Goal: Transaction & Acquisition: Purchase product/service

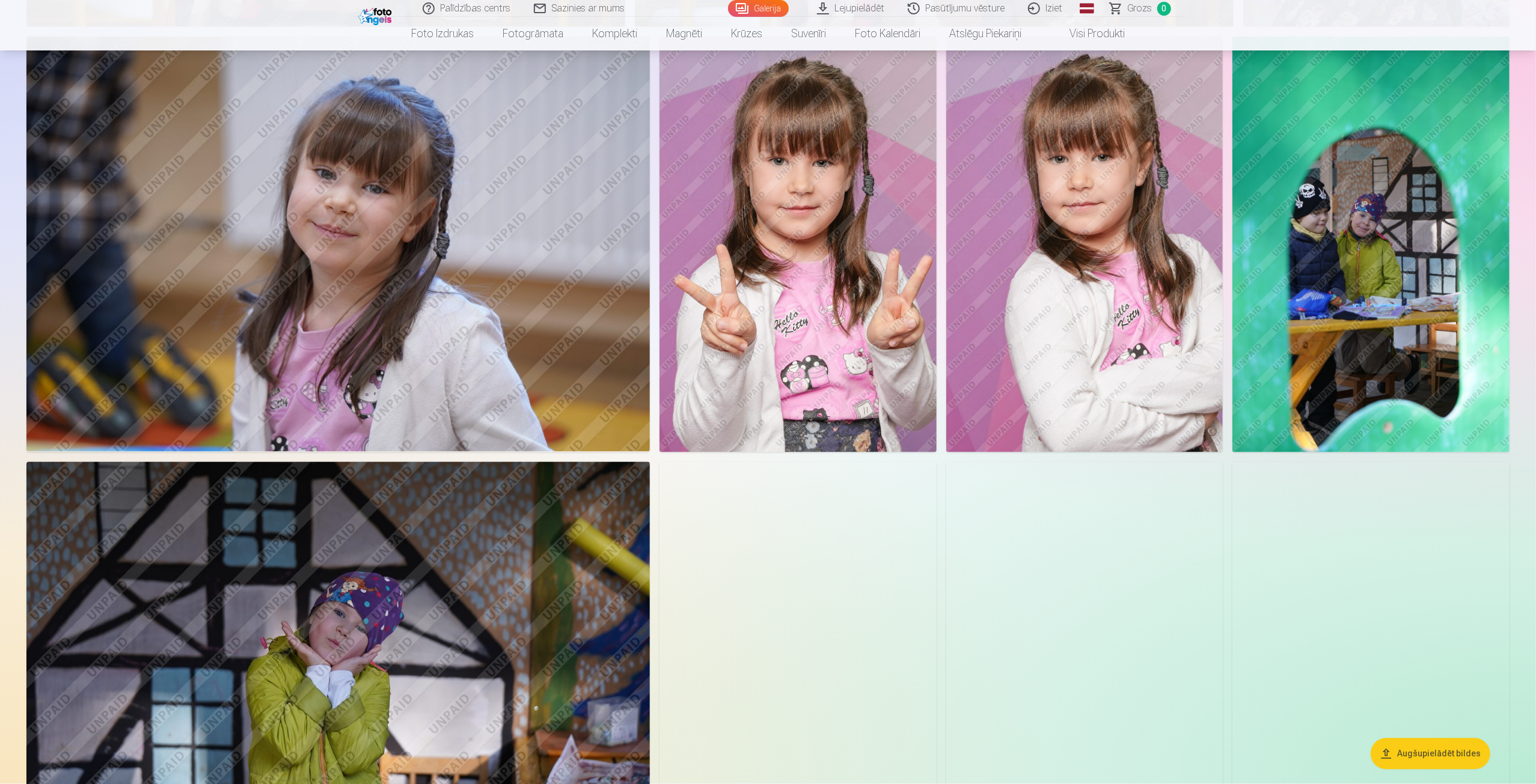
scroll to position [2223, 0]
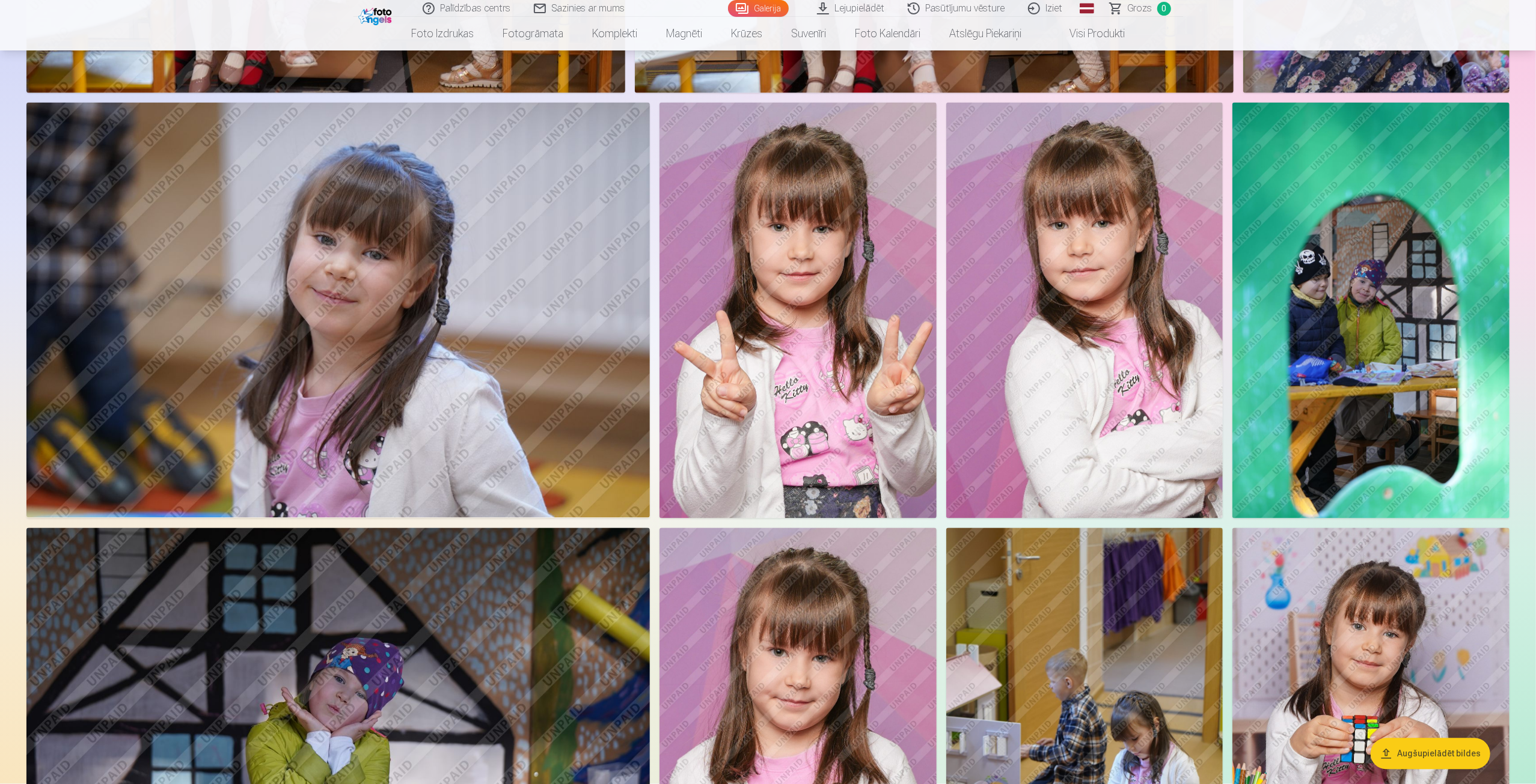
click at [1149, 282] on img at bounding box center [1084, 310] width 277 height 415
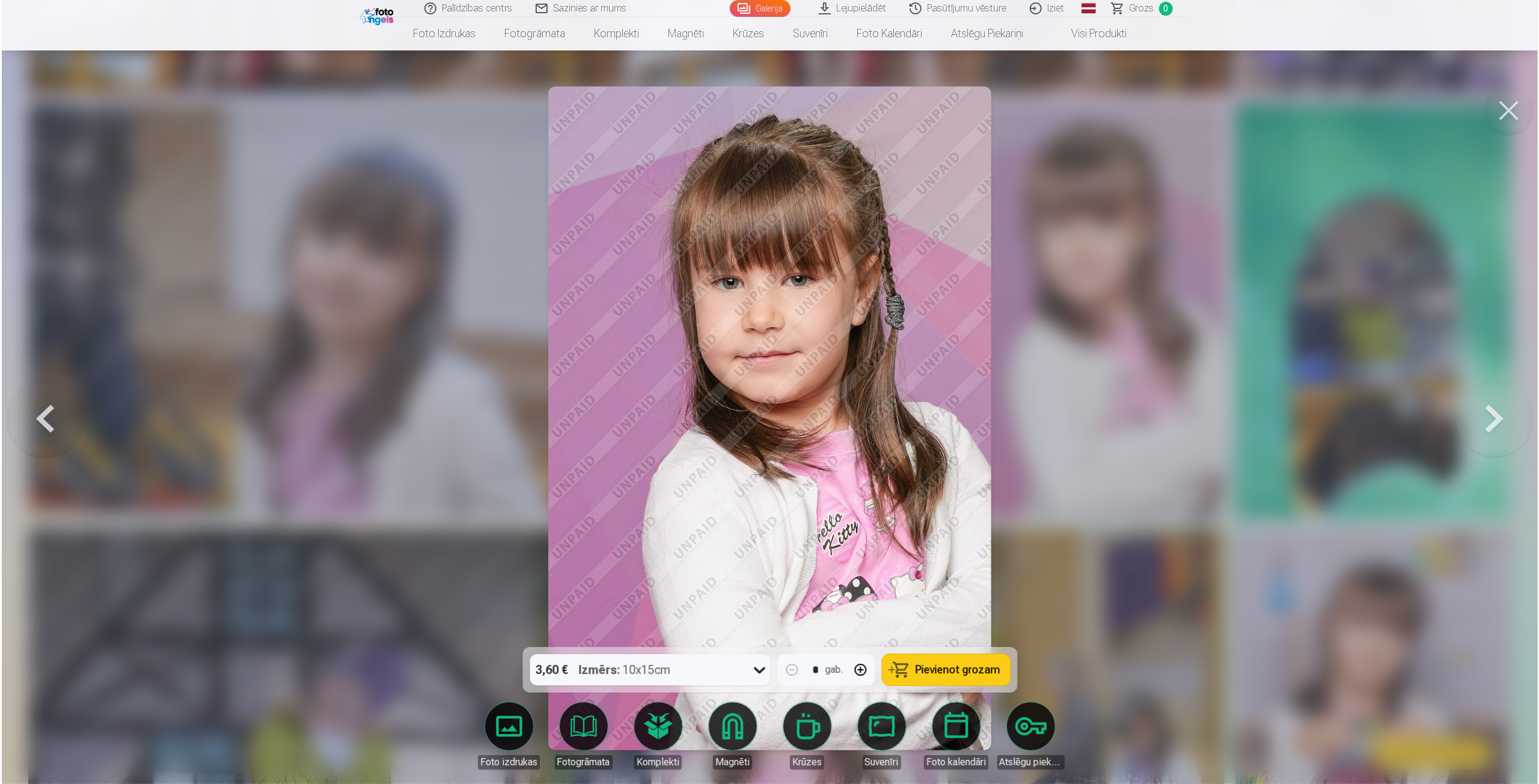
scroll to position [2226, 0]
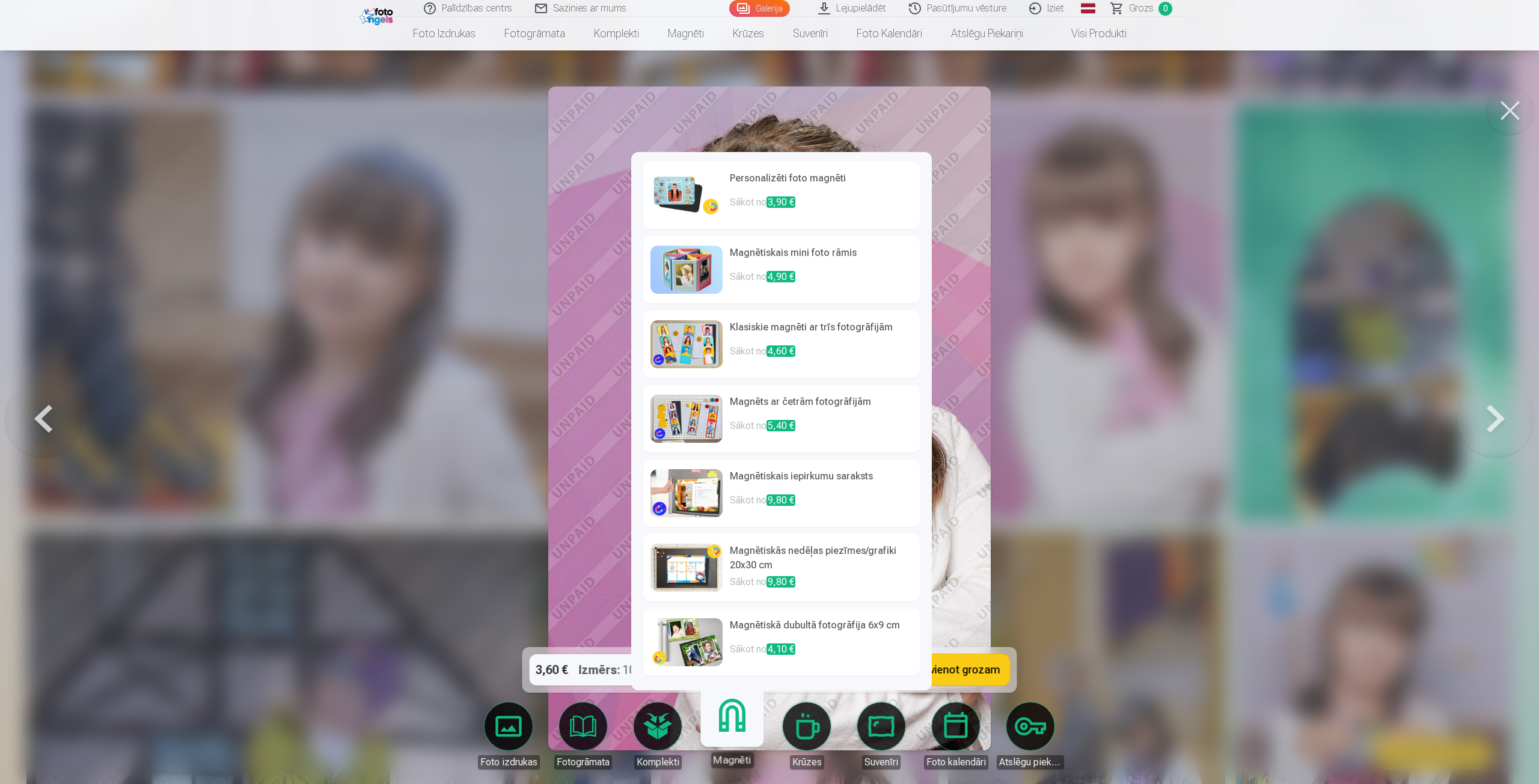
click at [747, 189] on h6 "Personalizēti foto magnēti" at bounding box center [821, 183] width 183 height 24
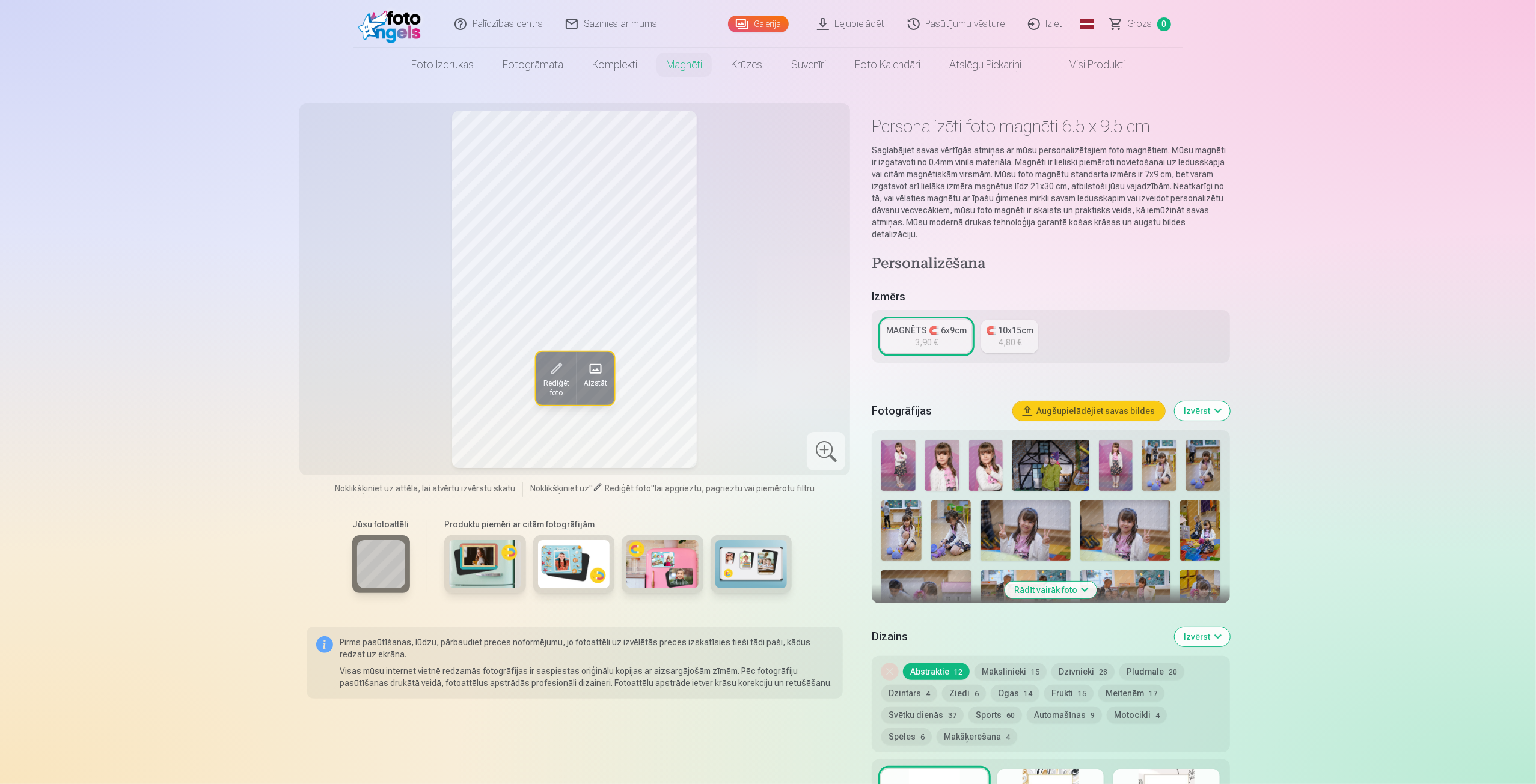
click at [944, 331] on link "MAGNĒTS 🧲 6x9cm 3,90 €" at bounding box center [927, 336] width 90 height 33
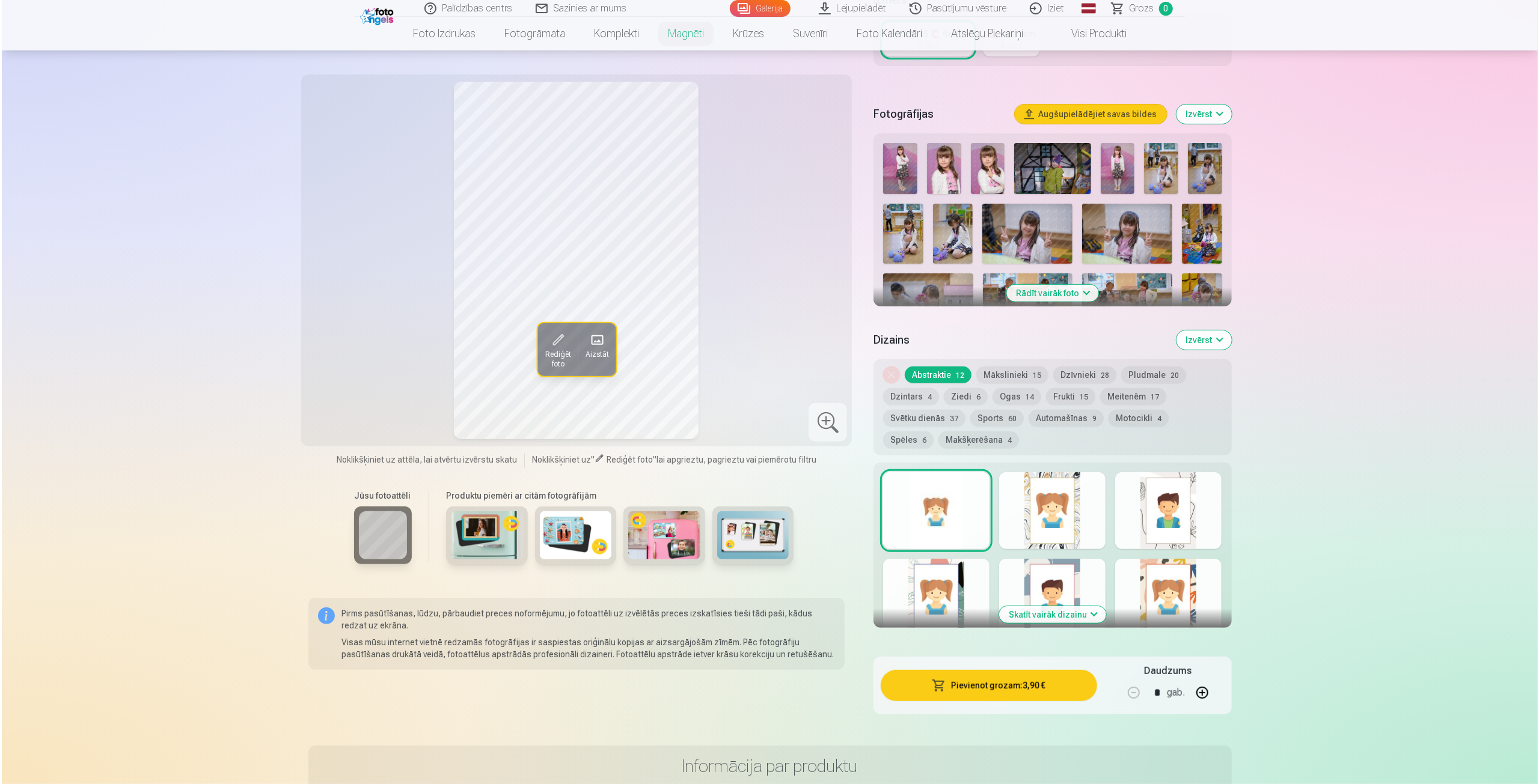
scroll to position [240, 0]
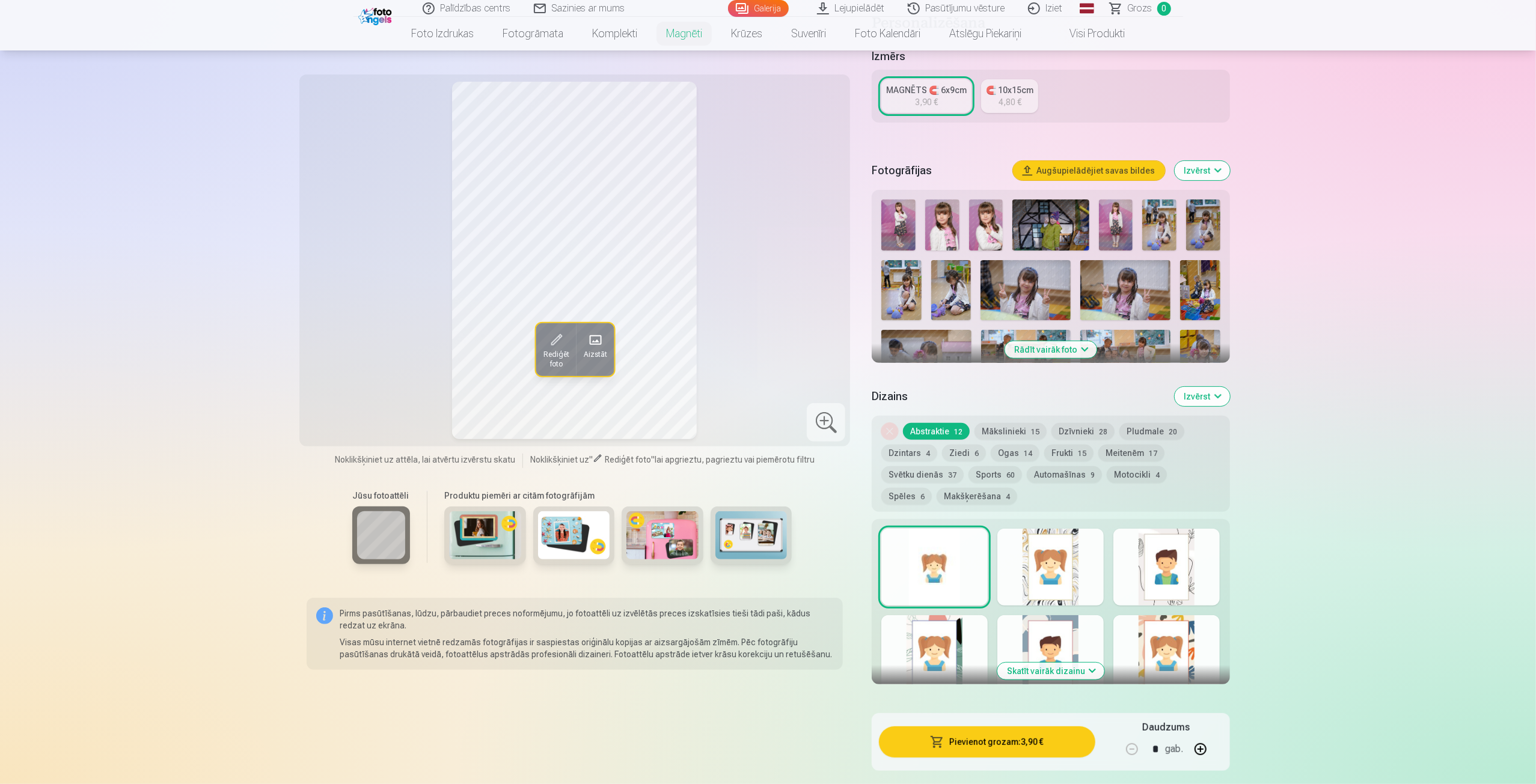
click at [972, 582] on div at bounding box center [934, 567] width 106 height 77
click at [1013, 731] on button "Pievienot grozam : 3,90 €" at bounding box center [986, 742] width 216 height 31
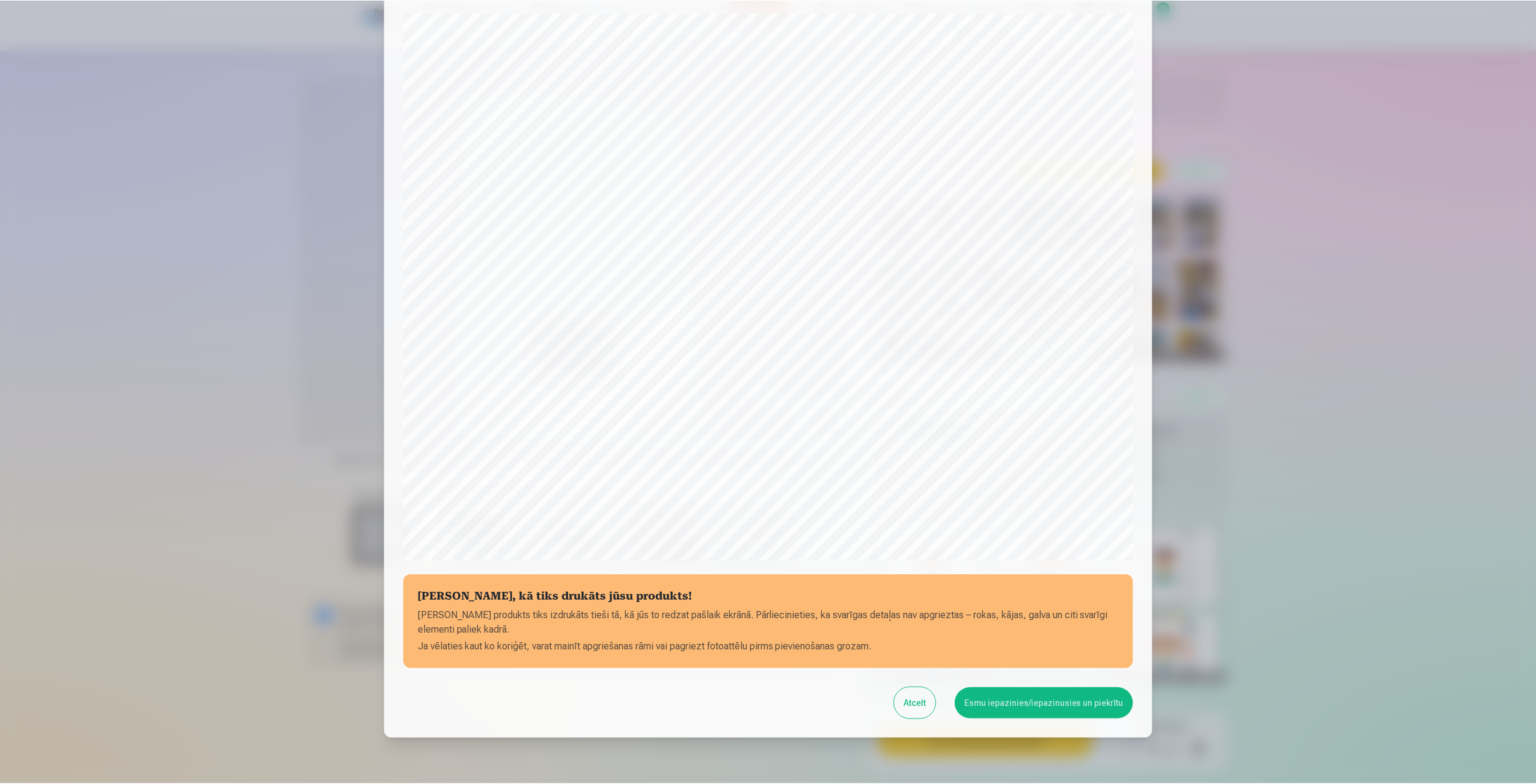
scroll to position [0, 0]
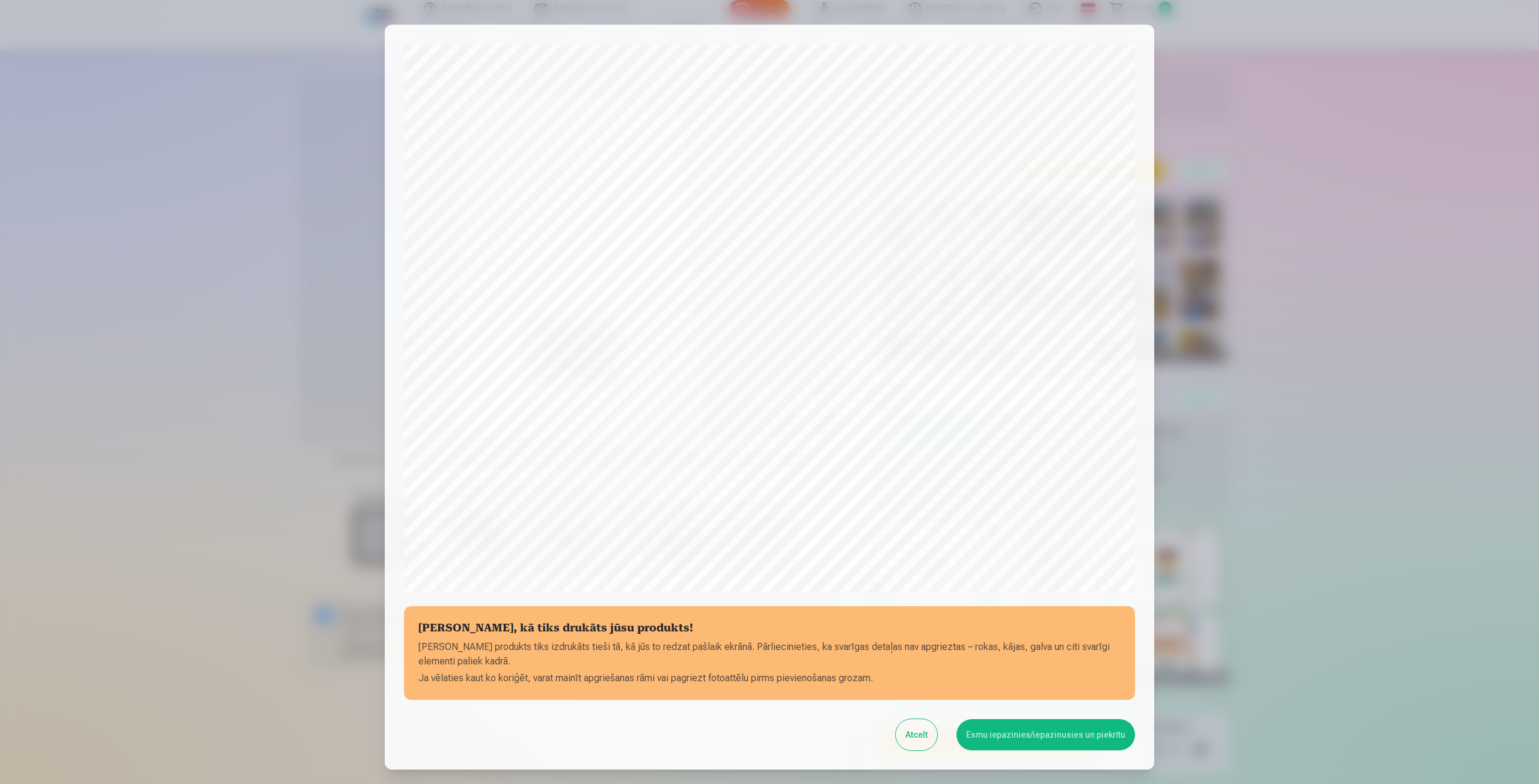
click at [1020, 733] on button "Esmu iepazinies/iepazinusies un piekrītu" at bounding box center [1045, 735] width 178 height 31
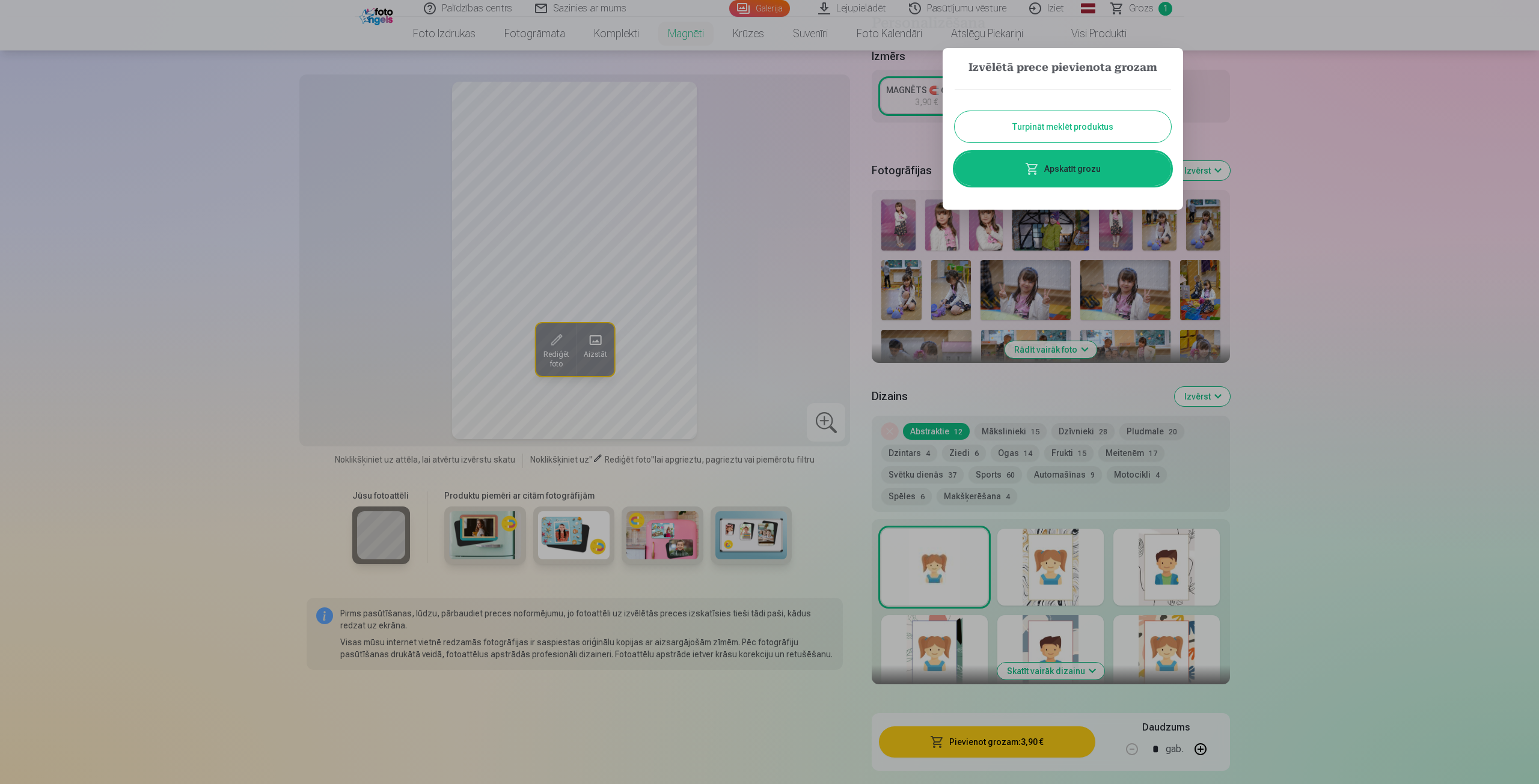
click at [1123, 128] on button "Turpināt meklēt produktus" at bounding box center [1063, 126] width 217 height 31
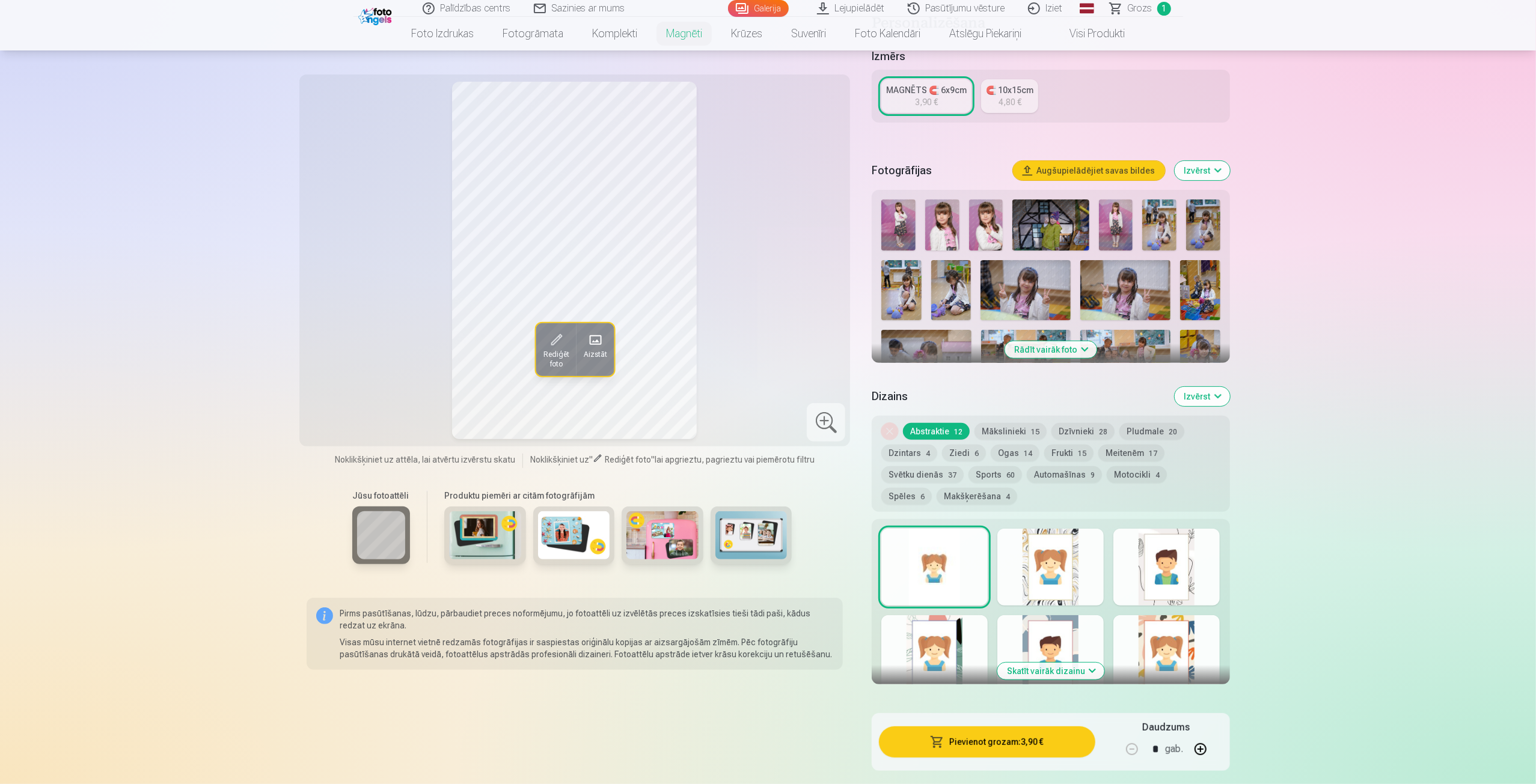
click at [986, 213] on img at bounding box center [986, 225] width 34 height 51
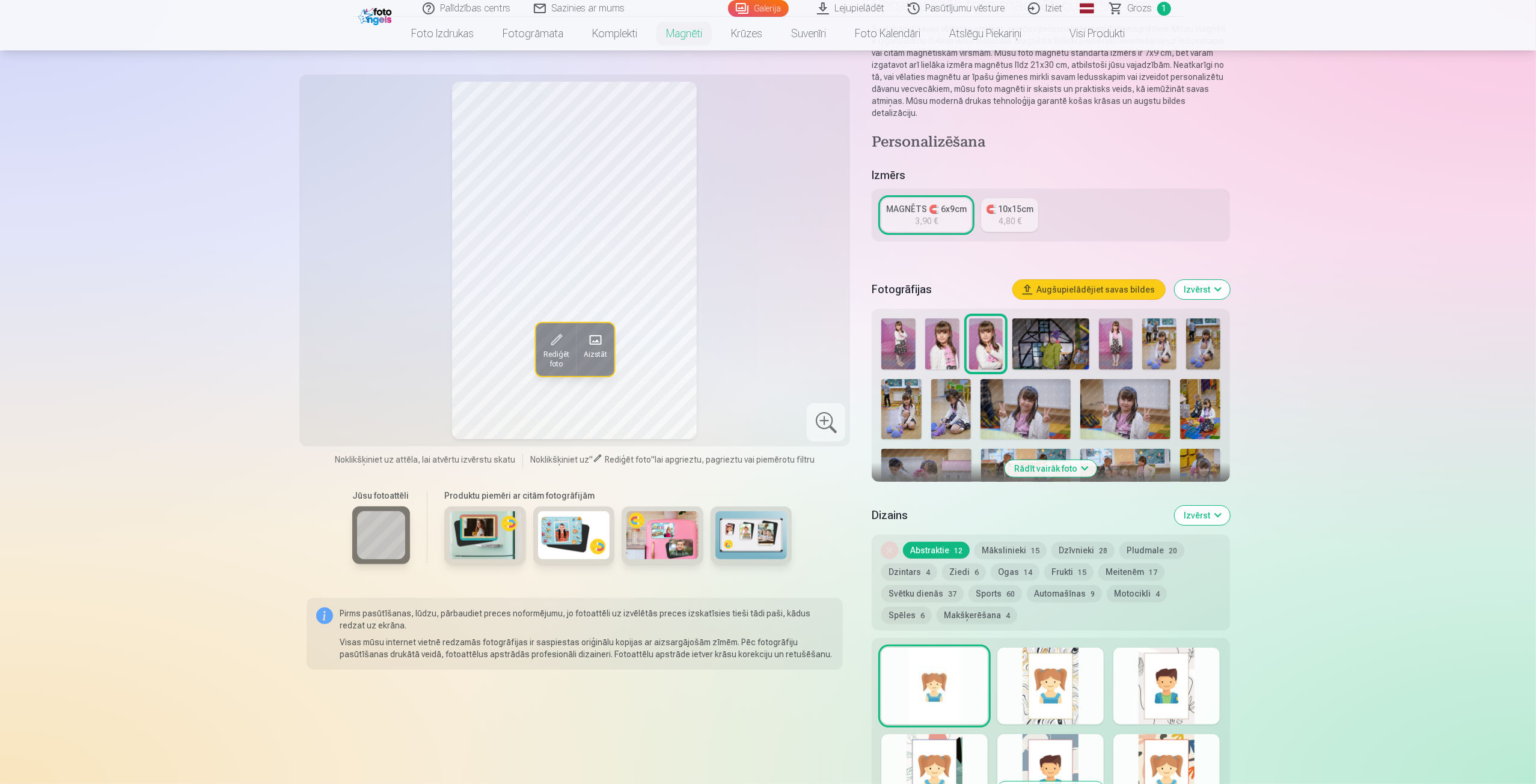
scroll to position [120, 0]
click at [943, 205] on link "MAGNĒTS 🧲 6x9cm 3,90 €" at bounding box center [927, 216] width 90 height 33
click at [941, 690] on div at bounding box center [934, 687] width 106 height 77
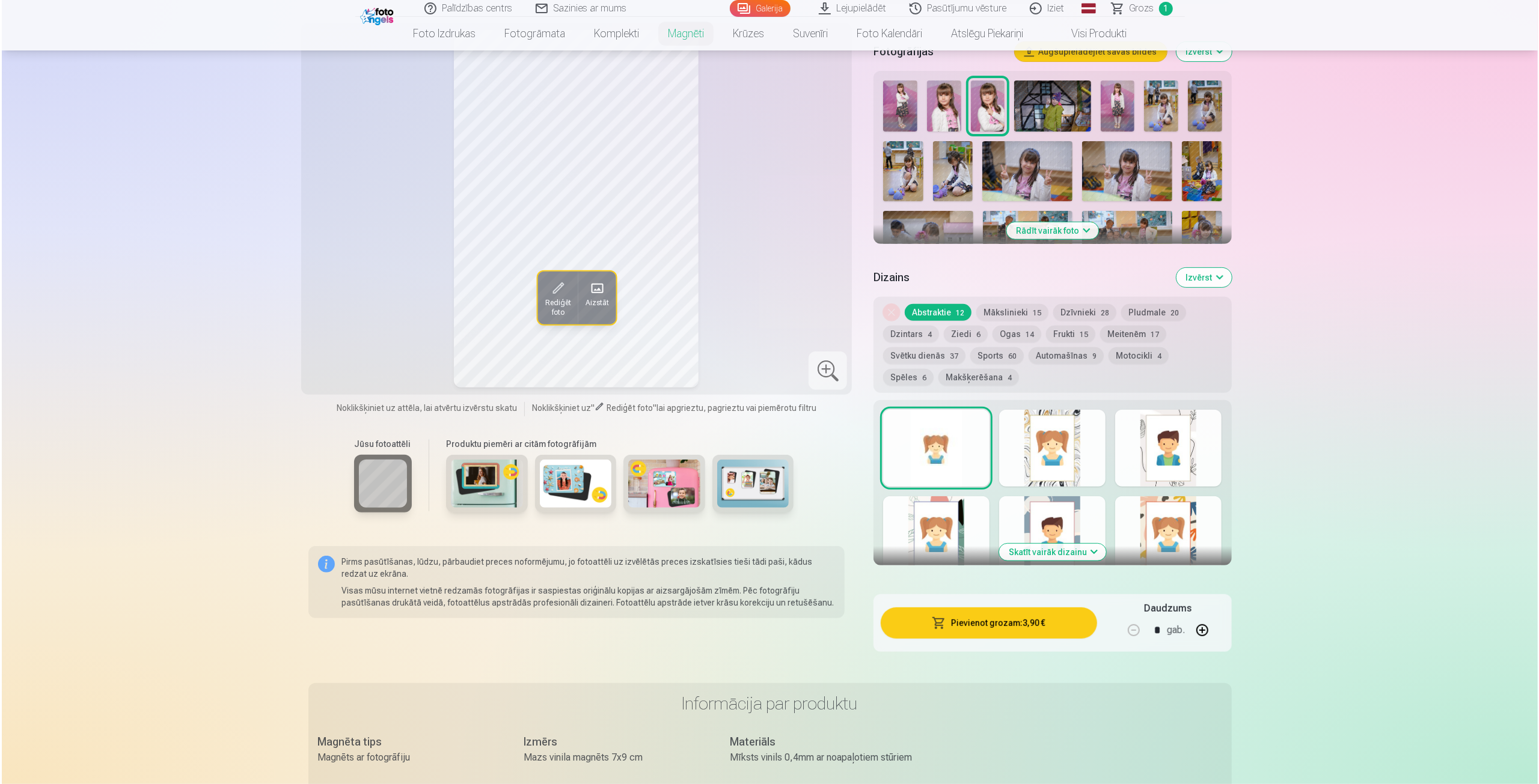
scroll to position [420, 0]
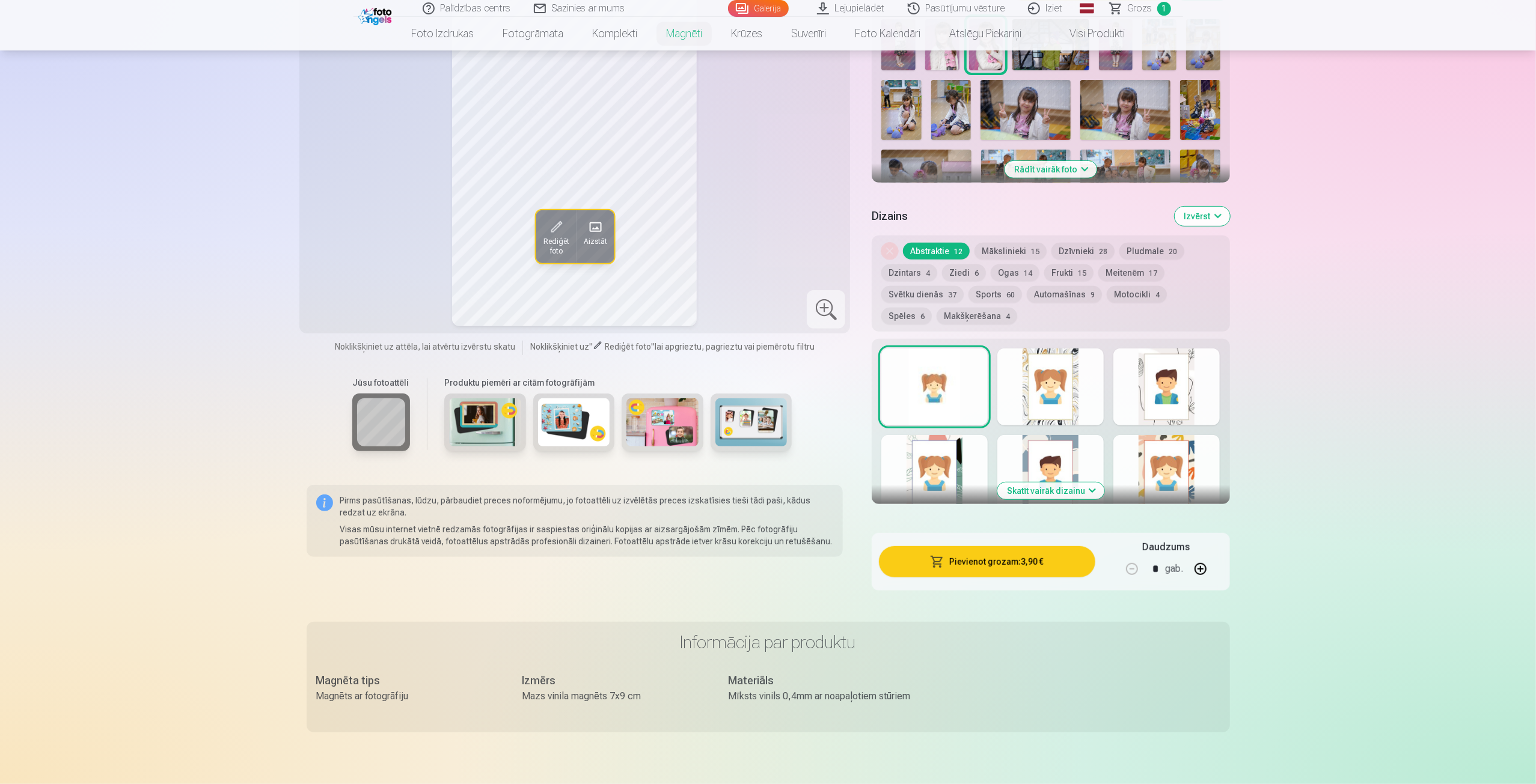
click at [998, 552] on button "Pievienot grozam : 3,90 €" at bounding box center [986, 561] width 216 height 31
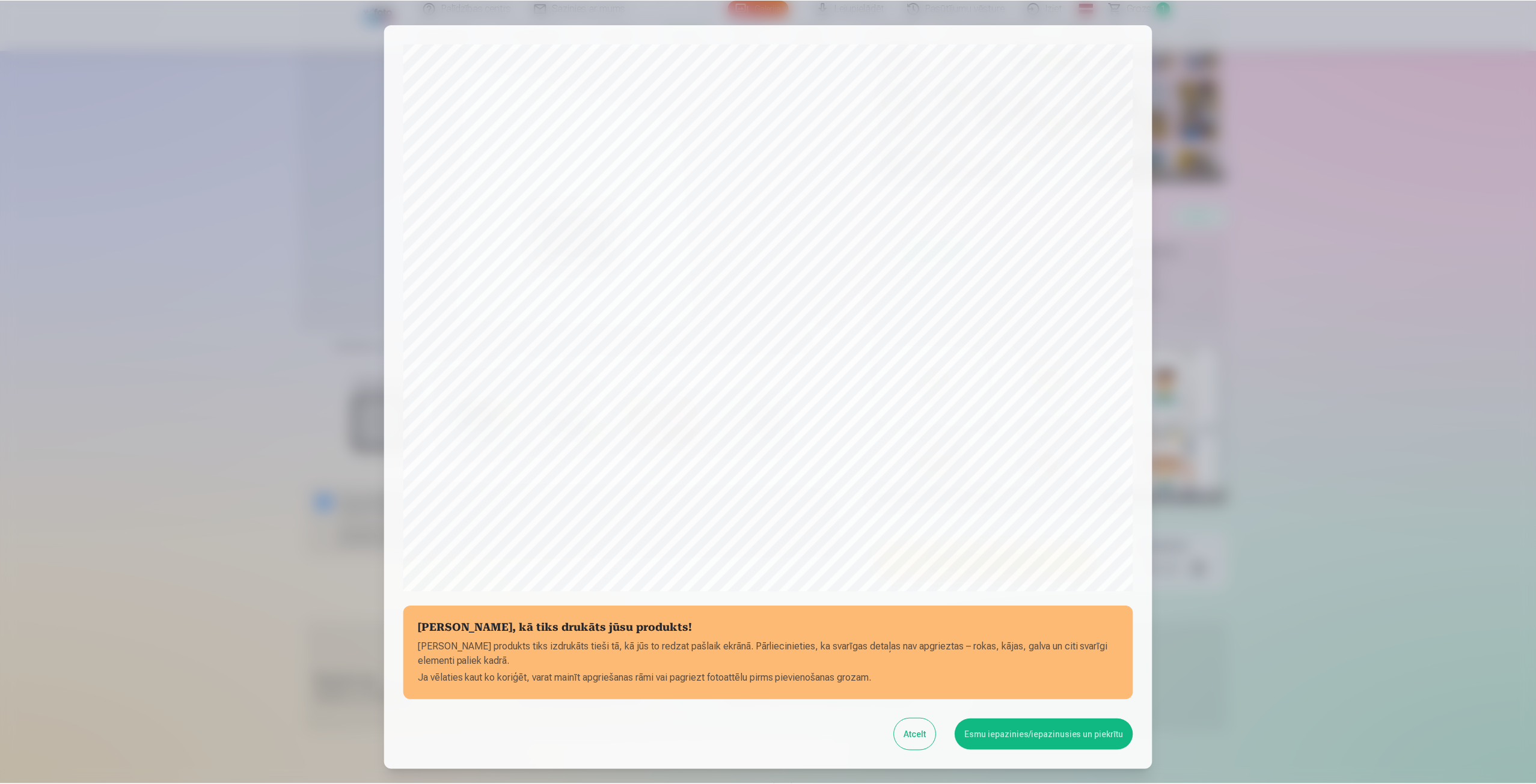
scroll to position [82, 0]
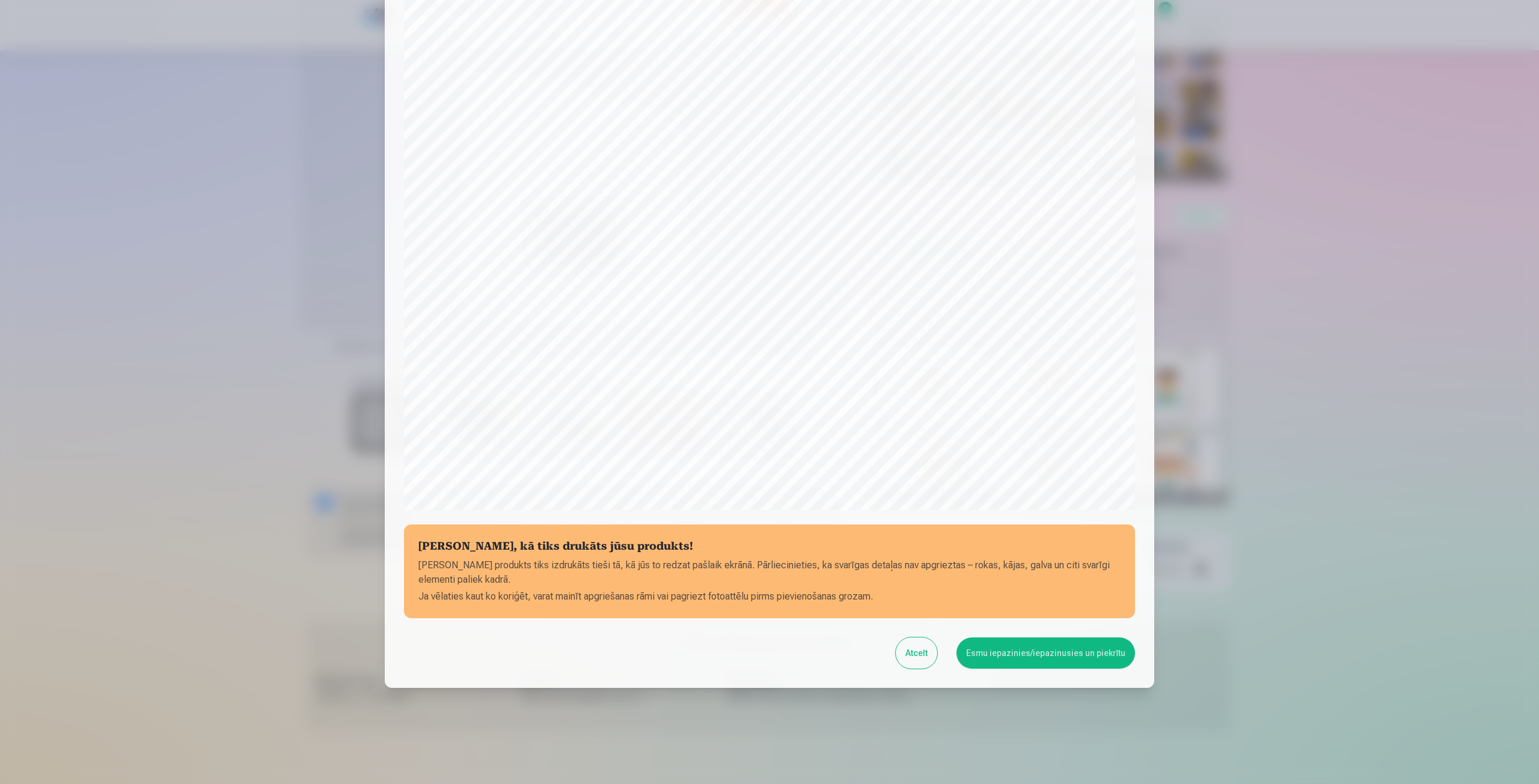
click at [1027, 654] on button "Esmu iepazinies/iepazinusies un piekrītu" at bounding box center [1045, 653] width 178 height 31
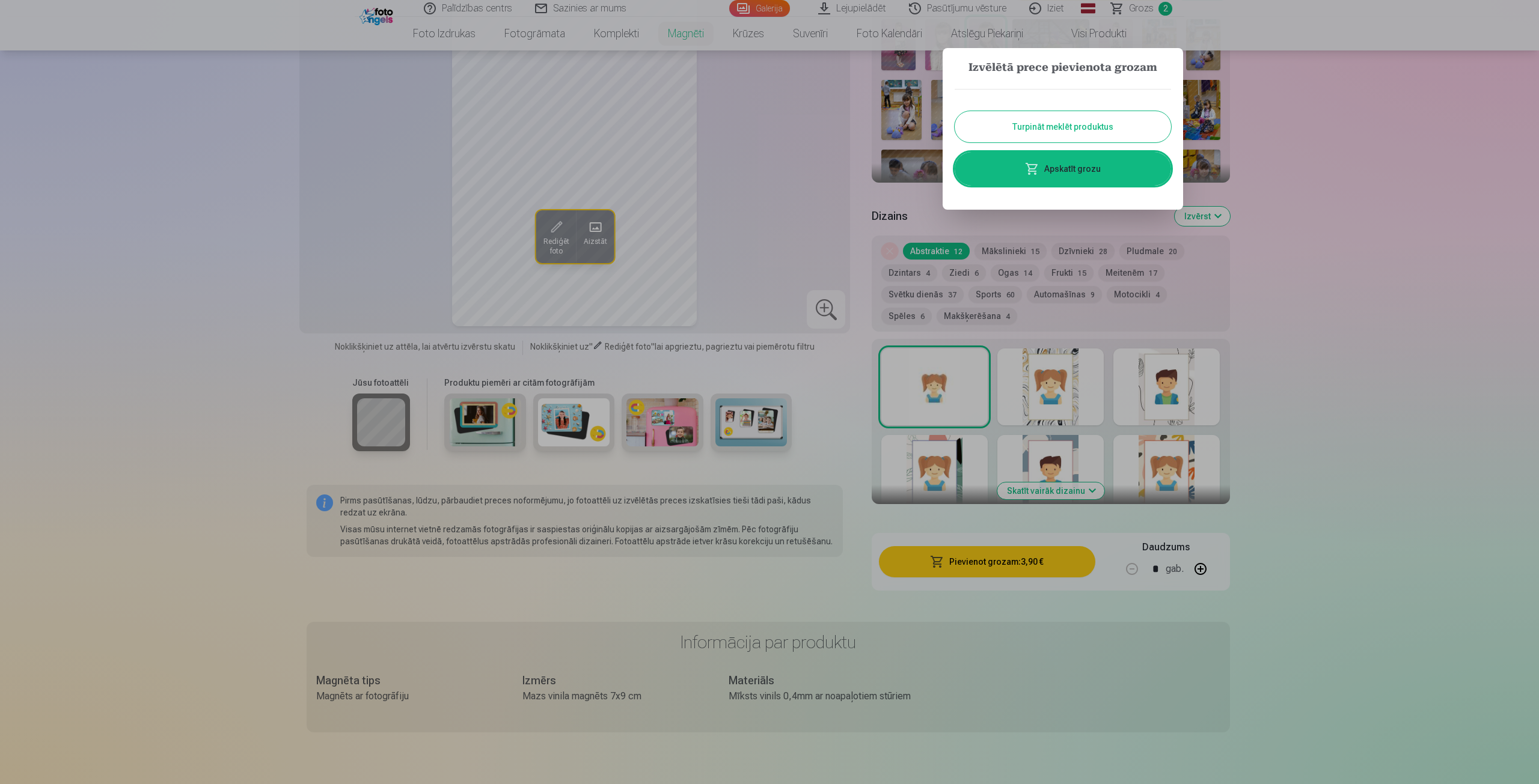
click at [1099, 124] on button "Turpināt meklēt produktus" at bounding box center [1063, 126] width 217 height 31
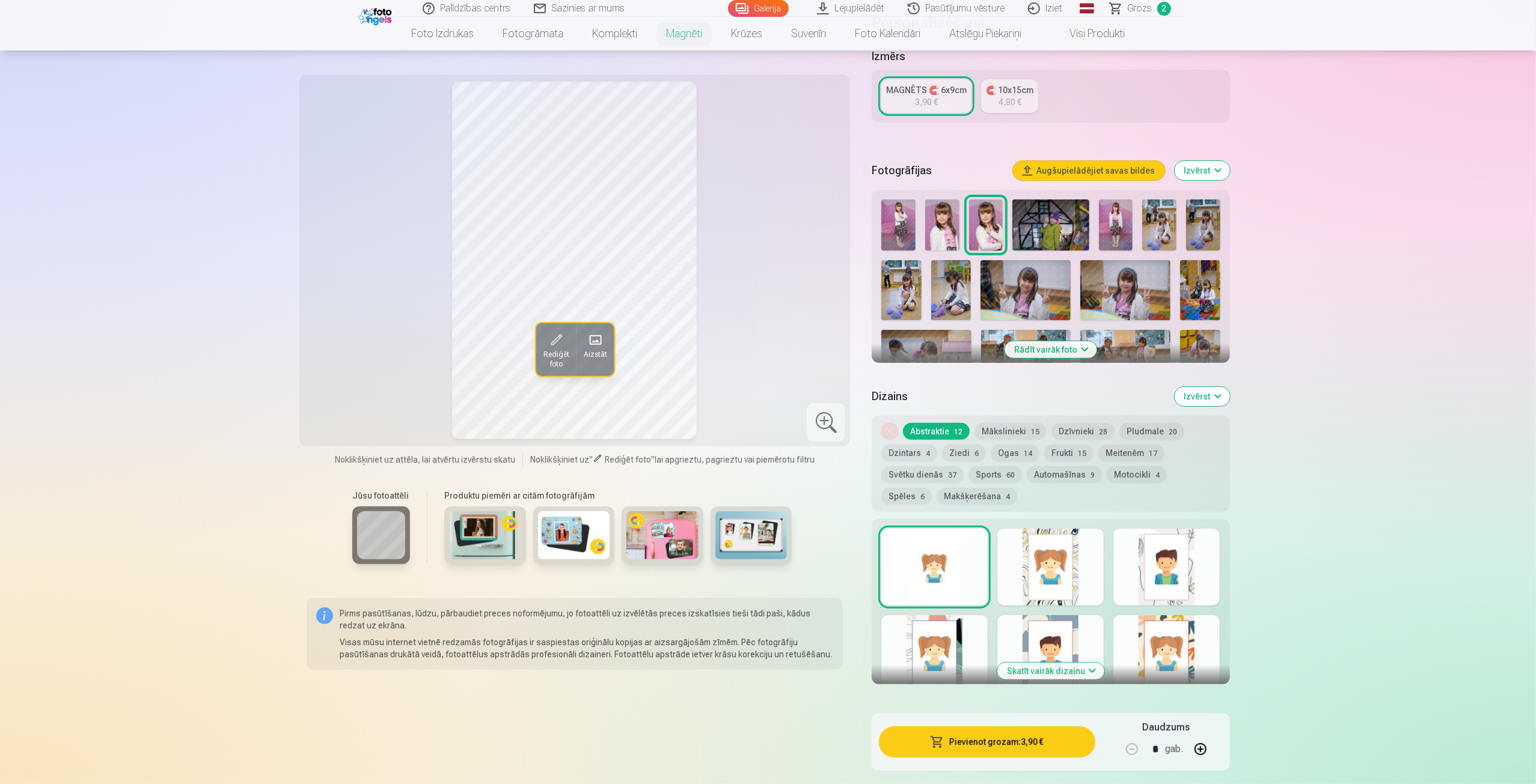
scroll to position [180, 0]
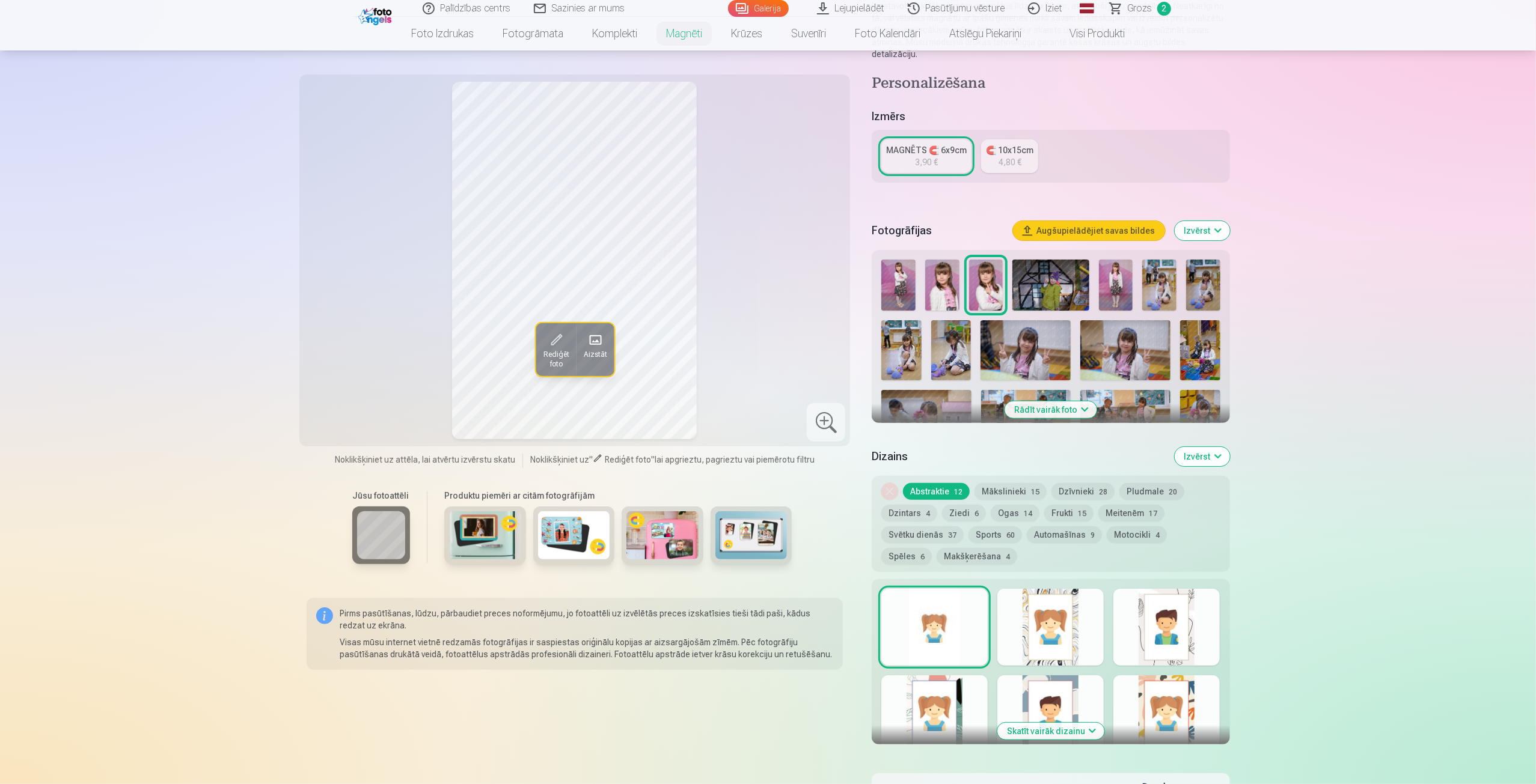
click at [1204, 221] on button "Izvērst" at bounding box center [1202, 231] width 56 height 19
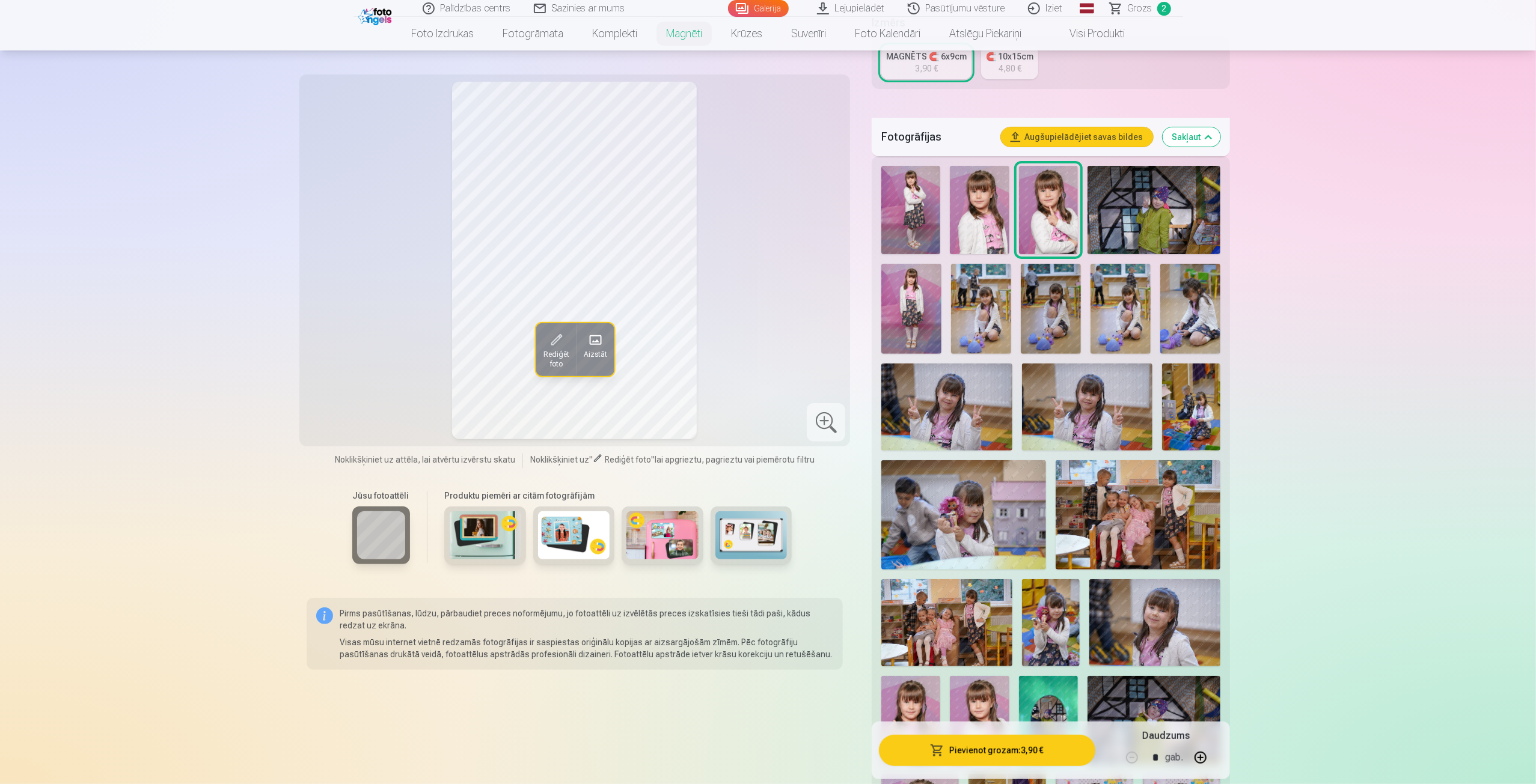
scroll to position [361, 0]
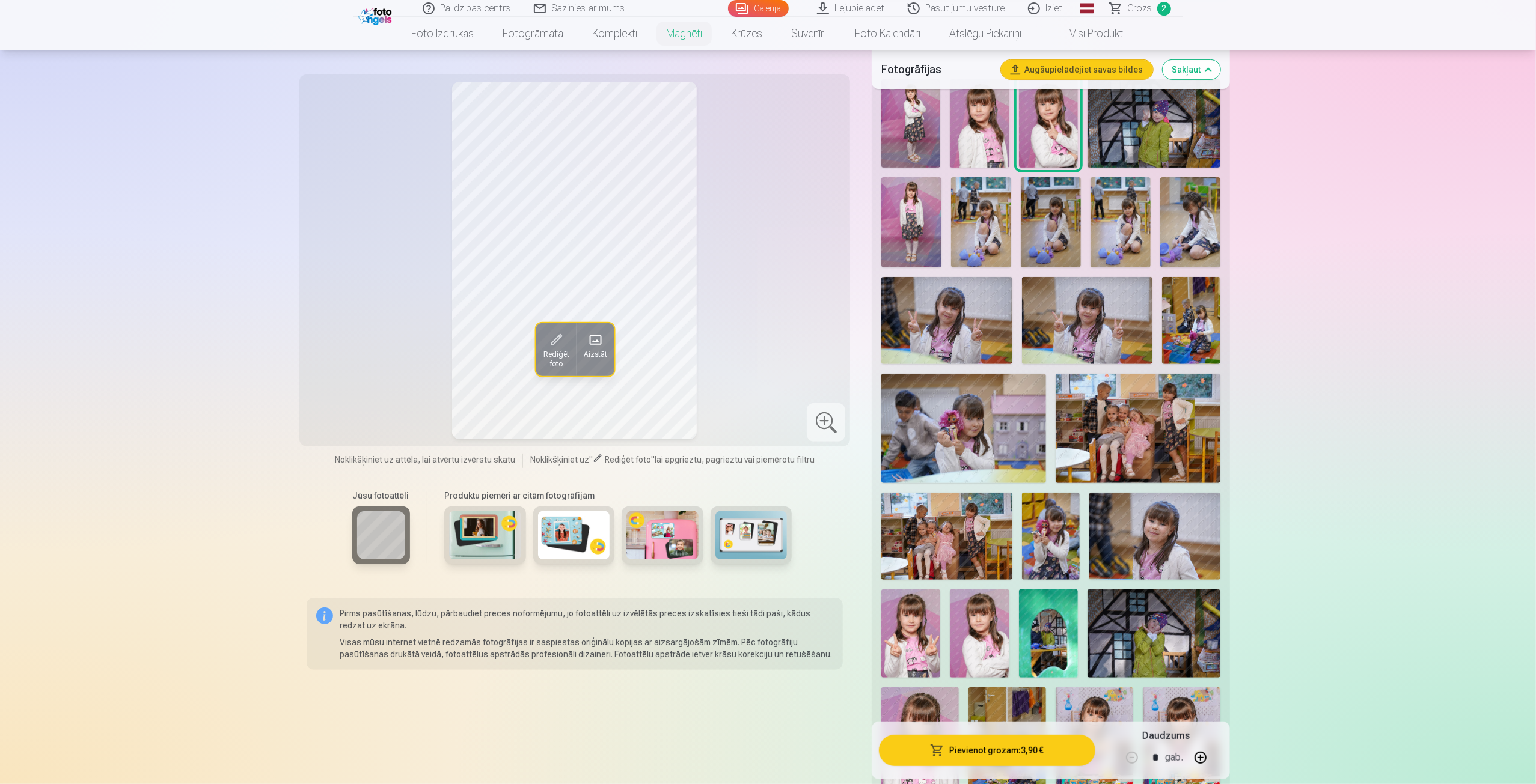
click at [902, 621] on img at bounding box center [911, 633] width 59 height 88
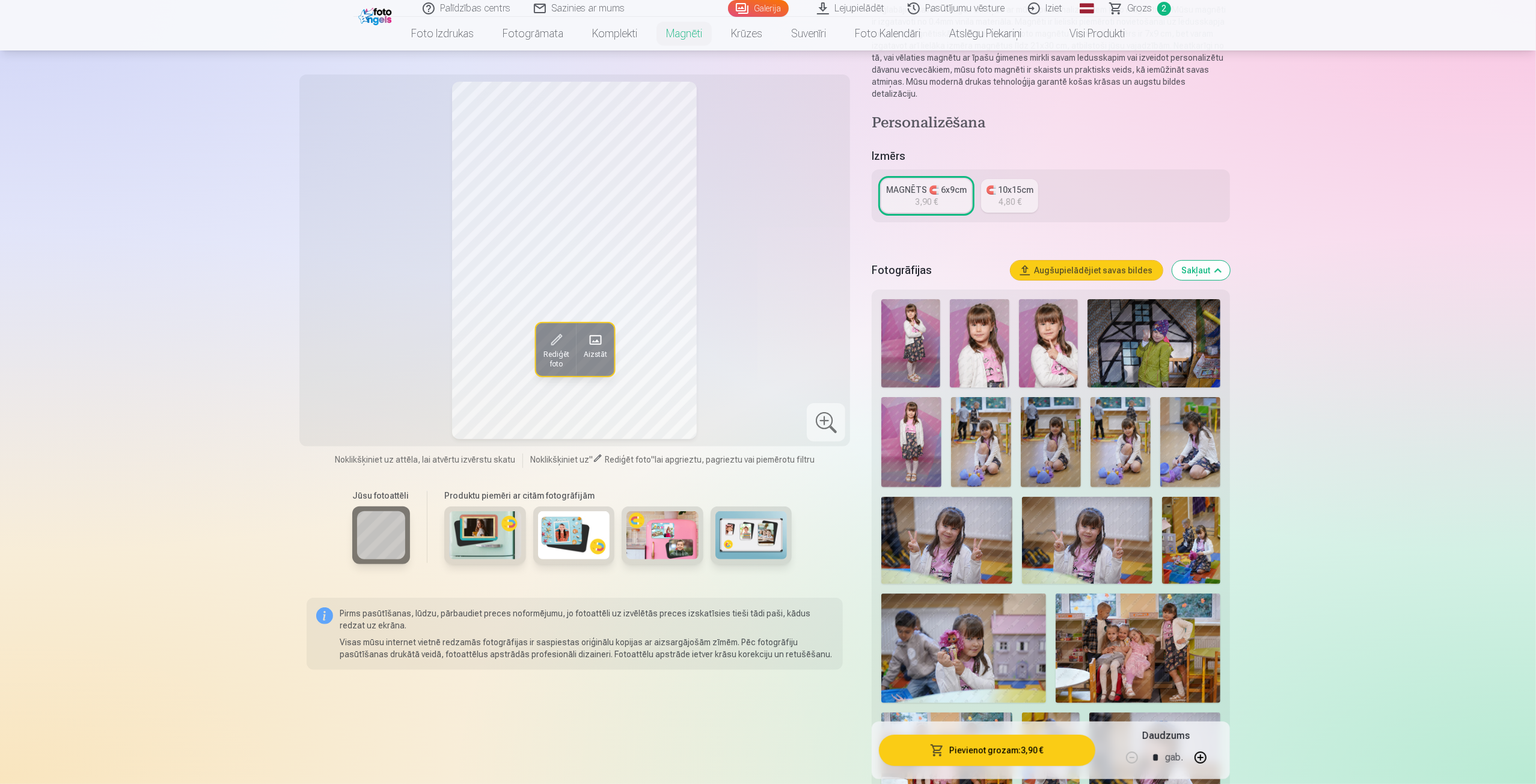
scroll to position [120, 0]
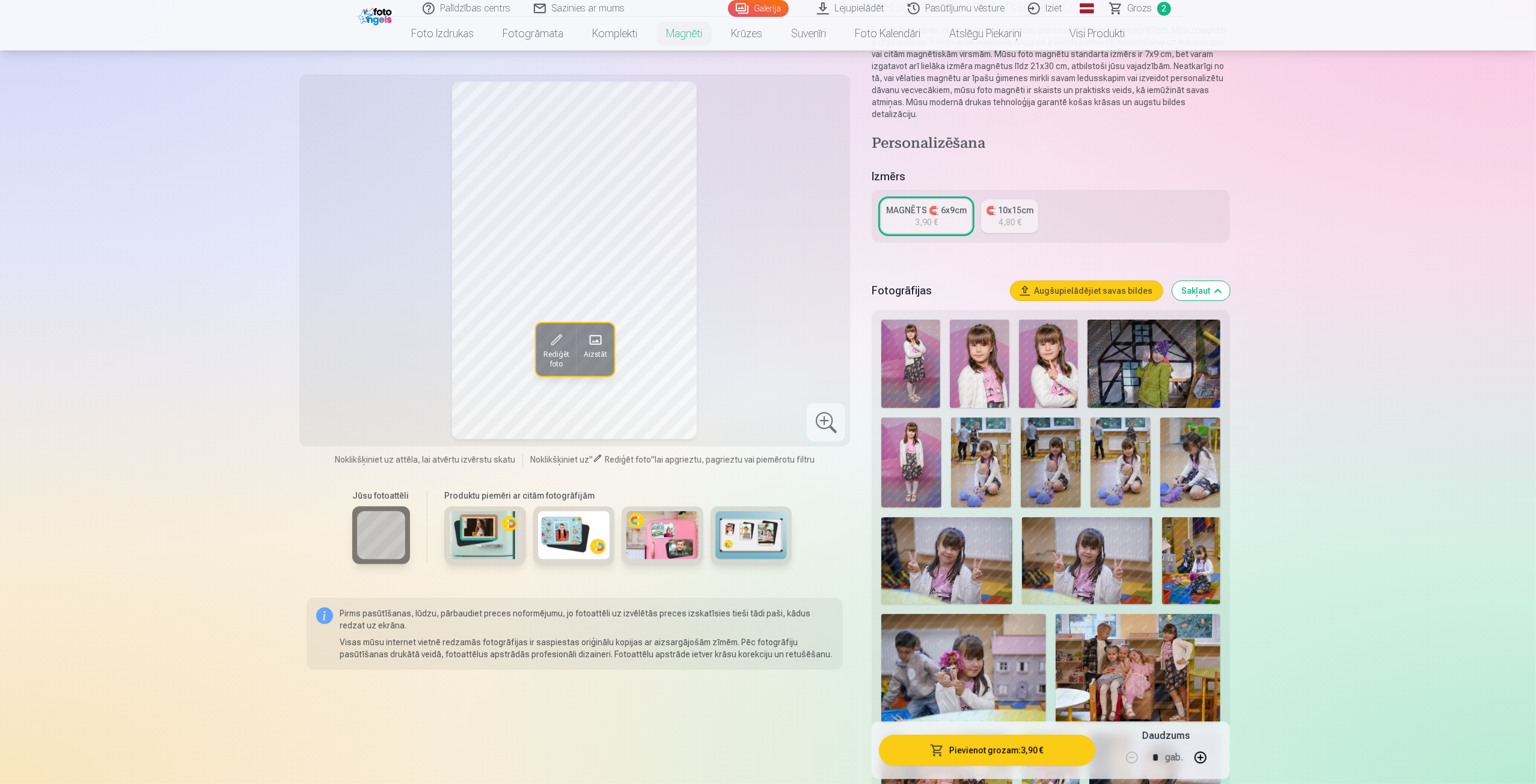
click at [928, 204] on div "MAGNĒTS 🧲 6x9cm" at bounding box center [926, 210] width 81 height 12
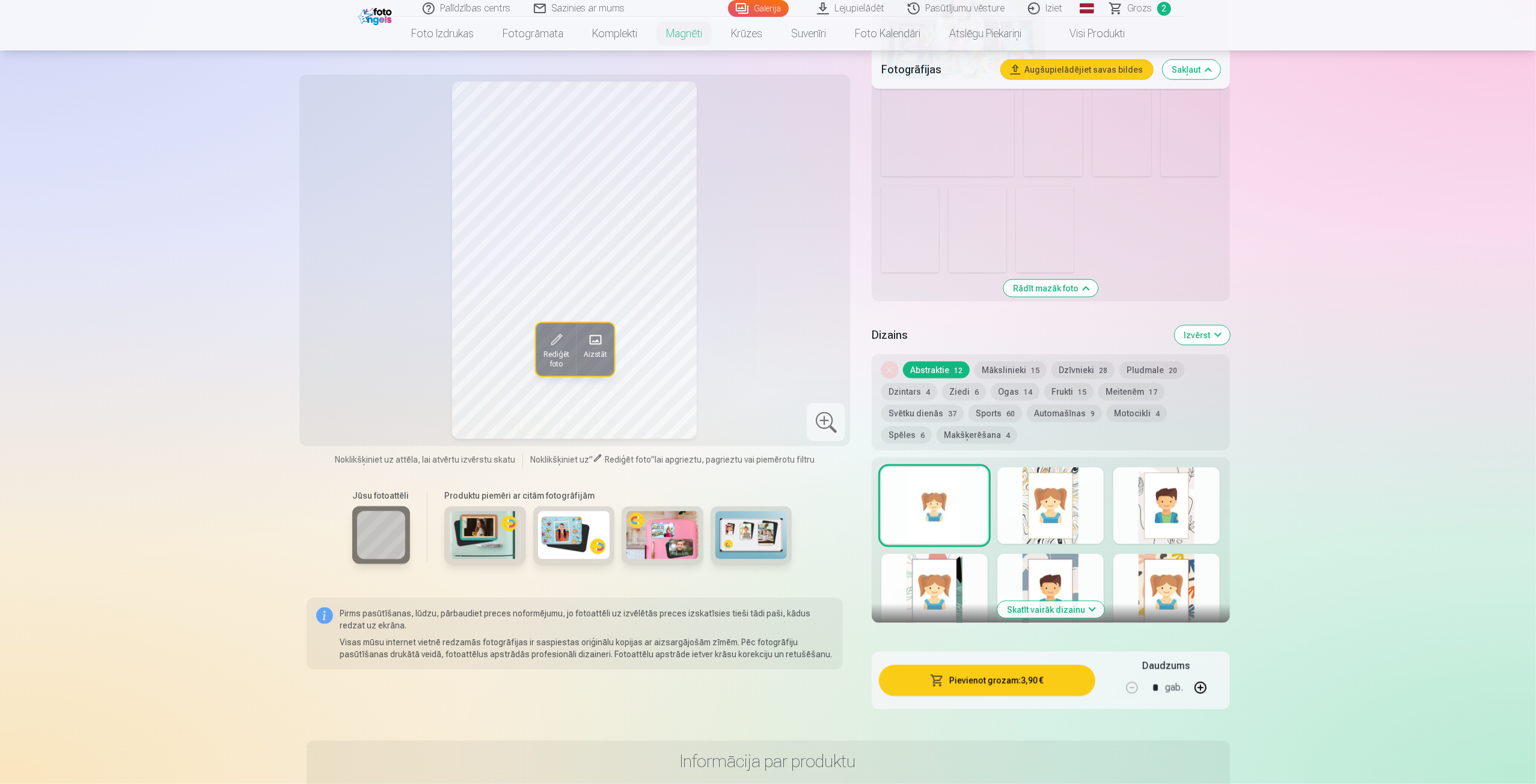
scroll to position [1442, 0]
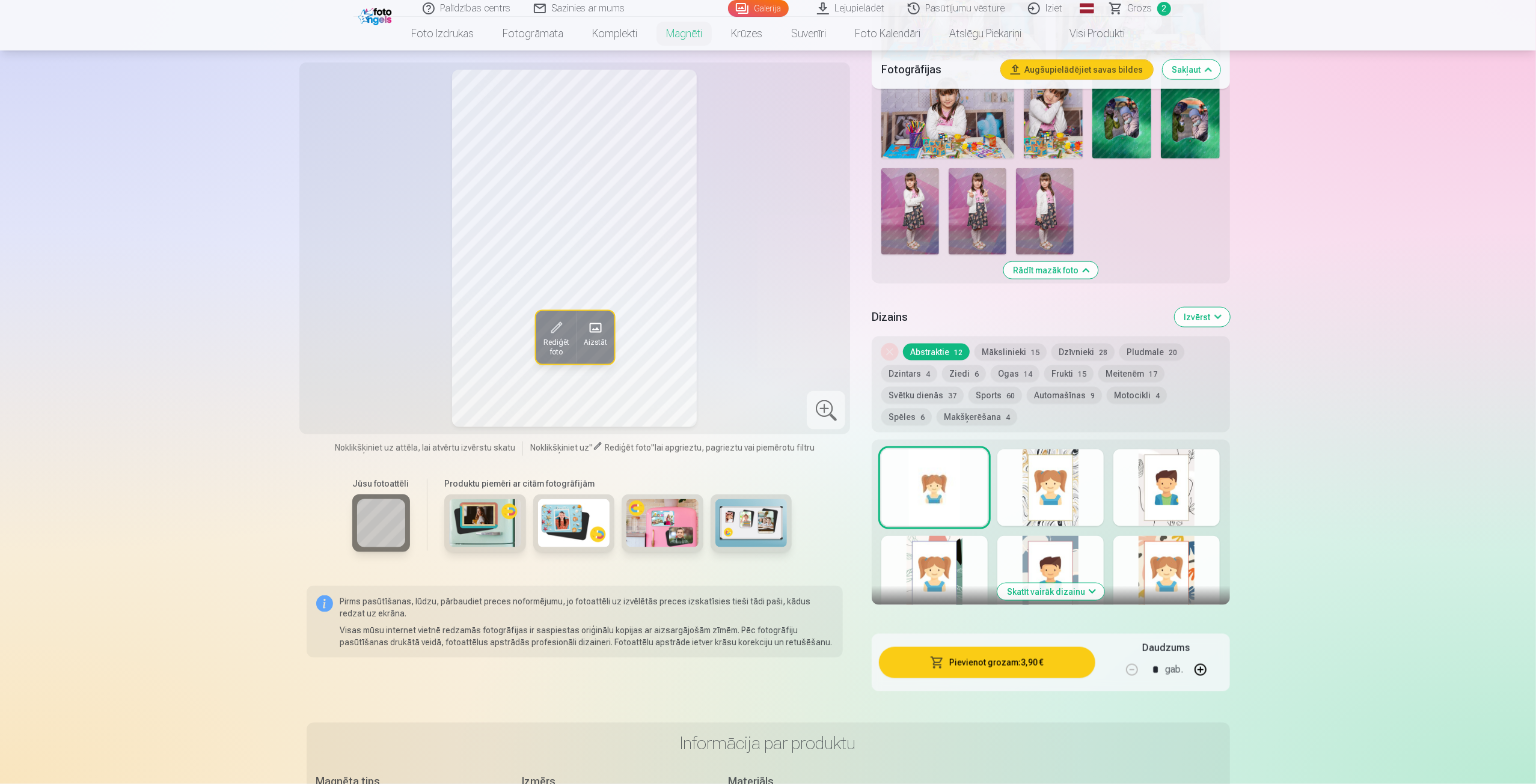
click at [1014, 343] on button "Mākslinieki 15" at bounding box center [1011, 352] width 72 height 17
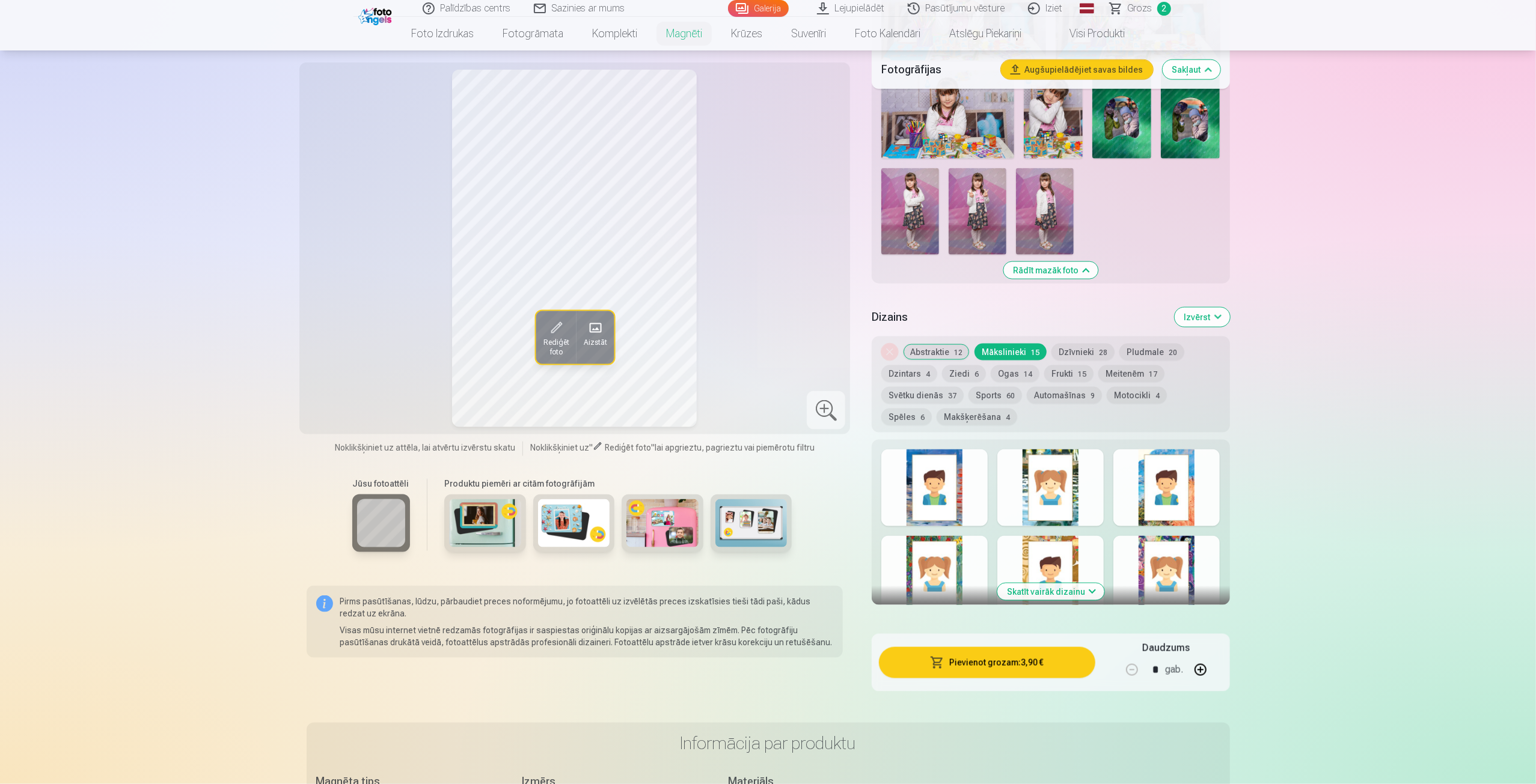
click at [1083, 343] on button "Dzīvnieki 28" at bounding box center [1083, 352] width 63 height 17
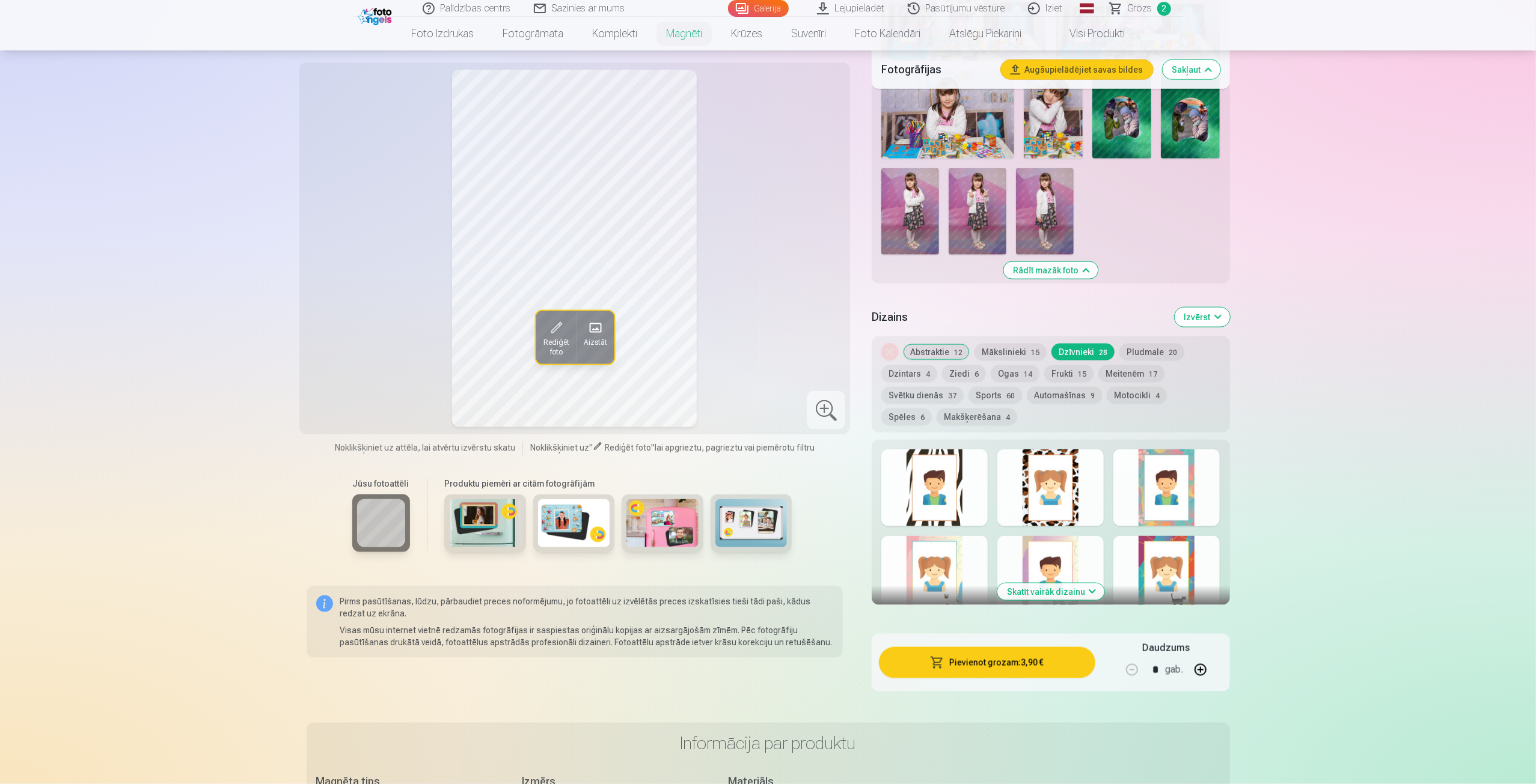
click at [1136, 343] on button "Pludmale 20" at bounding box center [1151, 352] width 65 height 17
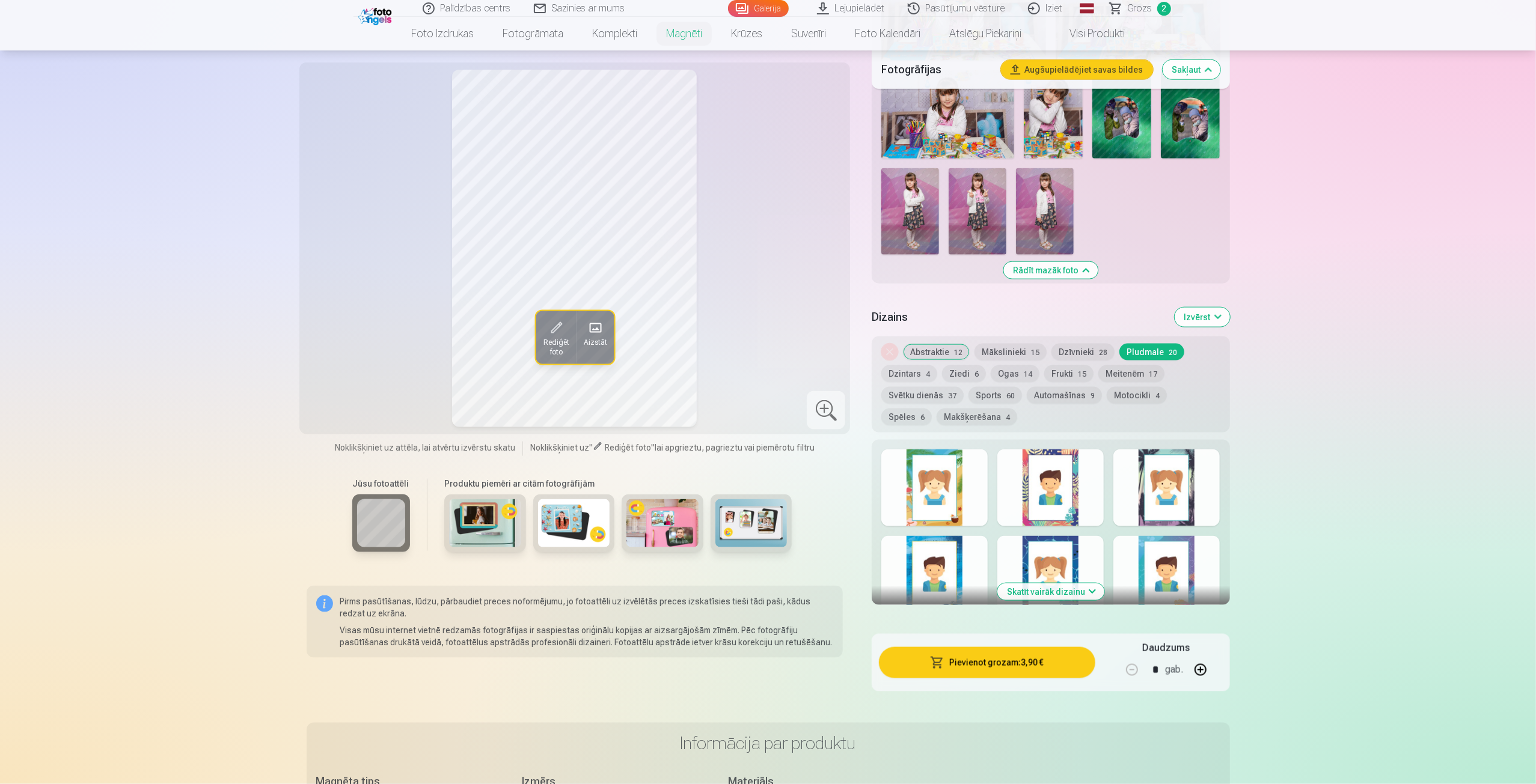
click at [911, 366] on button "Dzintars 4" at bounding box center [909, 374] width 56 height 17
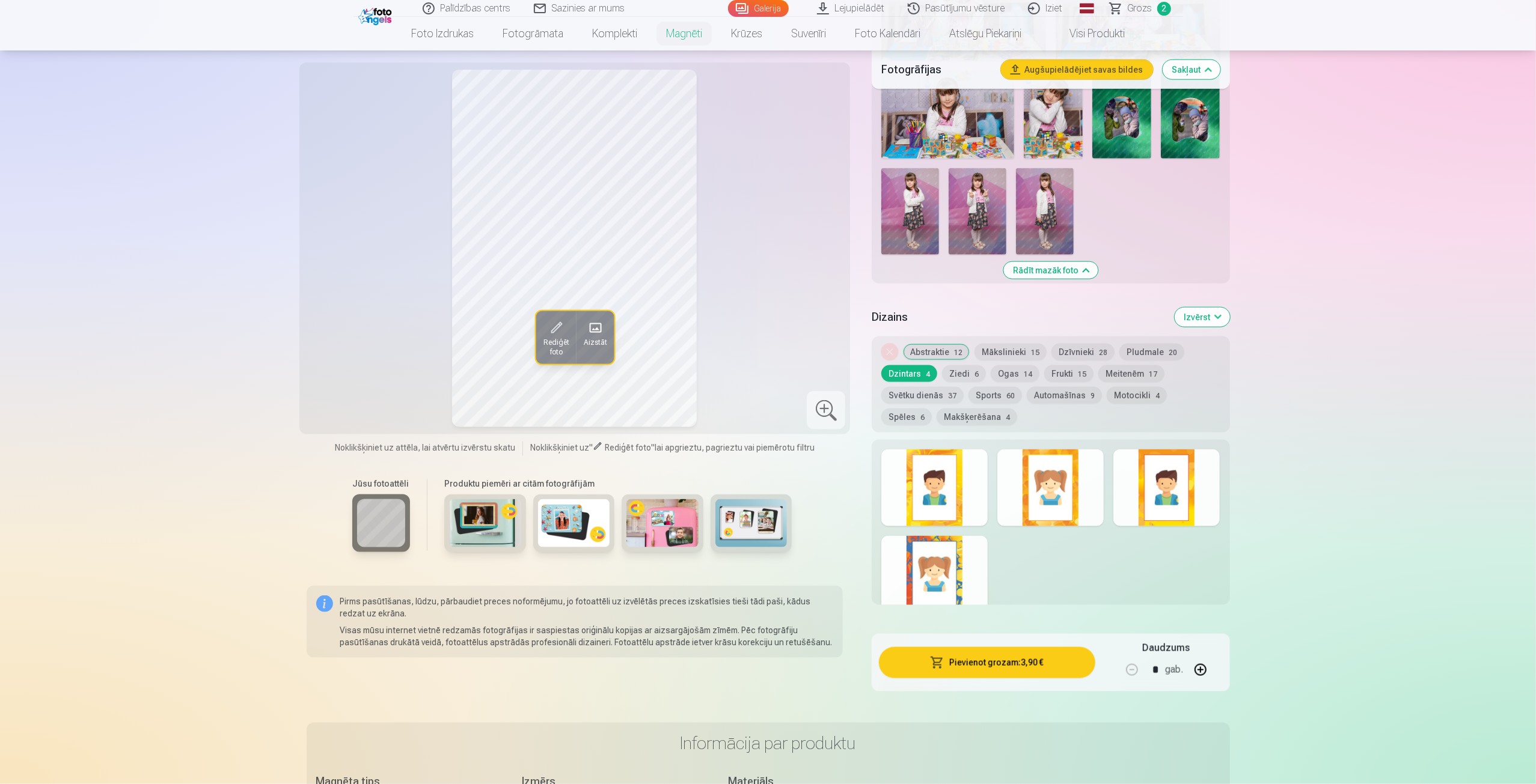
click at [952, 551] on div at bounding box center [934, 574] width 106 height 77
click at [922, 343] on button "Abstraktie 12" at bounding box center [936, 352] width 67 height 17
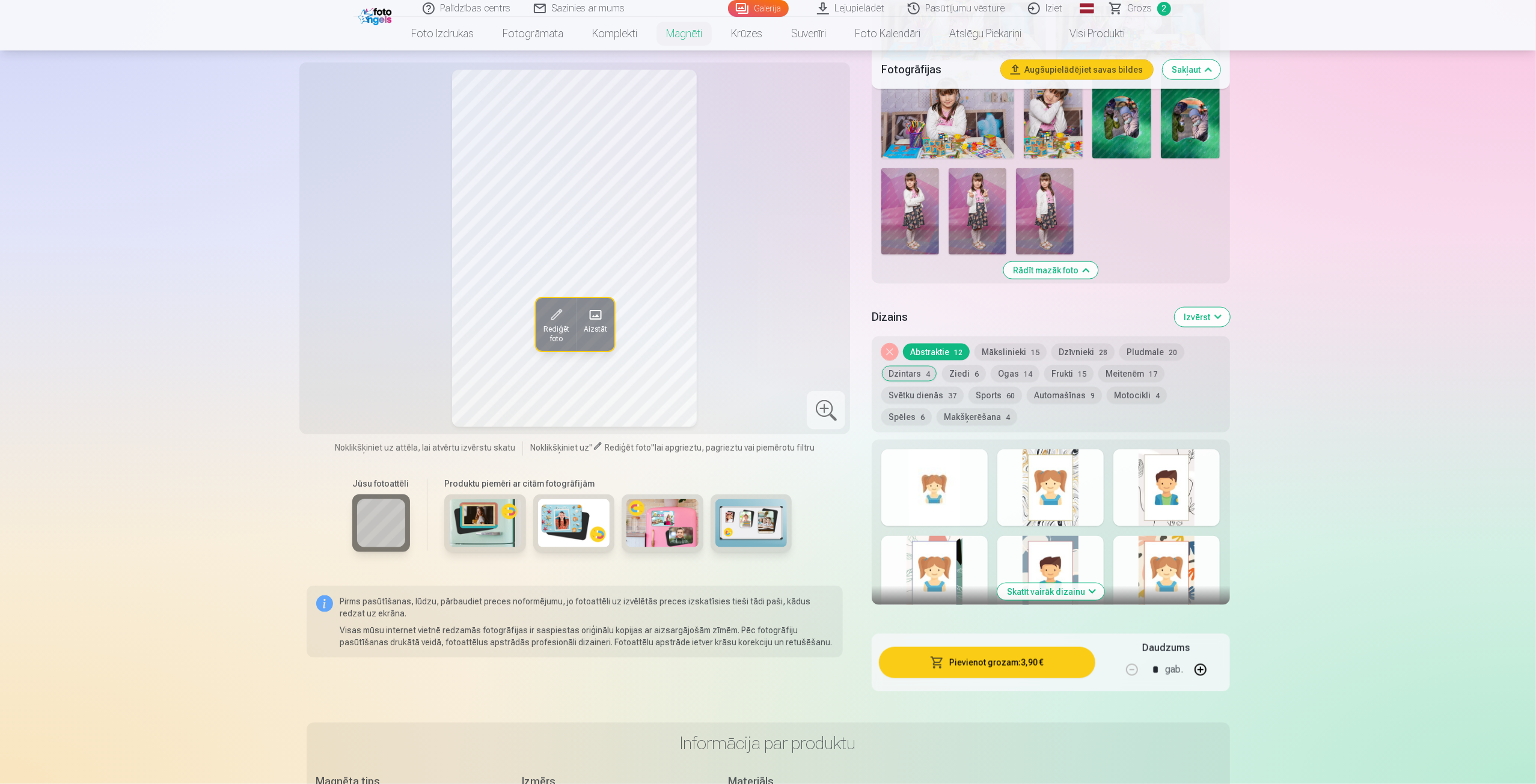
click at [1058, 491] on div at bounding box center [1050, 488] width 106 height 77
click at [1162, 558] on div at bounding box center [1166, 574] width 106 height 77
click at [1011, 366] on button "Ogas 14" at bounding box center [1015, 374] width 49 height 17
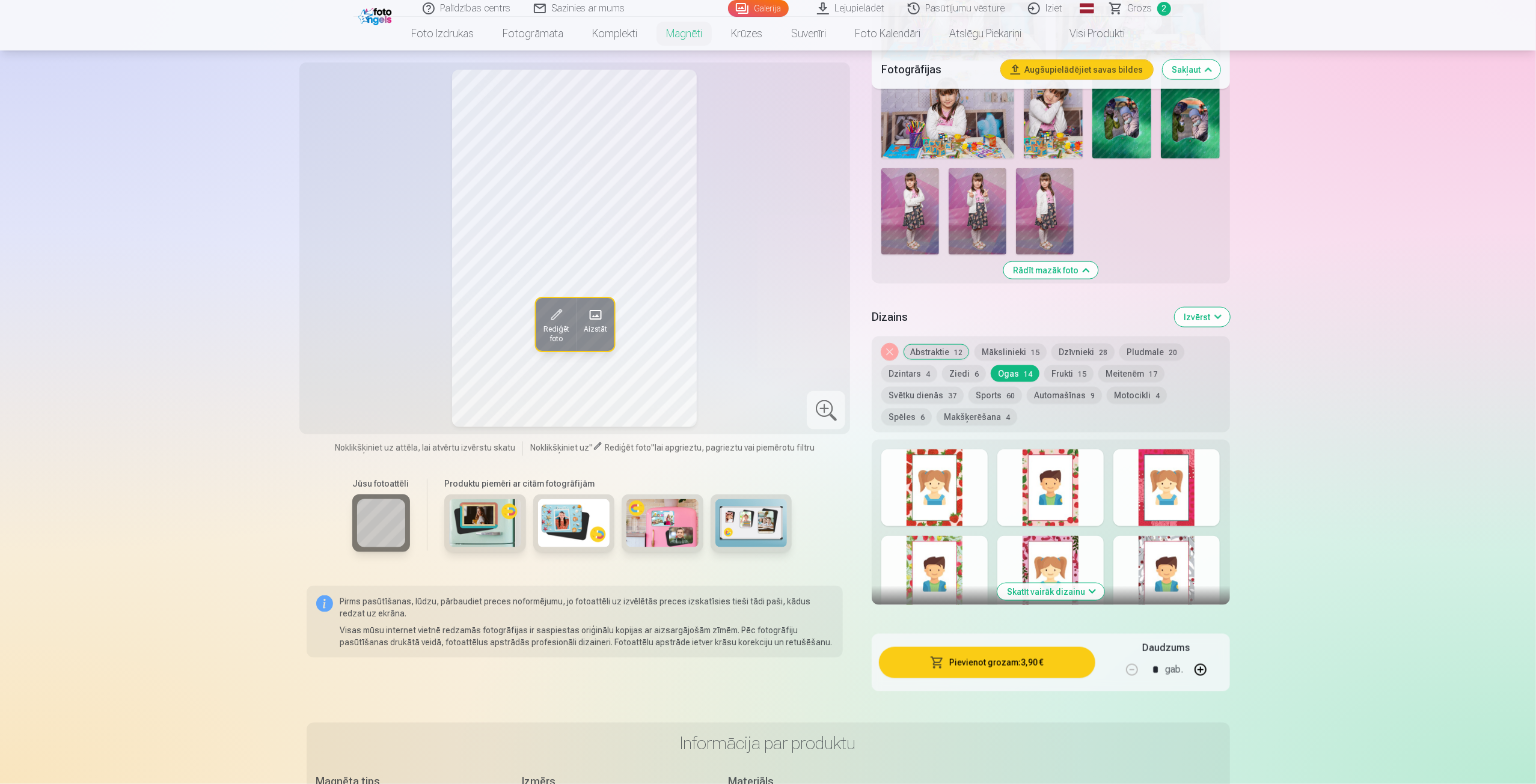
click at [1038, 536] on div at bounding box center [1050, 574] width 106 height 77
click at [952, 492] on div at bounding box center [934, 488] width 106 height 77
click at [1181, 549] on div at bounding box center [1166, 574] width 106 height 77
click at [1067, 539] on div at bounding box center [1050, 574] width 106 height 77
click at [1119, 366] on button "Meitenēm 17" at bounding box center [1131, 374] width 66 height 17
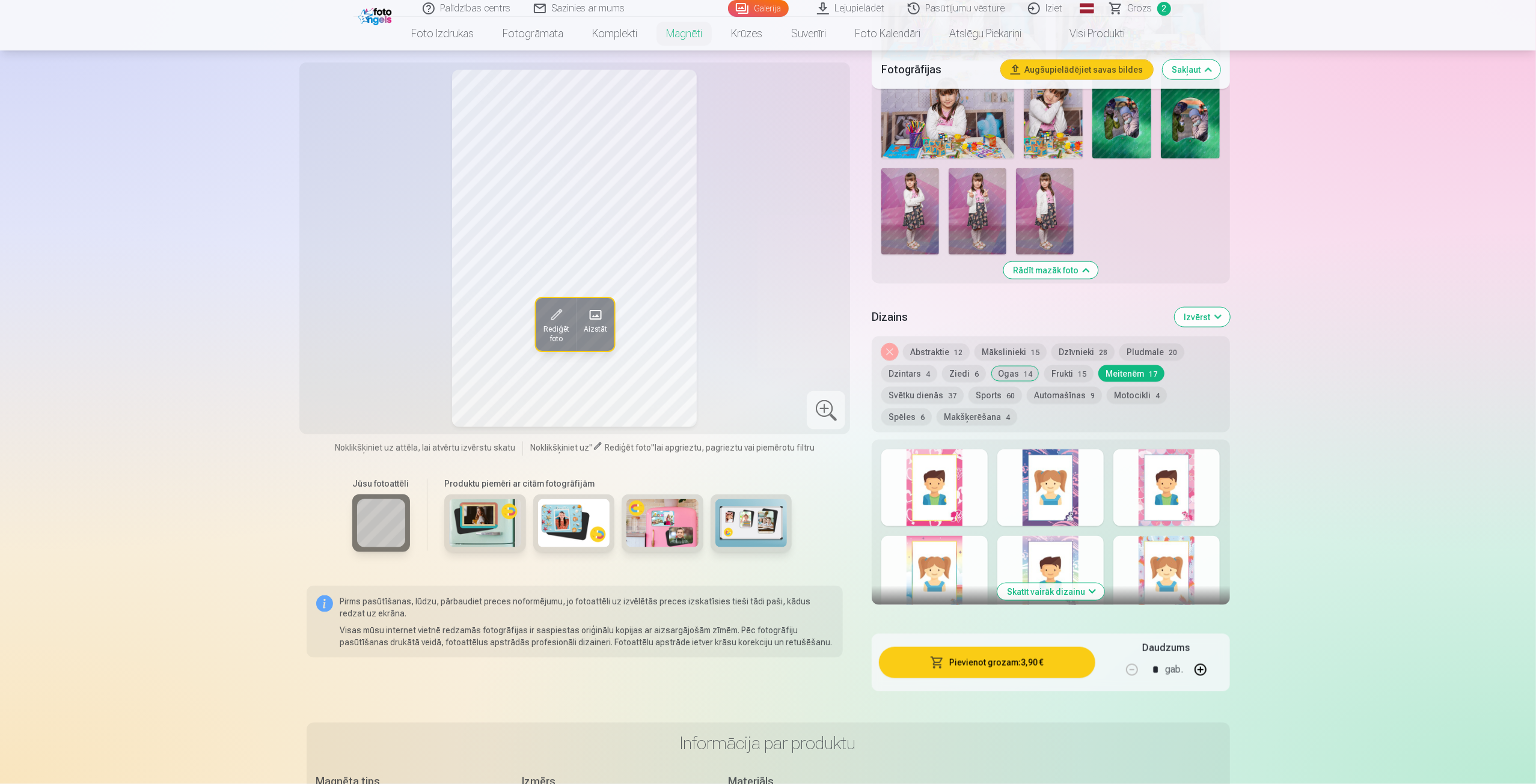
click at [951, 491] on div at bounding box center [934, 488] width 106 height 77
click at [1186, 486] on div at bounding box center [1166, 488] width 106 height 77
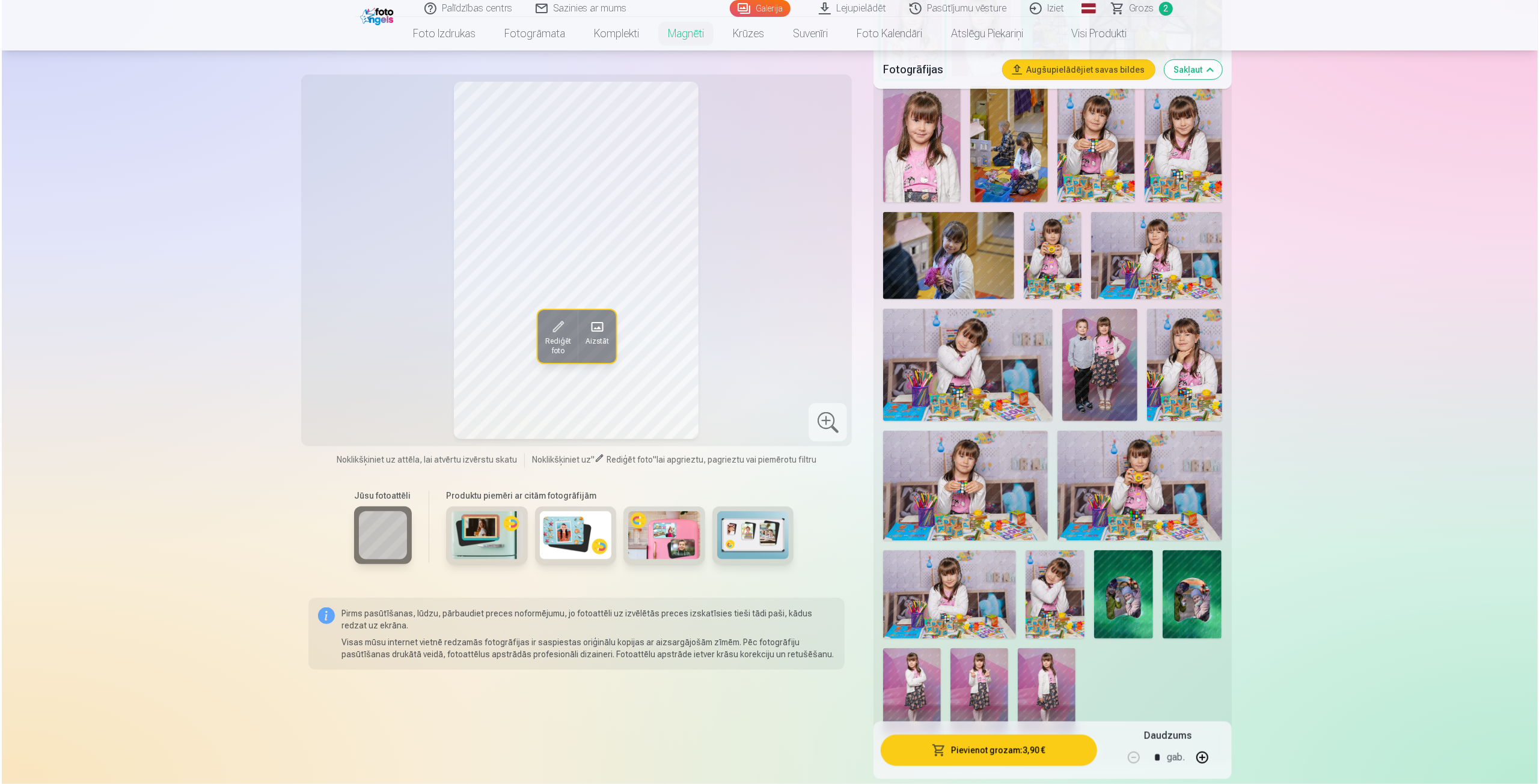
scroll to position [1082, 0]
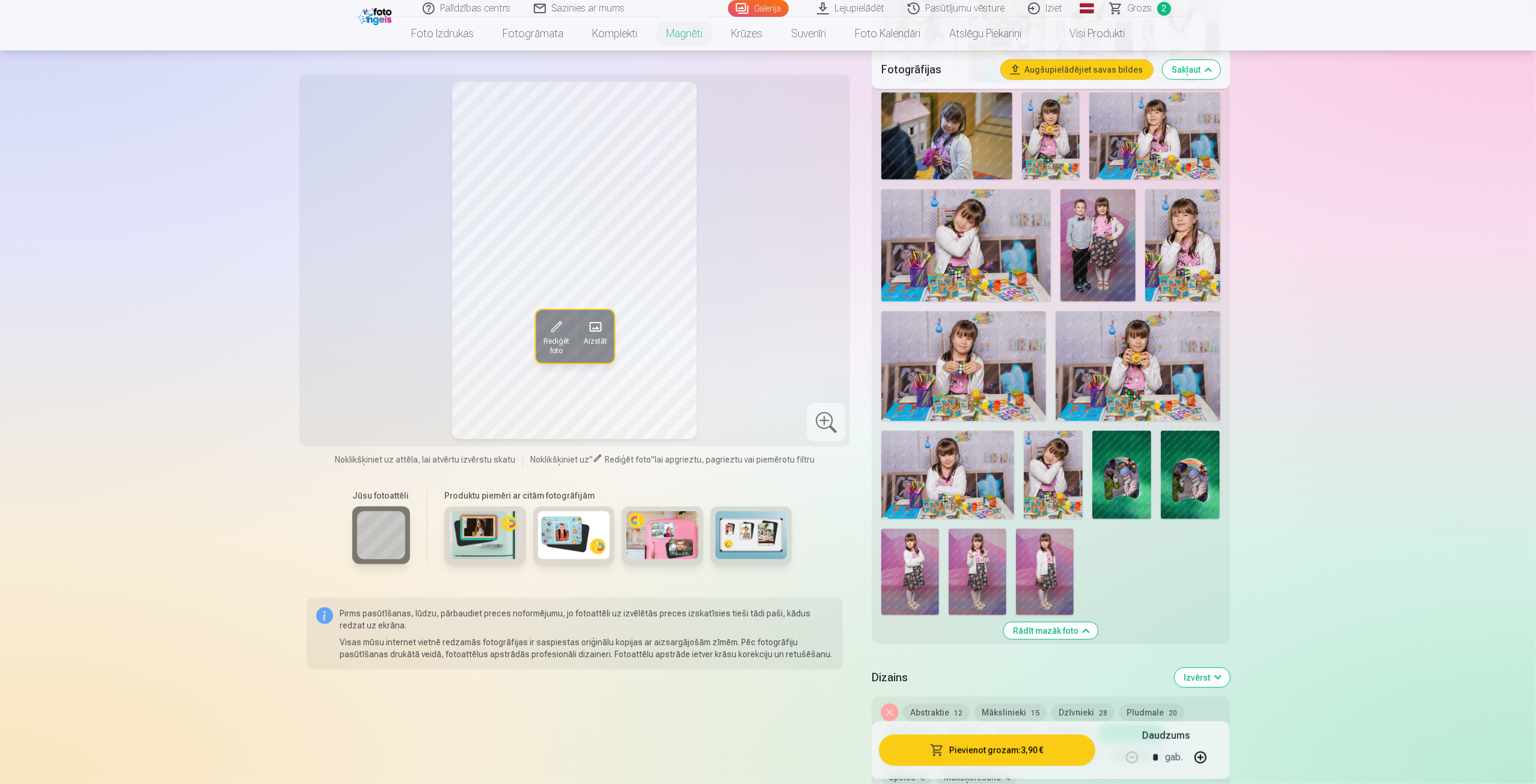
click at [1012, 754] on button "Pievienot grozam : 3,90 €" at bounding box center [986, 750] width 216 height 31
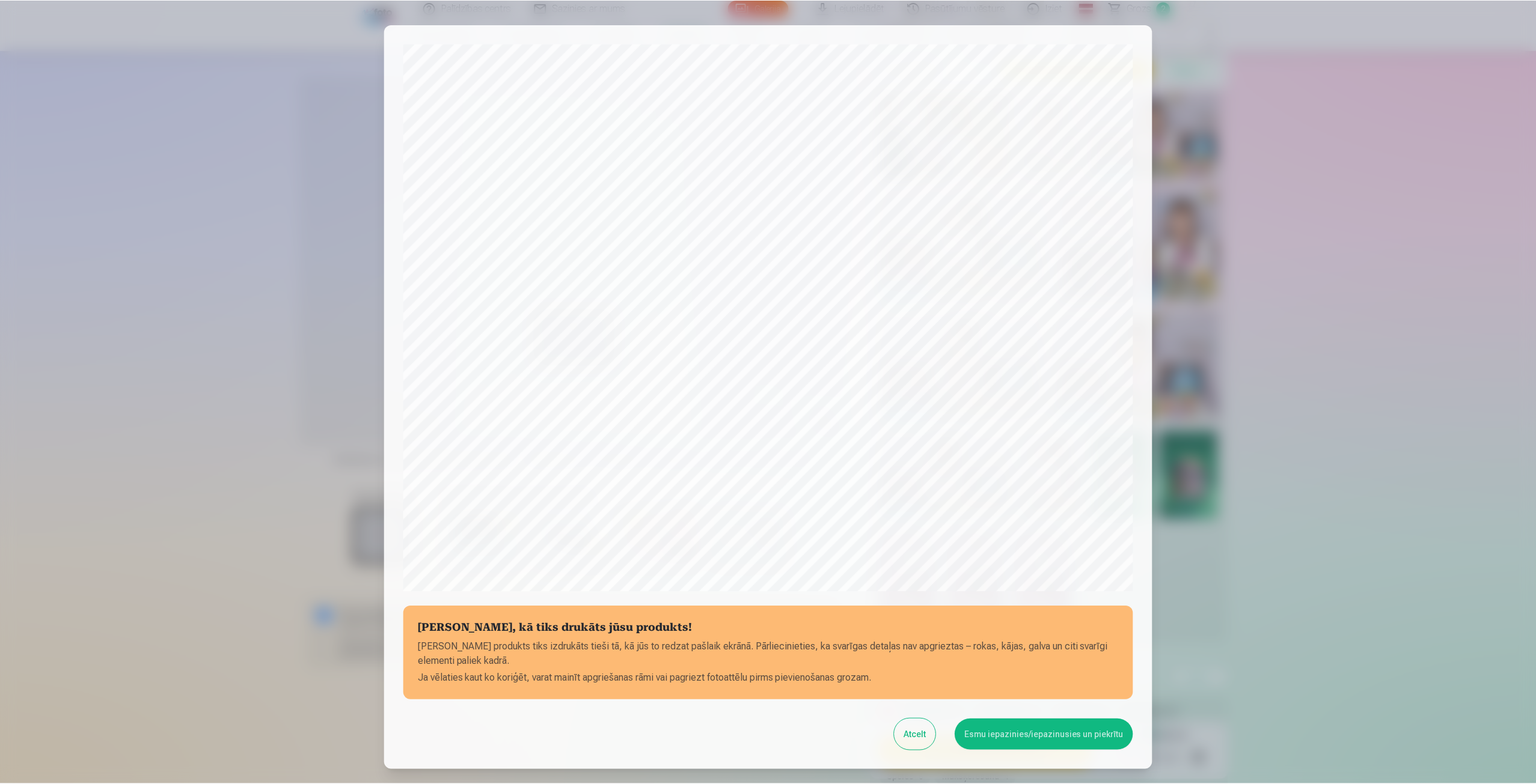
scroll to position [82, 0]
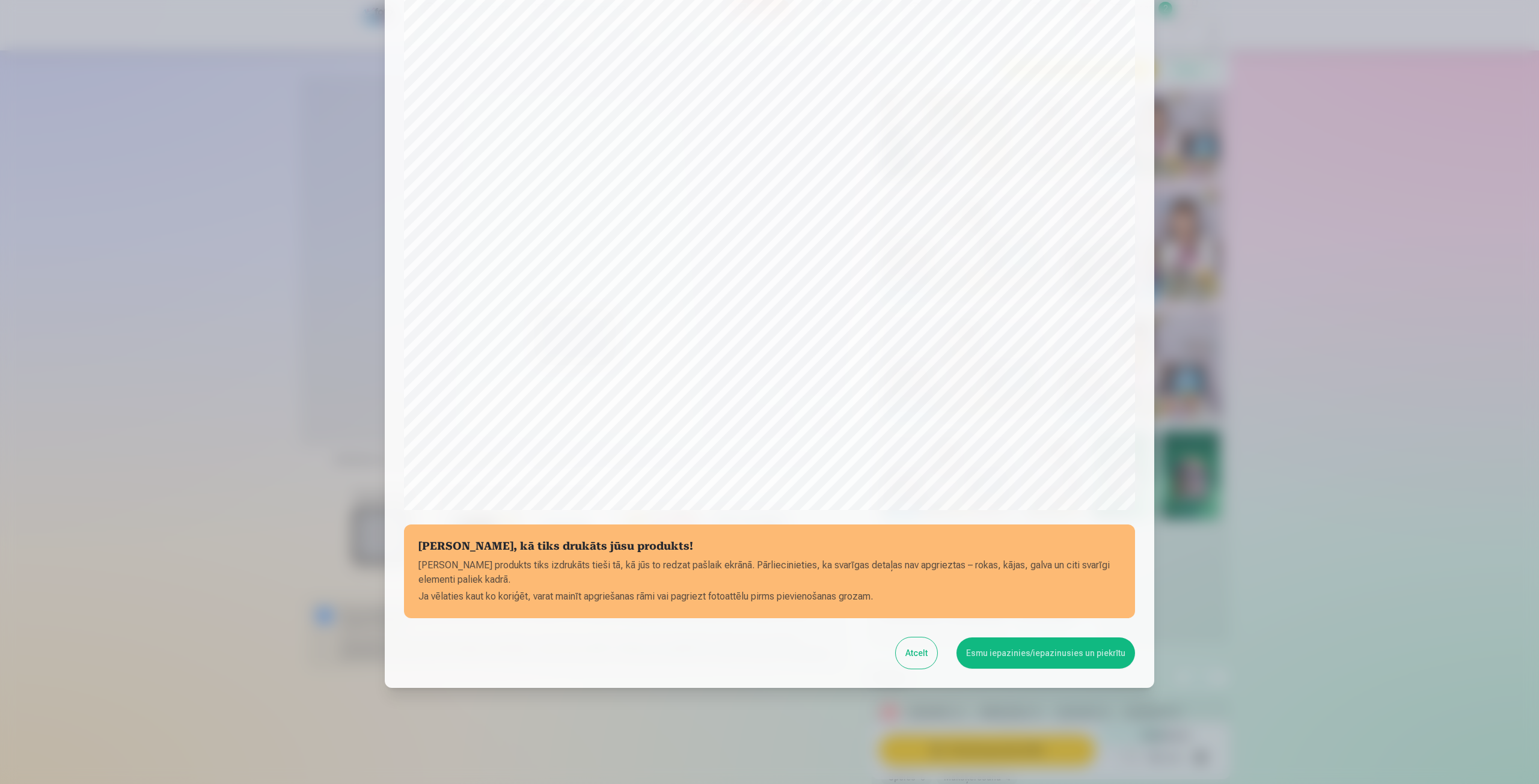
click at [1041, 648] on button "Esmu iepazinies/iepazinusies un piekrītu" at bounding box center [1045, 653] width 178 height 31
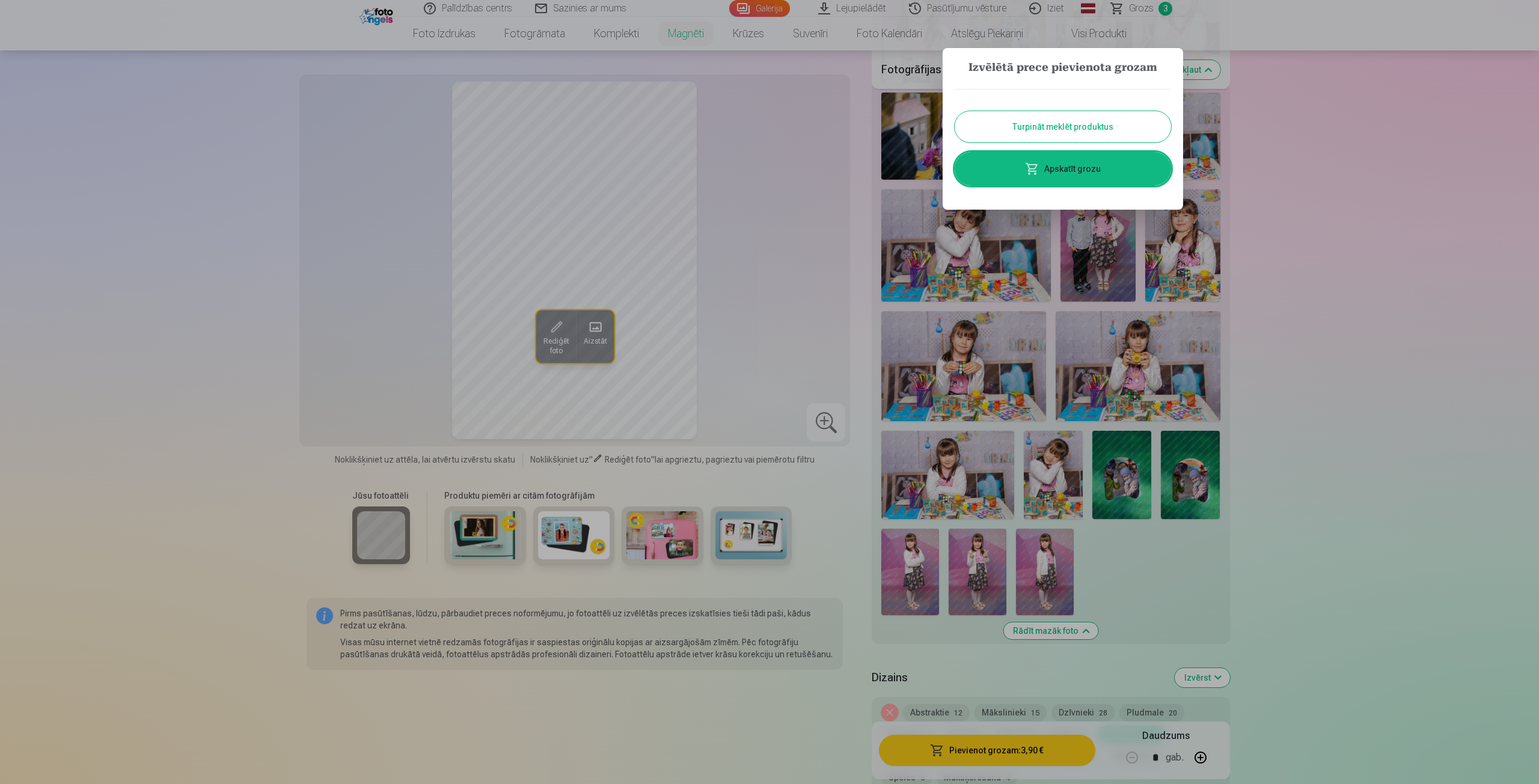
click at [1058, 128] on button "Turpināt meklēt produktus" at bounding box center [1063, 126] width 217 height 31
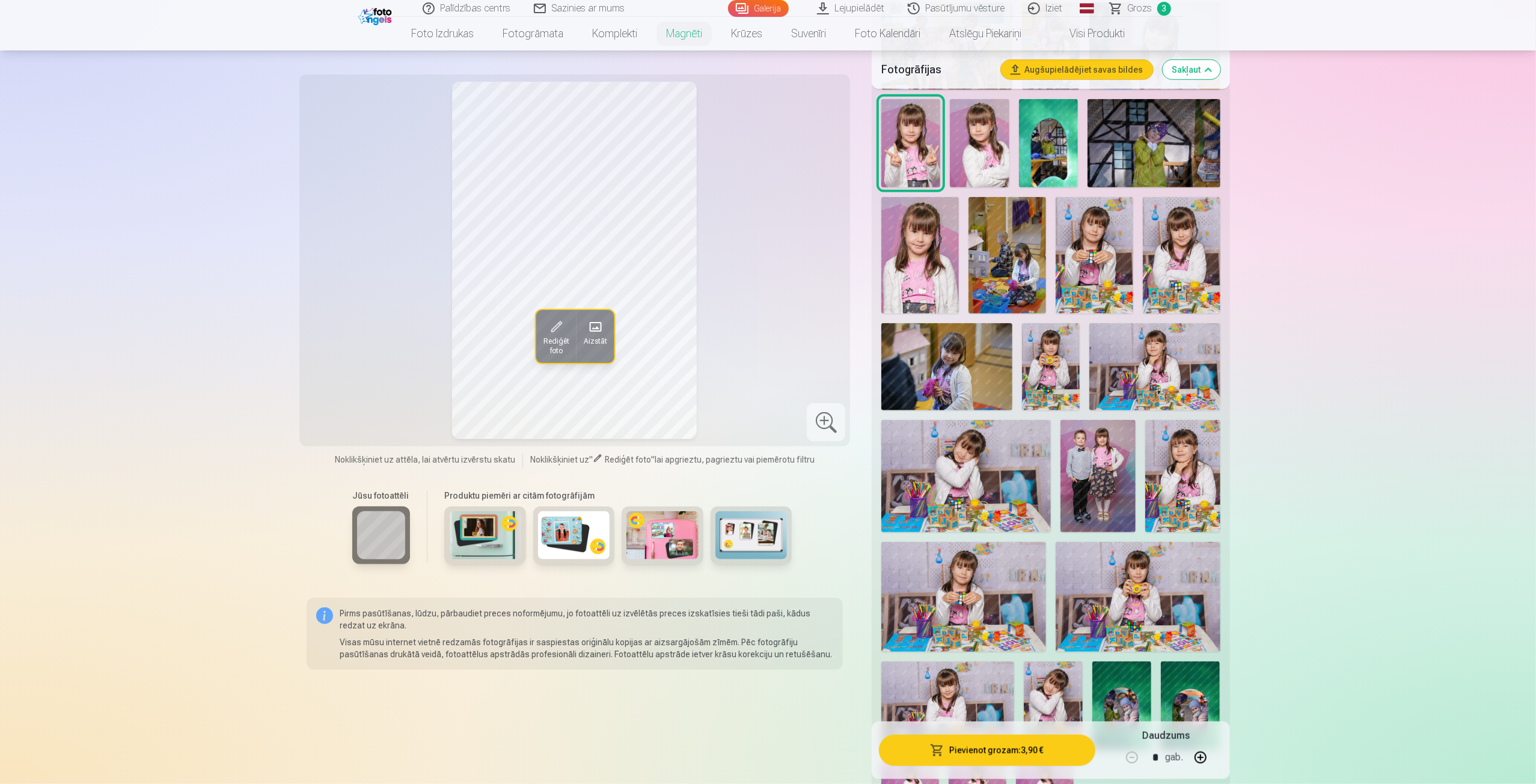
scroll to position [781, 0]
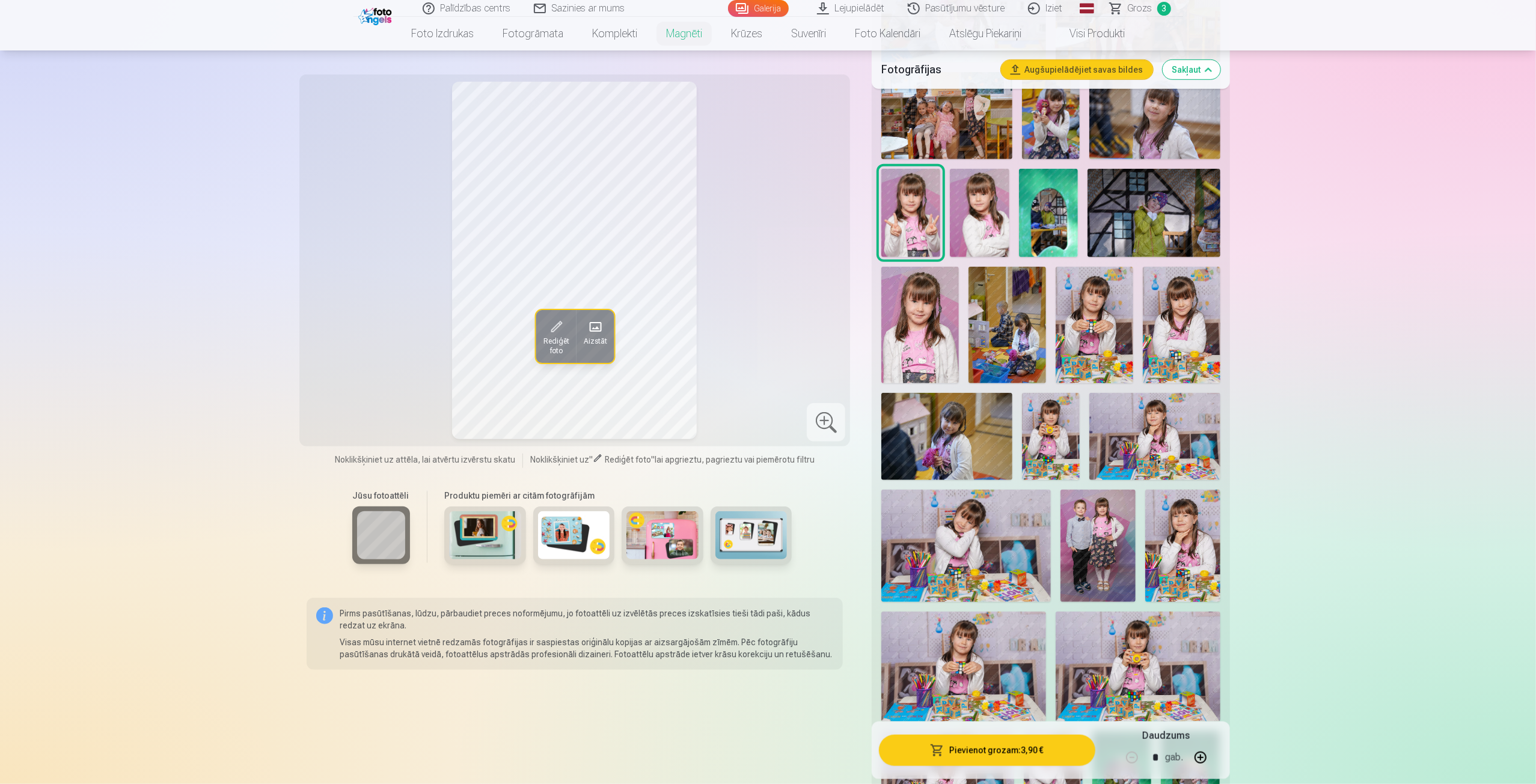
click at [1135, 11] on span "Grozs" at bounding box center [1140, 8] width 25 height 15
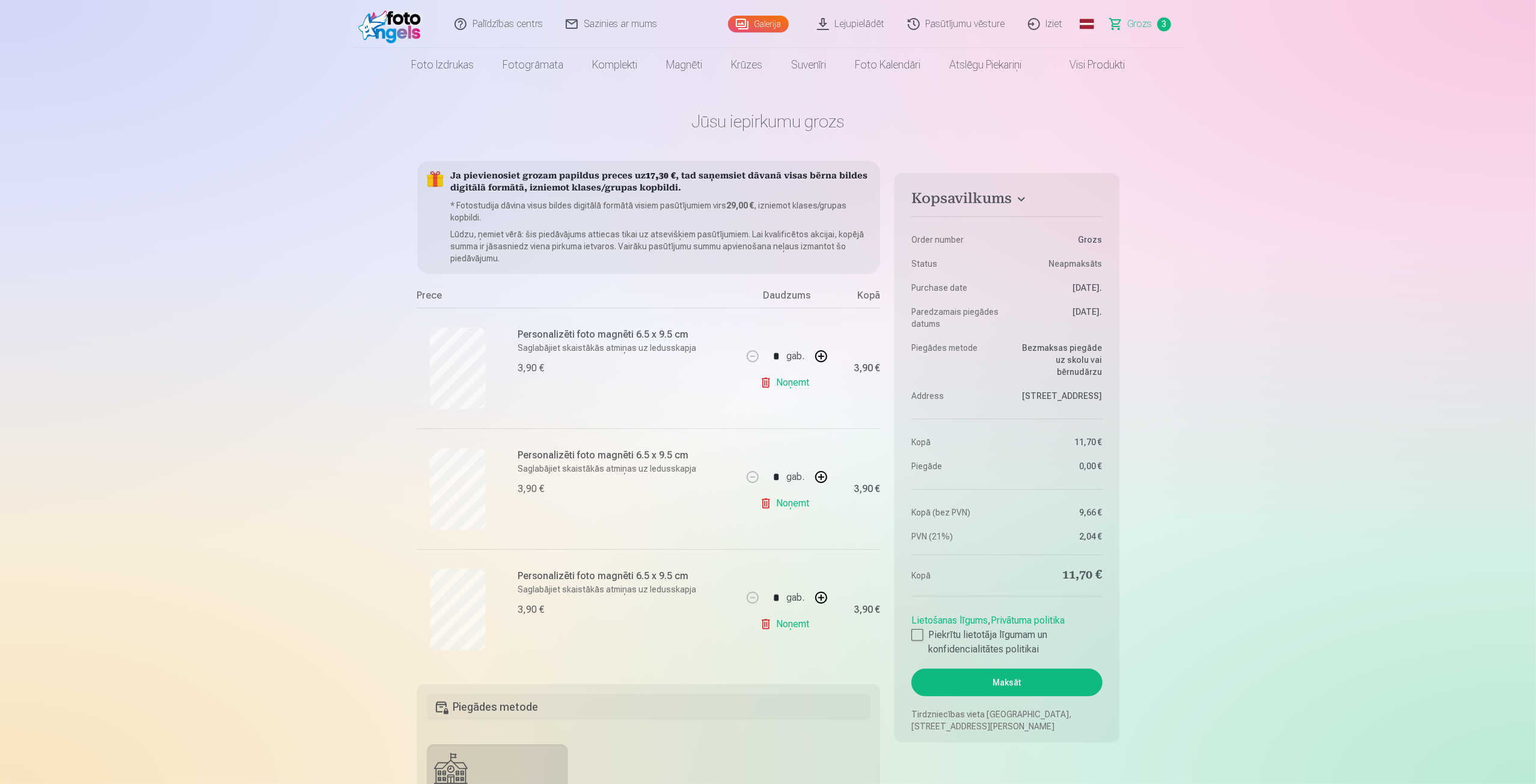
click at [772, 27] on link "Galerija" at bounding box center [758, 24] width 60 height 17
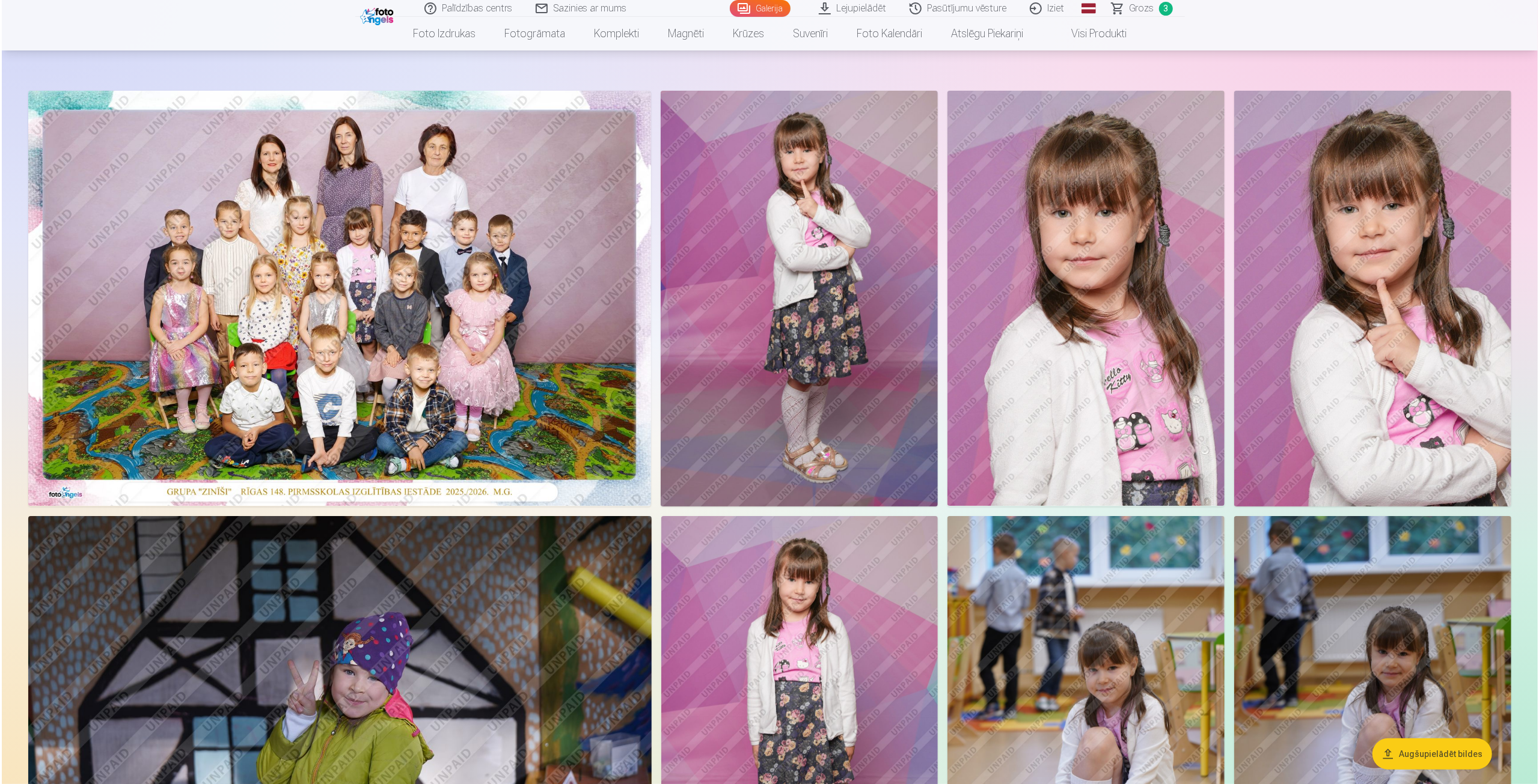
scroll to position [60, 0]
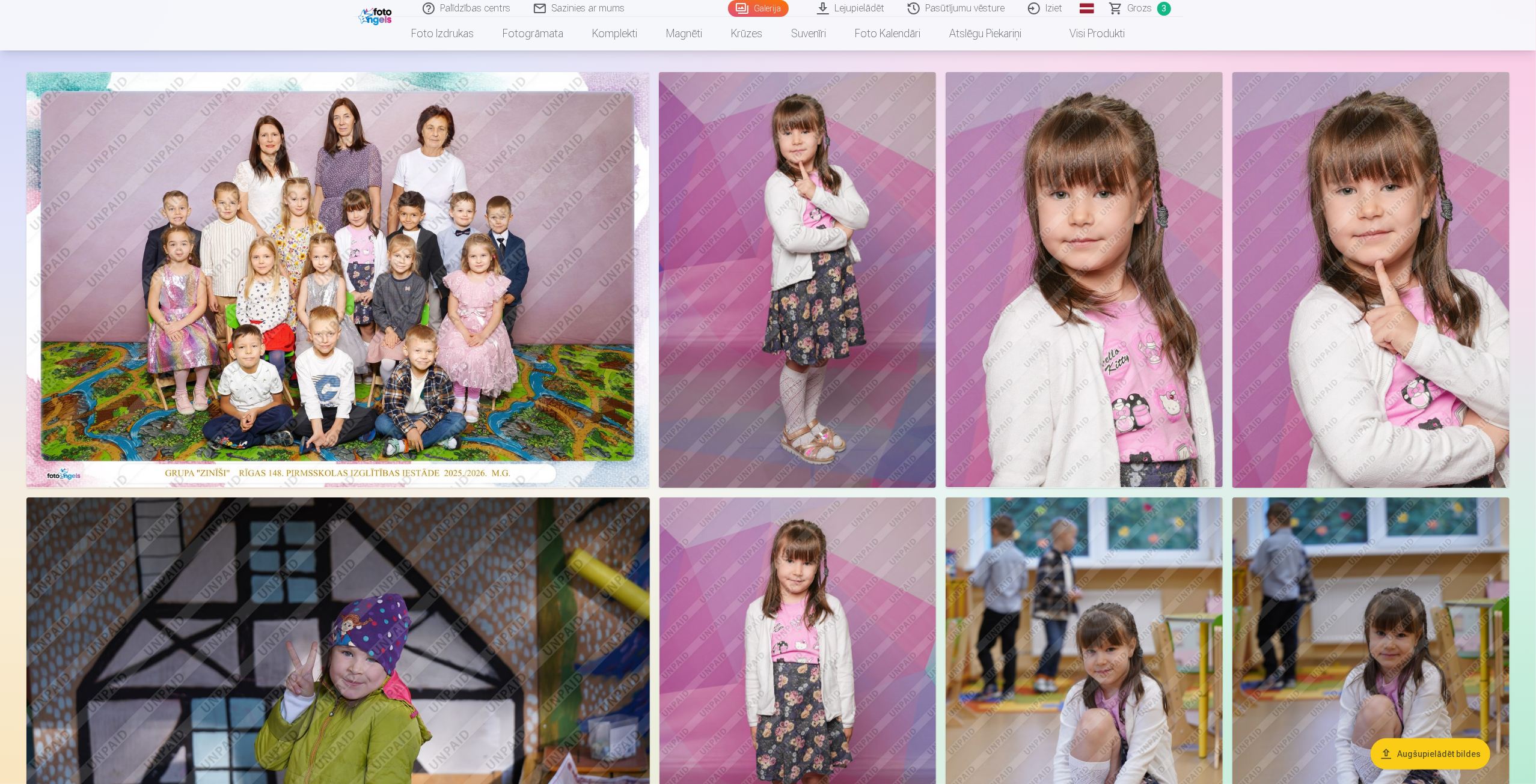
click at [1129, 396] on img at bounding box center [1083, 280] width 277 height 415
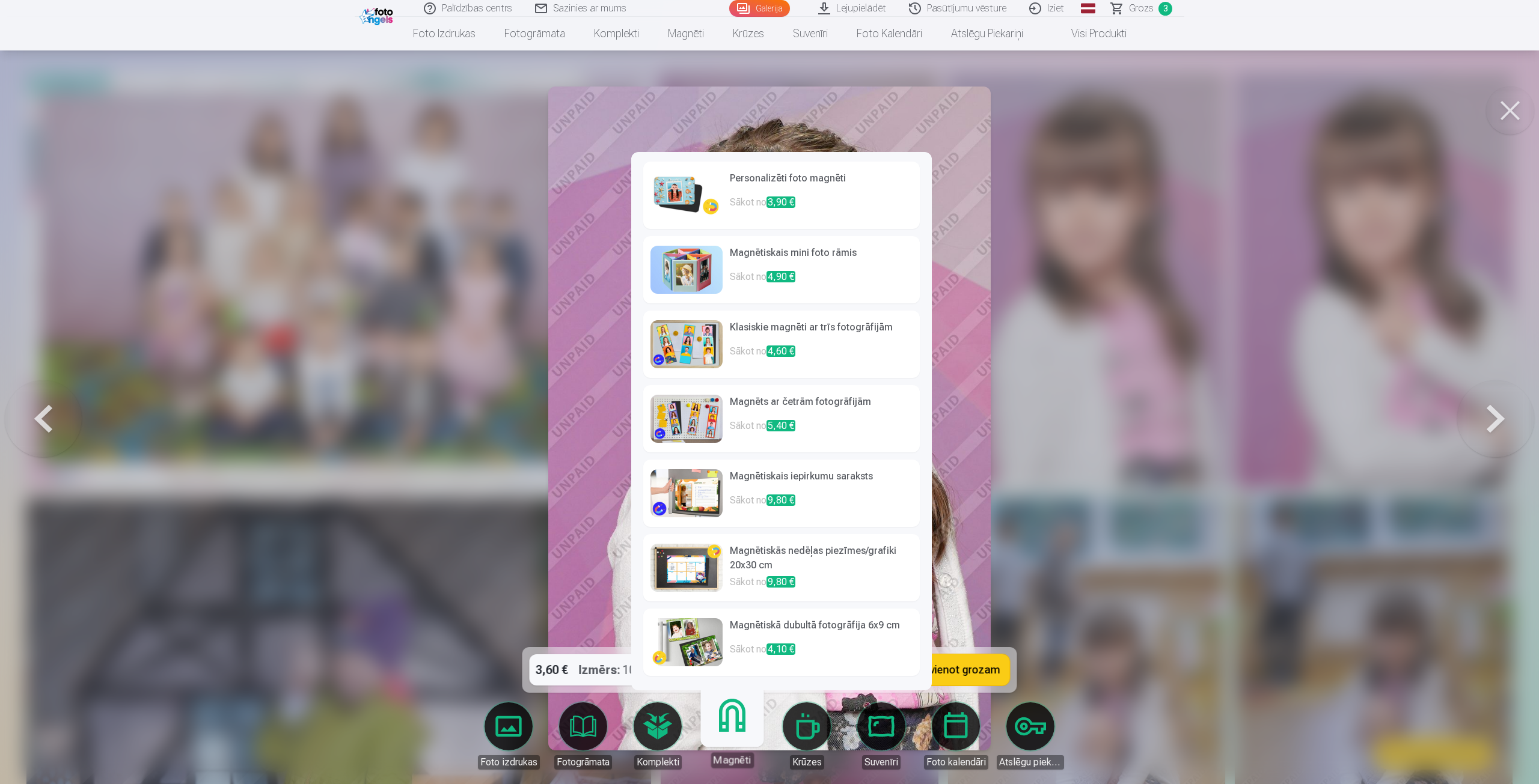
click at [729, 720] on link "Magnēti" at bounding box center [732, 731] width 74 height 74
click at [737, 194] on h6 "Personalizēti foto magnēti" at bounding box center [821, 183] width 183 height 24
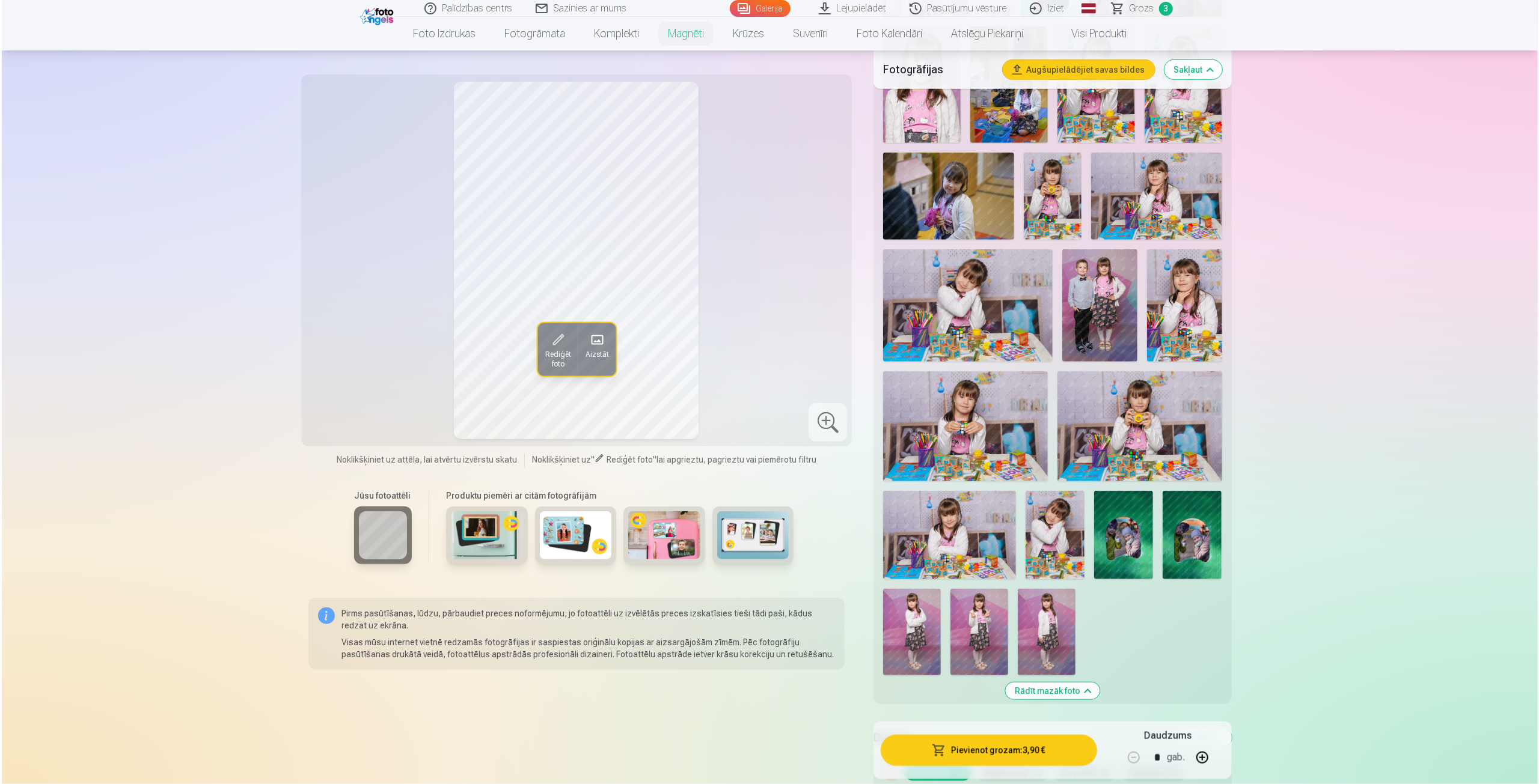
scroll to position [1322, 0]
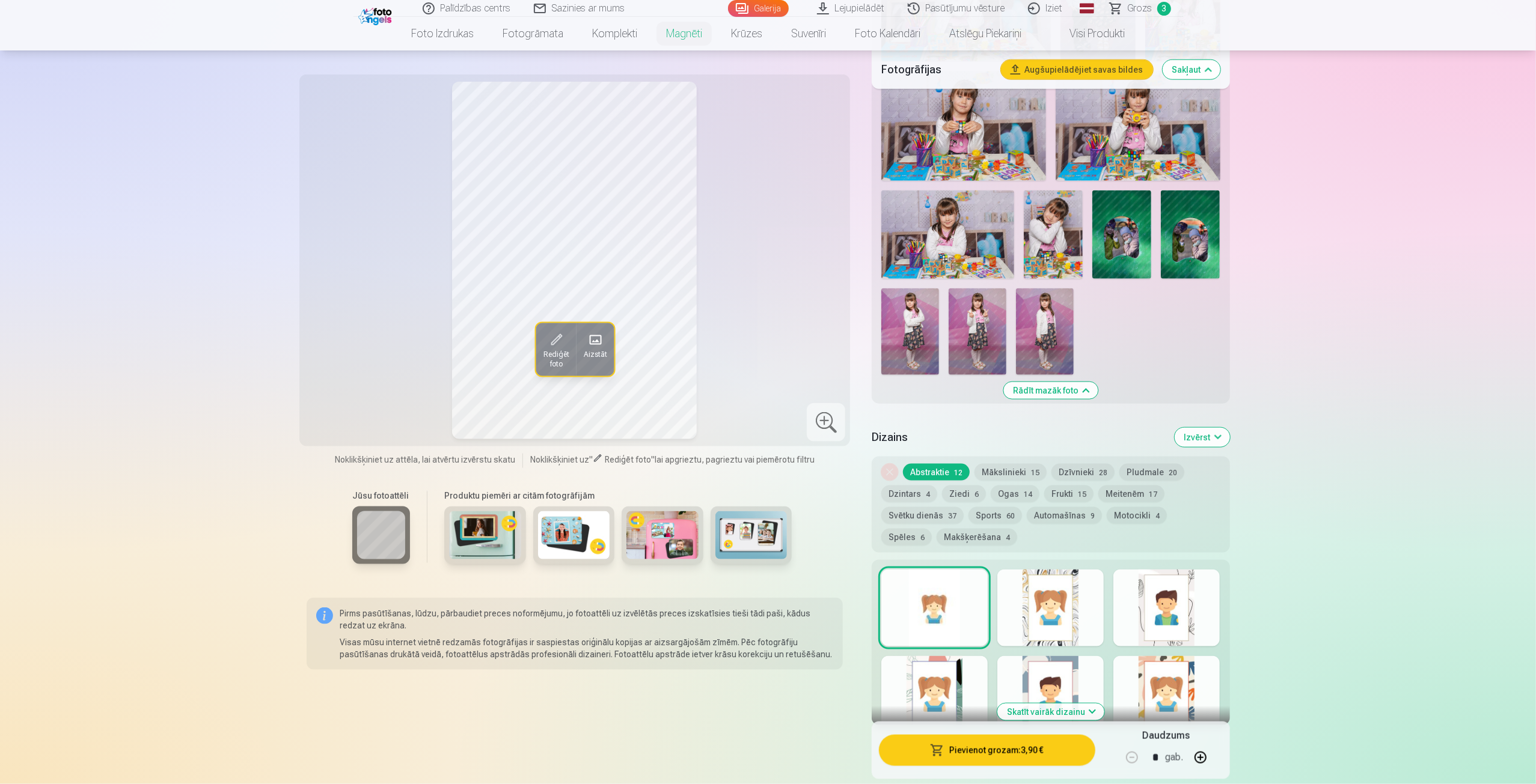
click at [1005, 749] on button "Pievienot grozam : 3,90 €" at bounding box center [986, 750] width 216 height 31
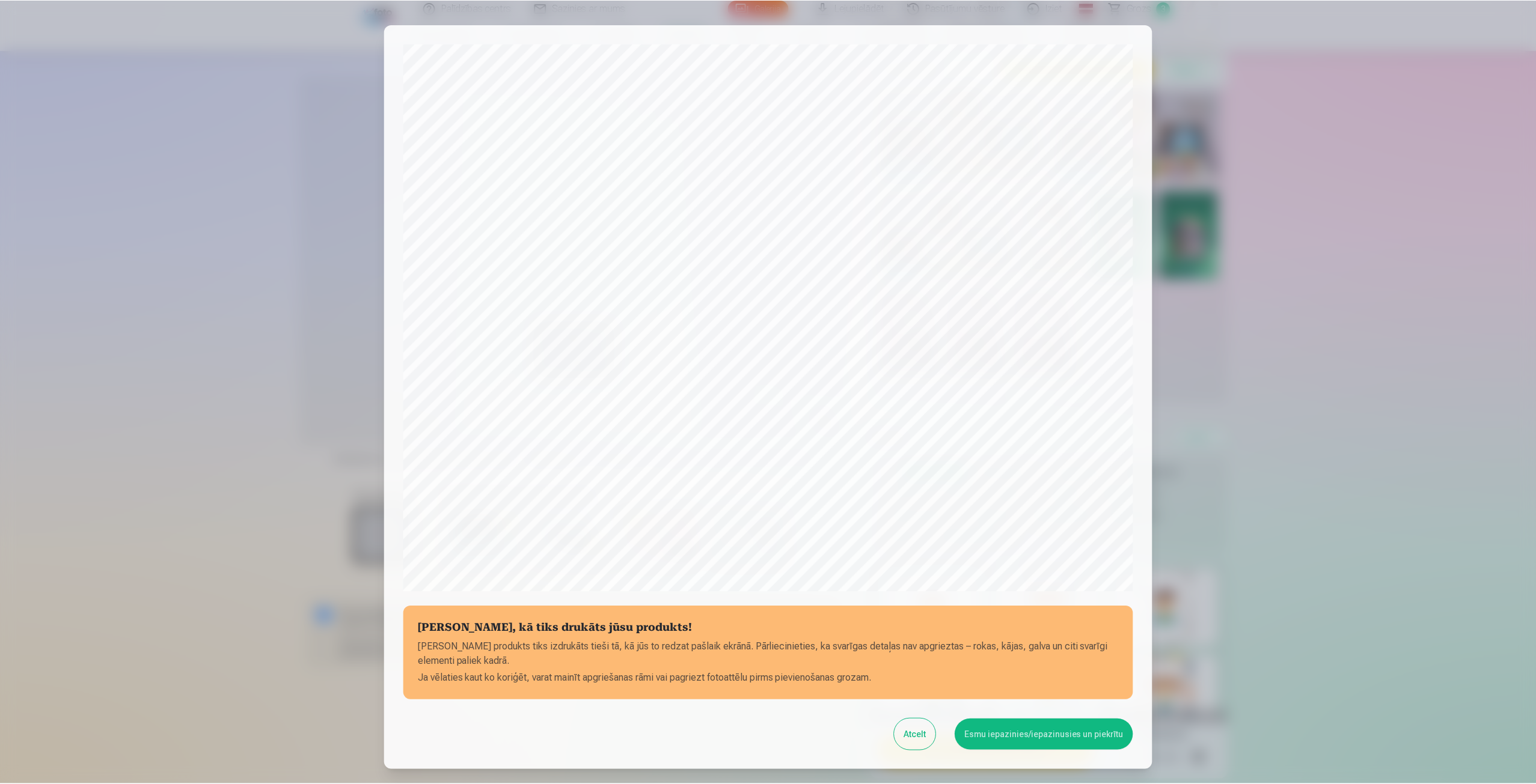
scroll to position [82, 0]
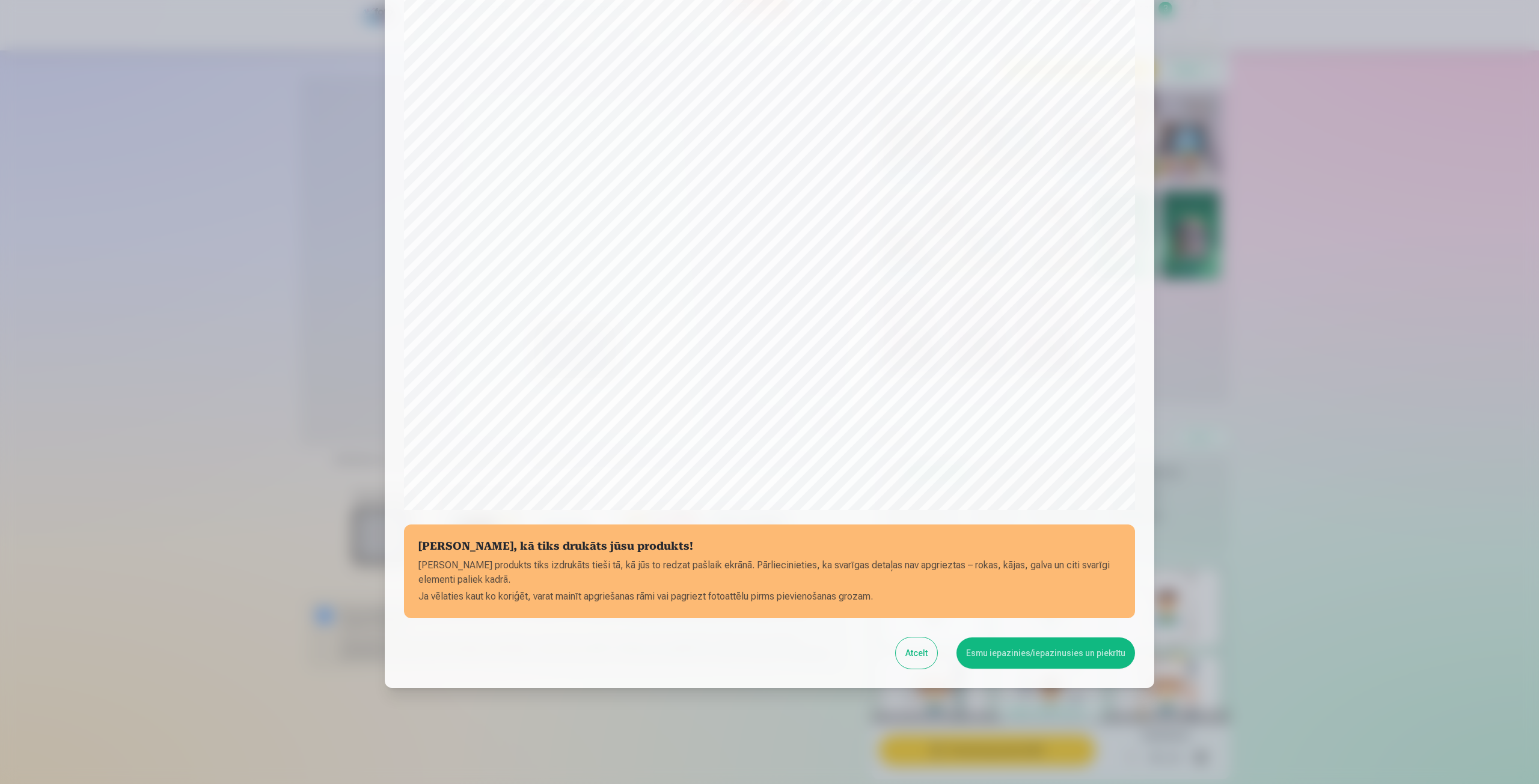
click at [1014, 652] on button "Esmu iepazinies/iepazinusies un piekrītu" at bounding box center [1045, 653] width 178 height 31
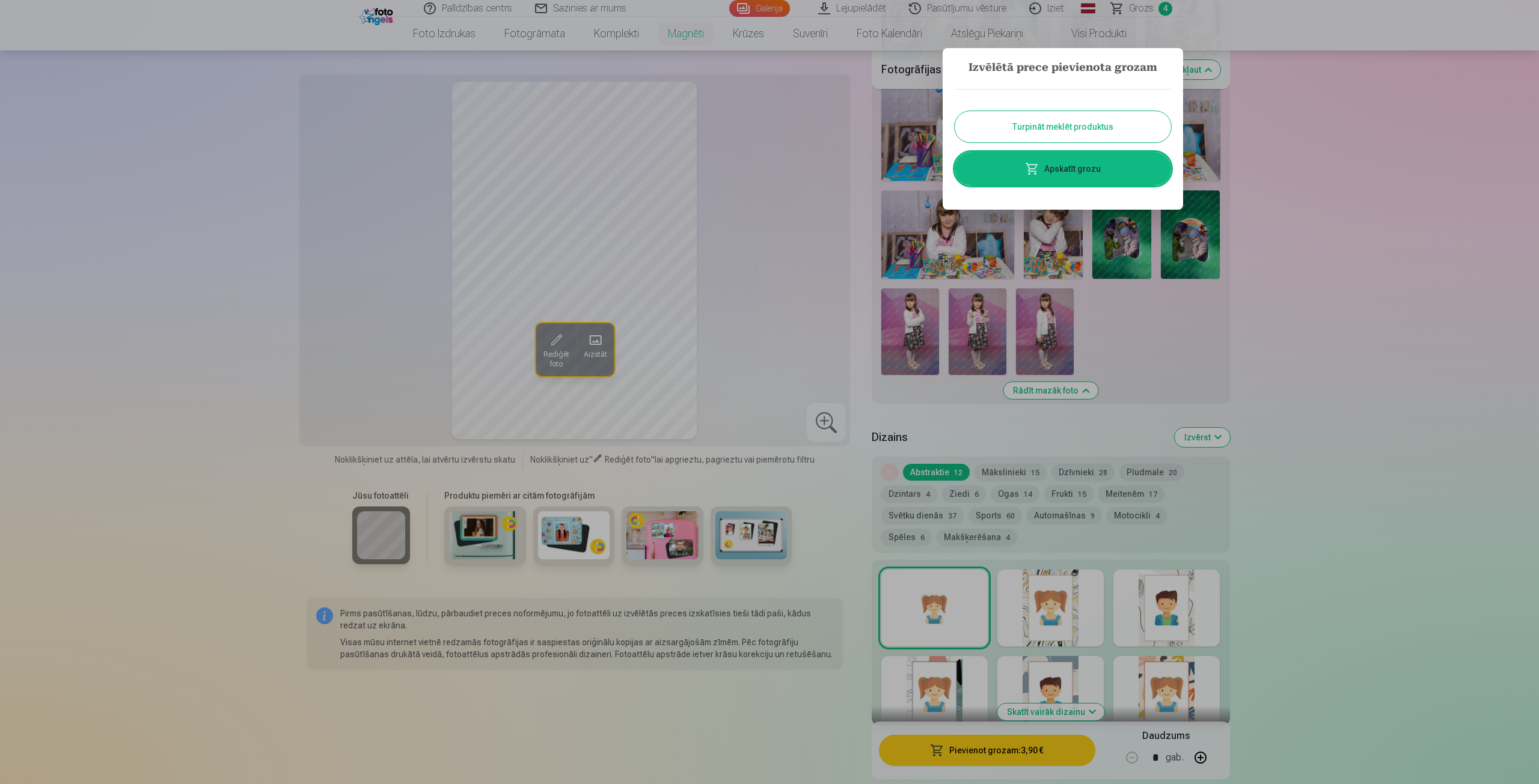
click at [1357, 224] on div at bounding box center [769, 392] width 1539 height 784
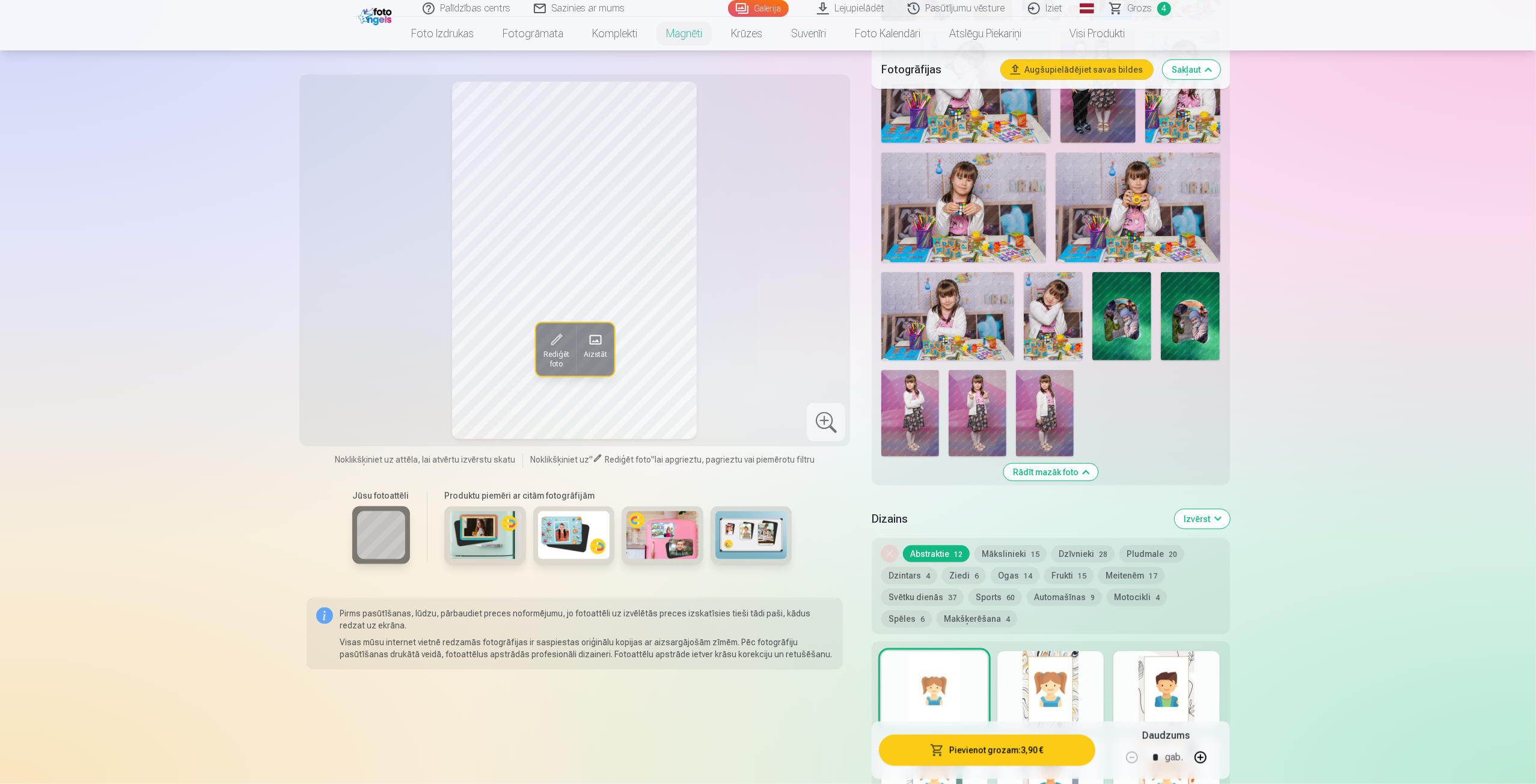
scroll to position [1141, 0]
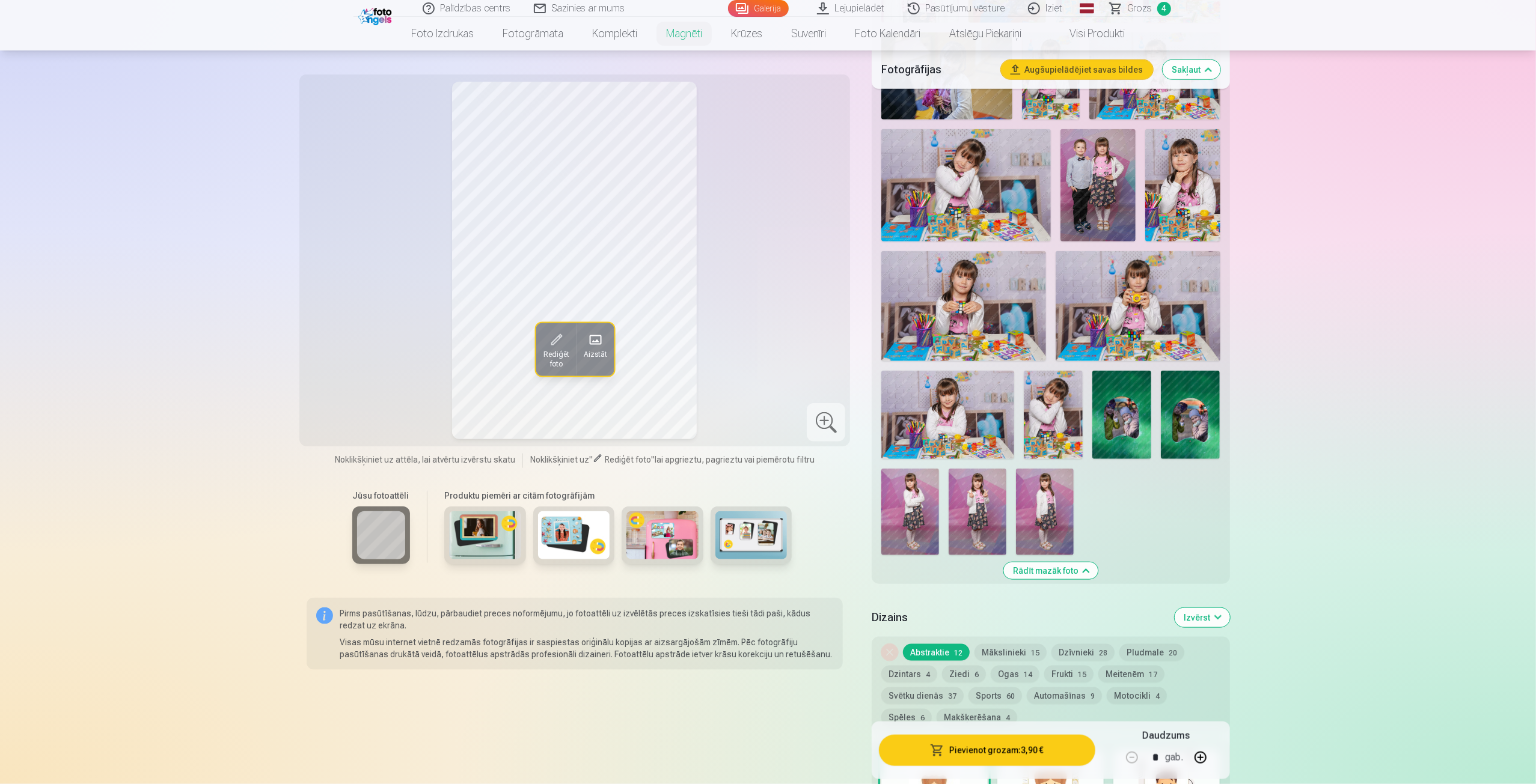
click at [754, 7] on link "Galerija" at bounding box center [758, 8] width 60 height 17
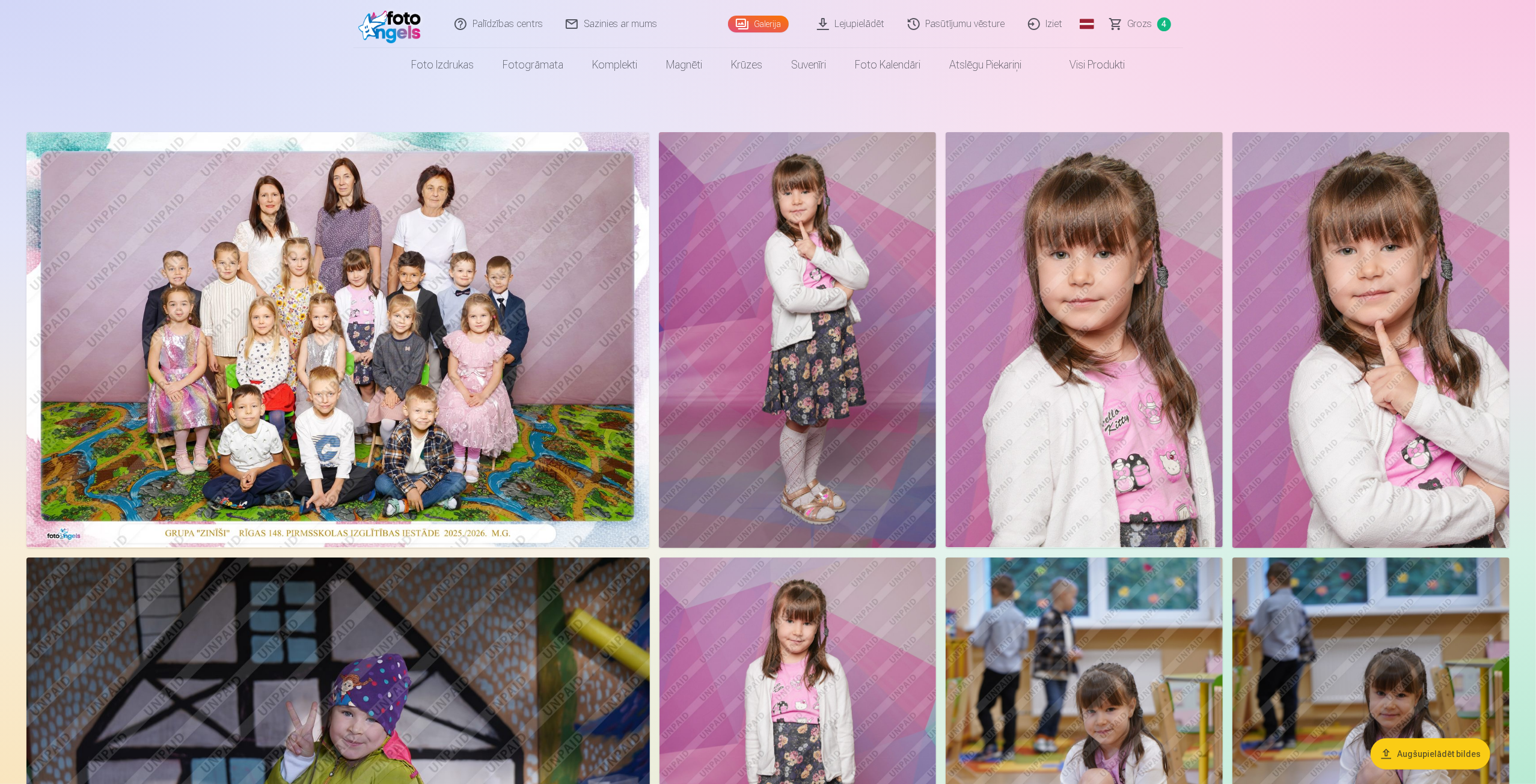
click at [358, 402] on img at bounding box center [337, 340] width 623 height 415
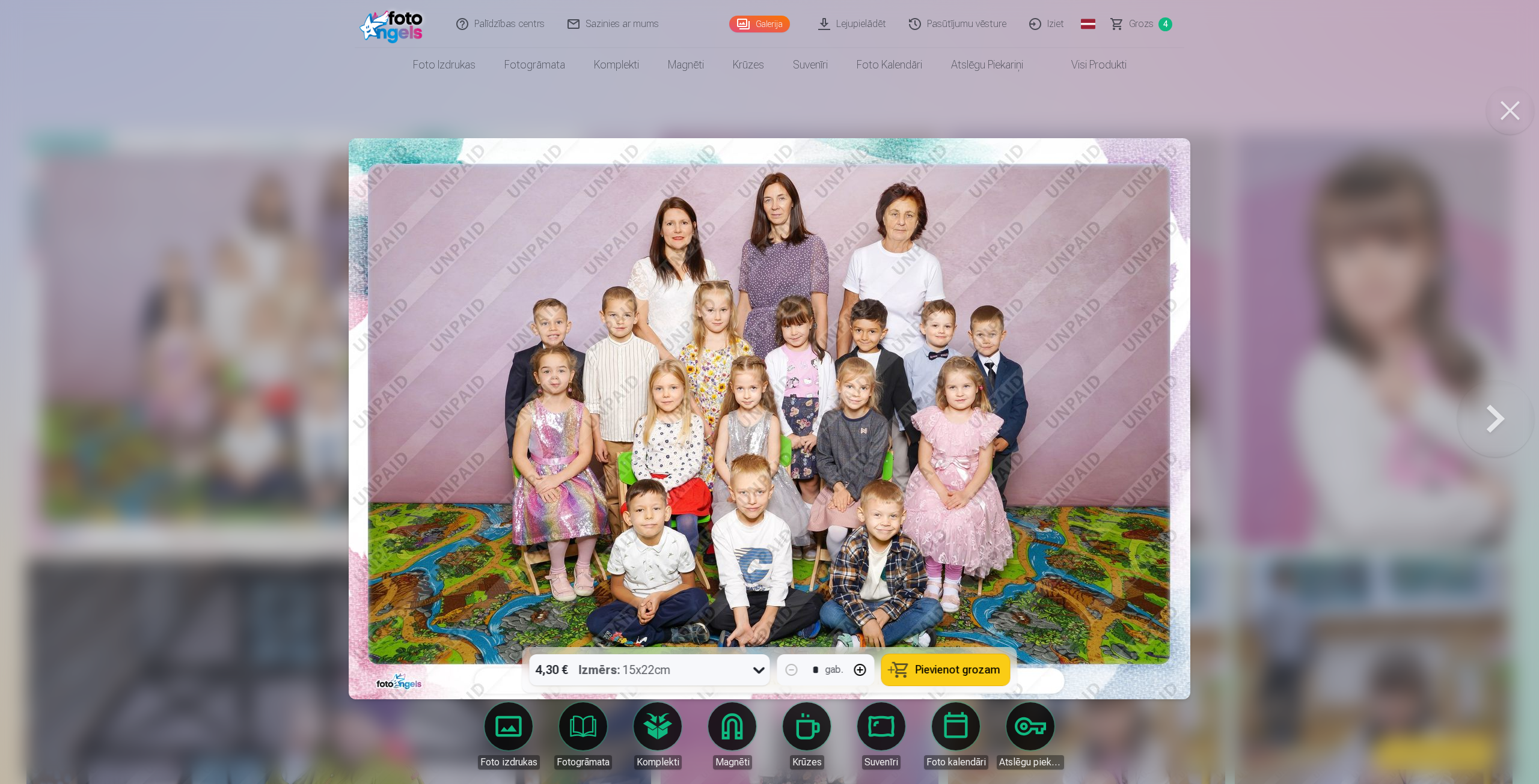
click at [943, 670] on span "Pievienot grozam" at bounding box center [958, 670] width 85 height 11
click at [816, 116] on div at bounding box center [769, 392] width 1539 height 784
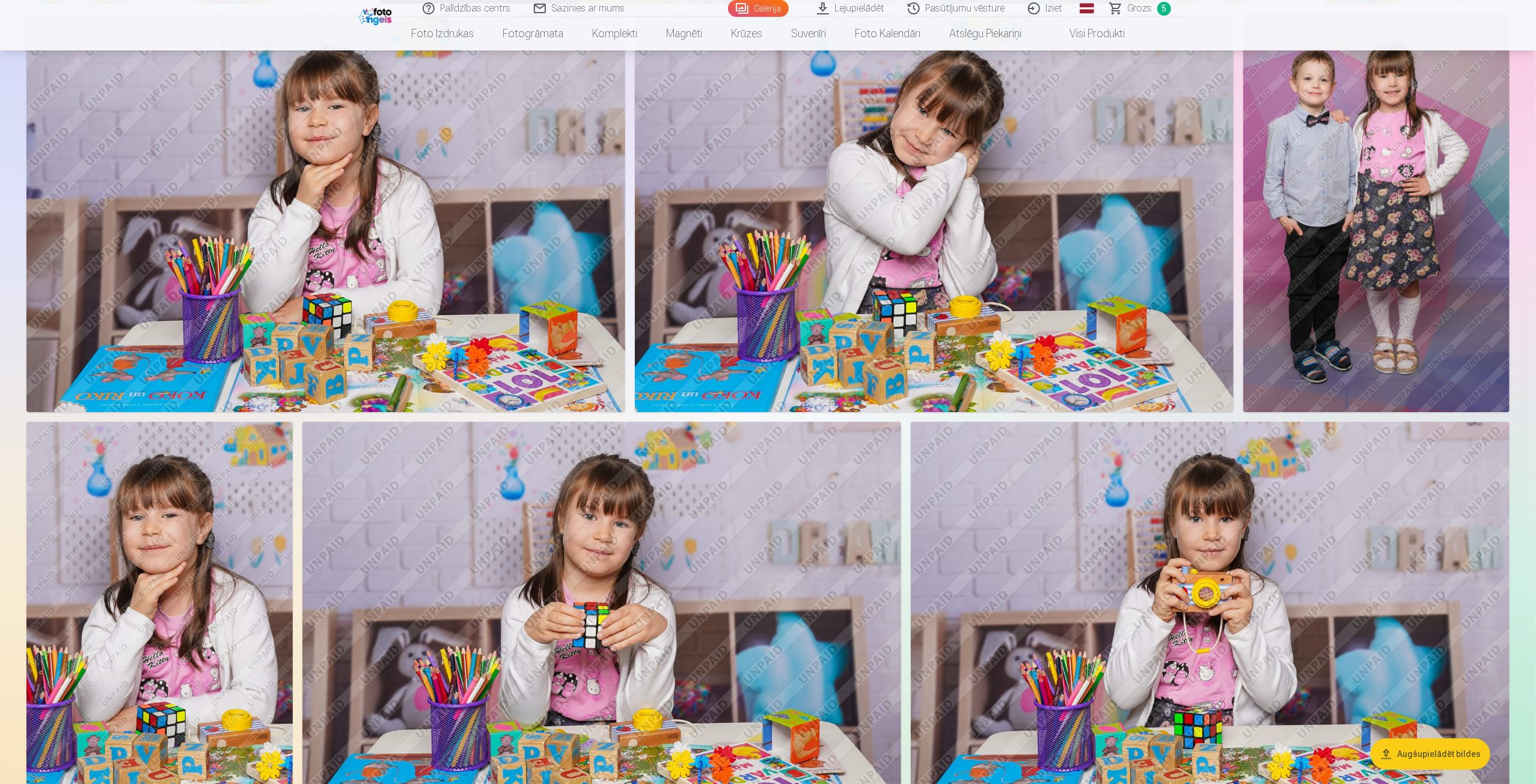
scroll to position [3605, 0]
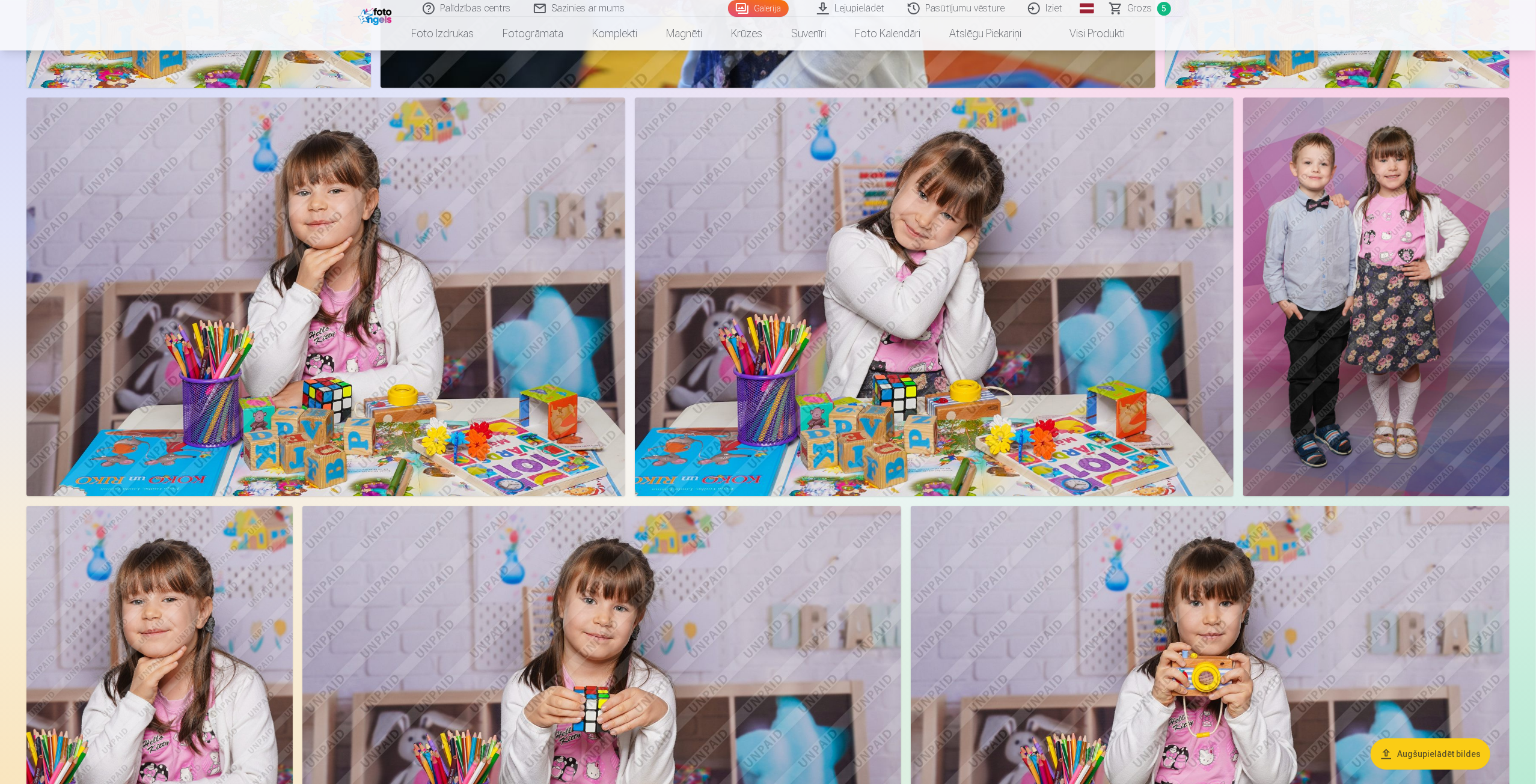
click at [1353, 395] on img at bounding box center [1376, 296] width 267 height 399
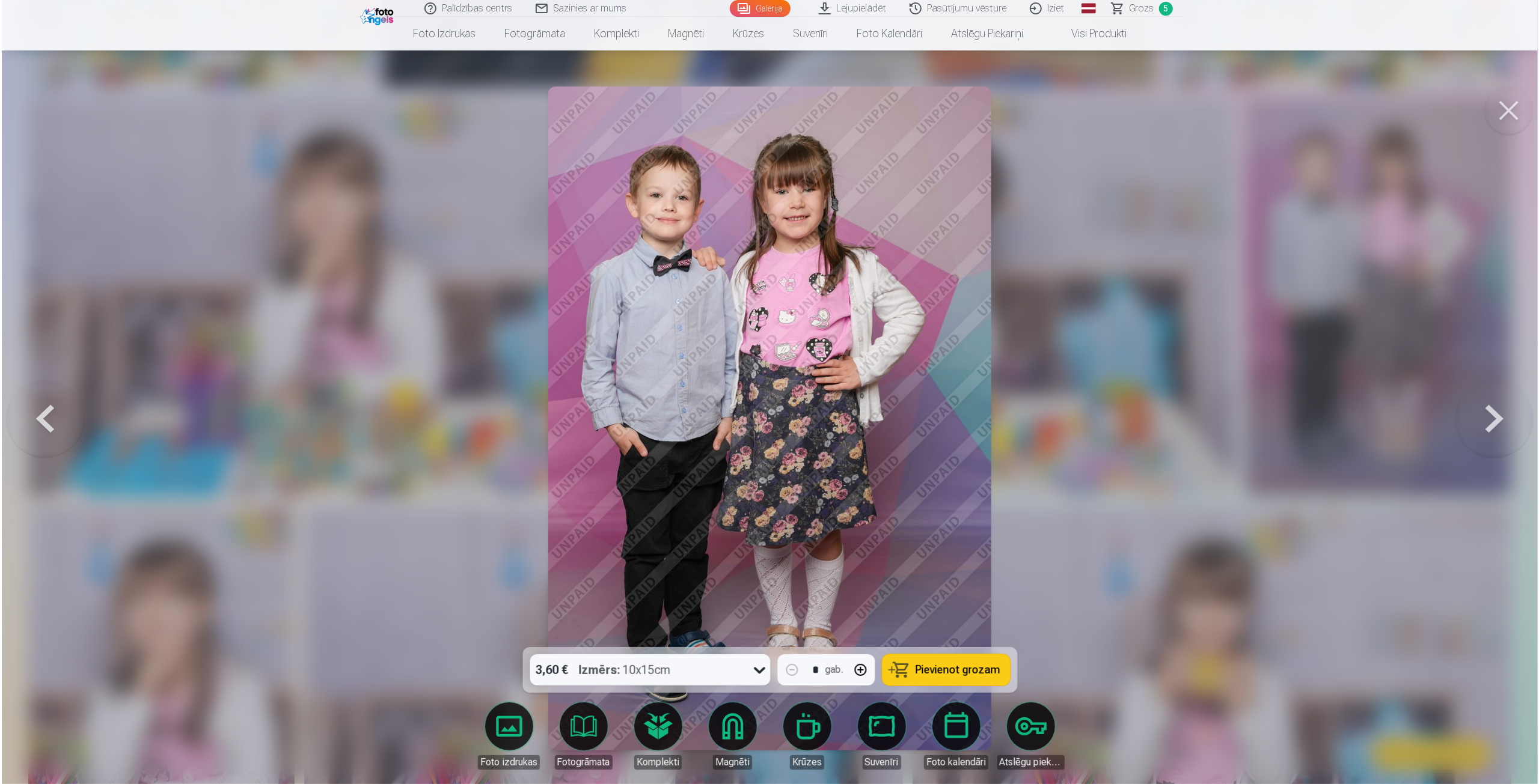
scroll to position [3611, 0]
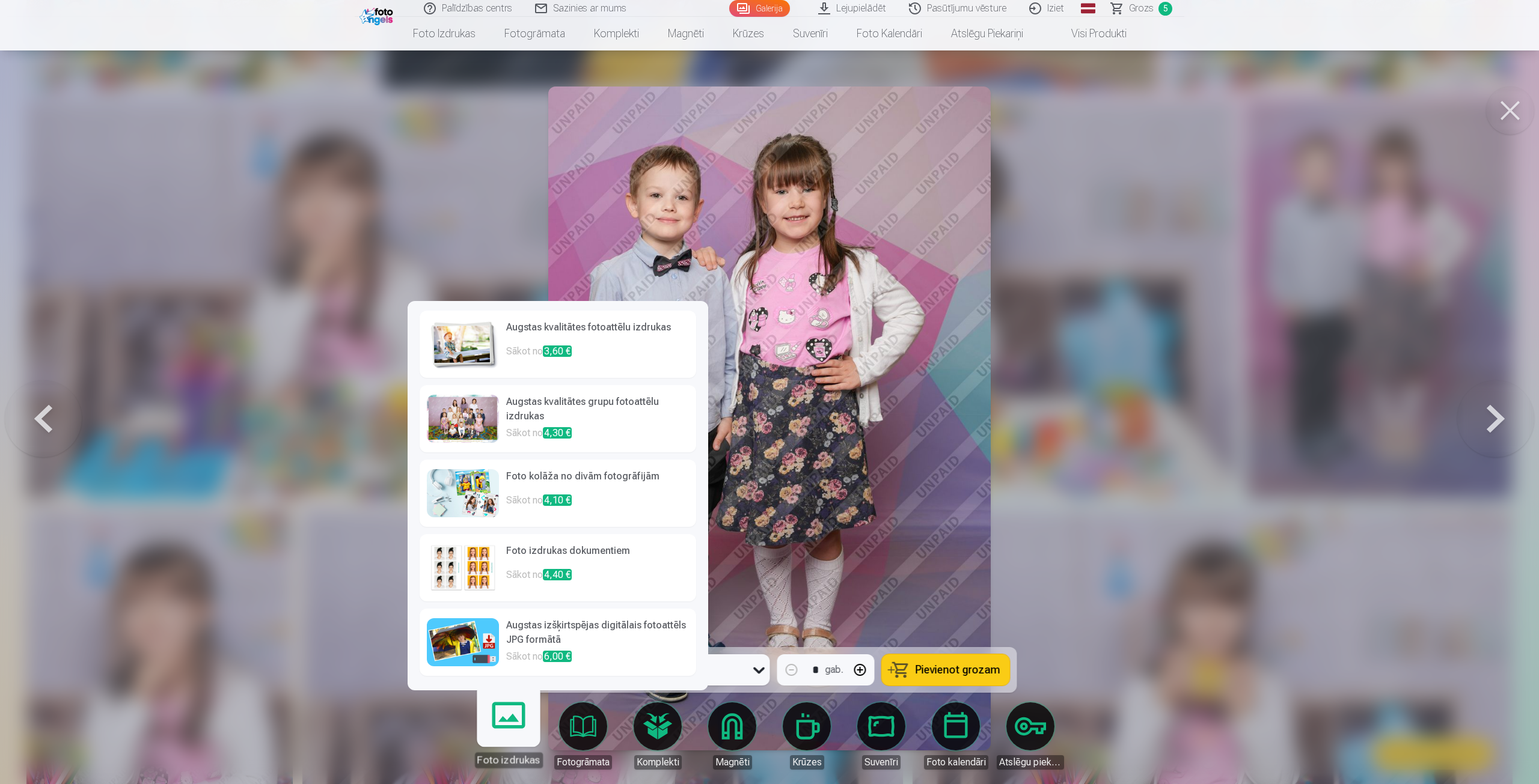
click at [518, 350] on p "Sākot no 3,60 €" at bounding box center [597, 356] width 183 height 24
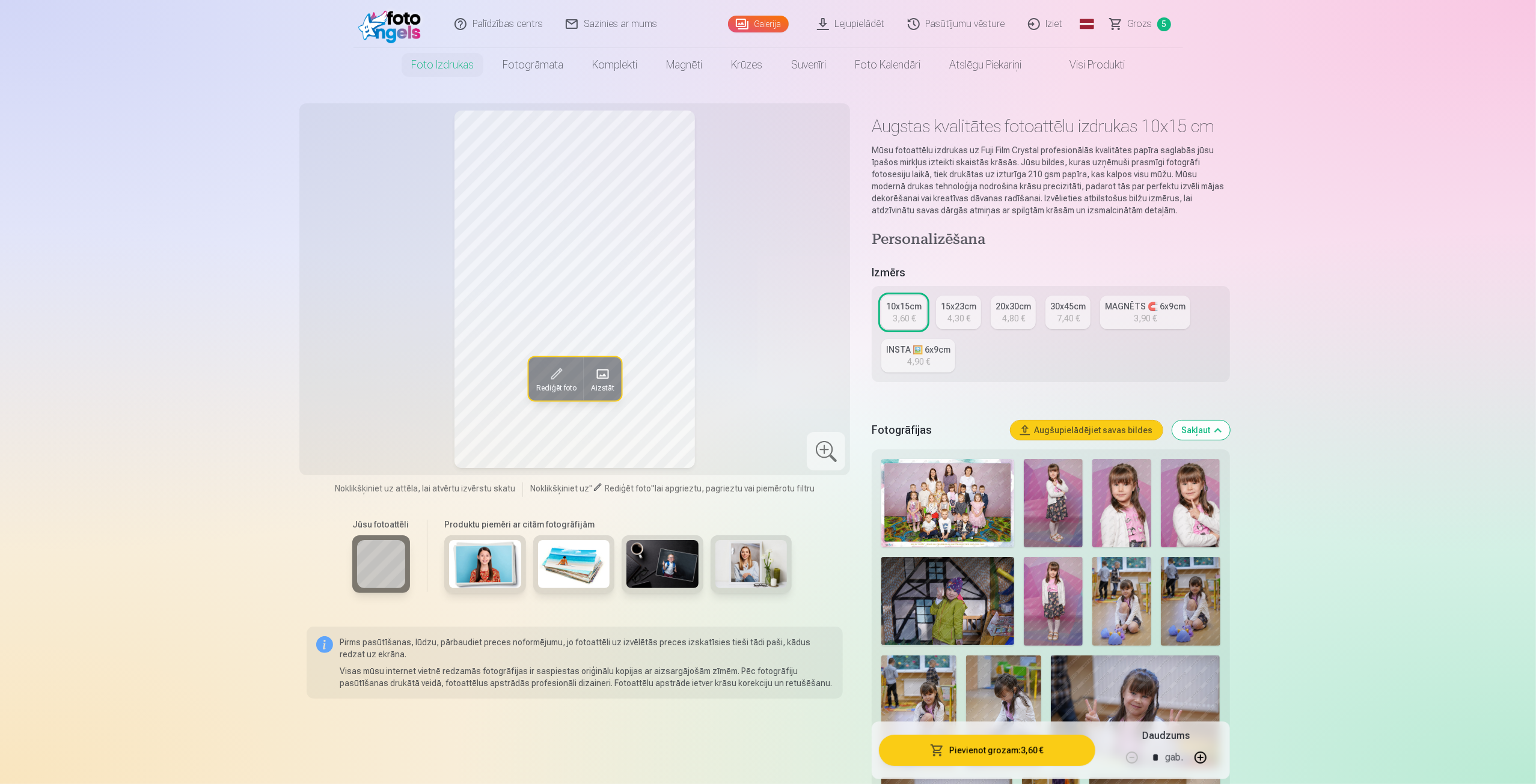
click at [999, 751] on button "Pievienot grozam : 3,60 €" at bounding box center [986, 750] width 216 height 31
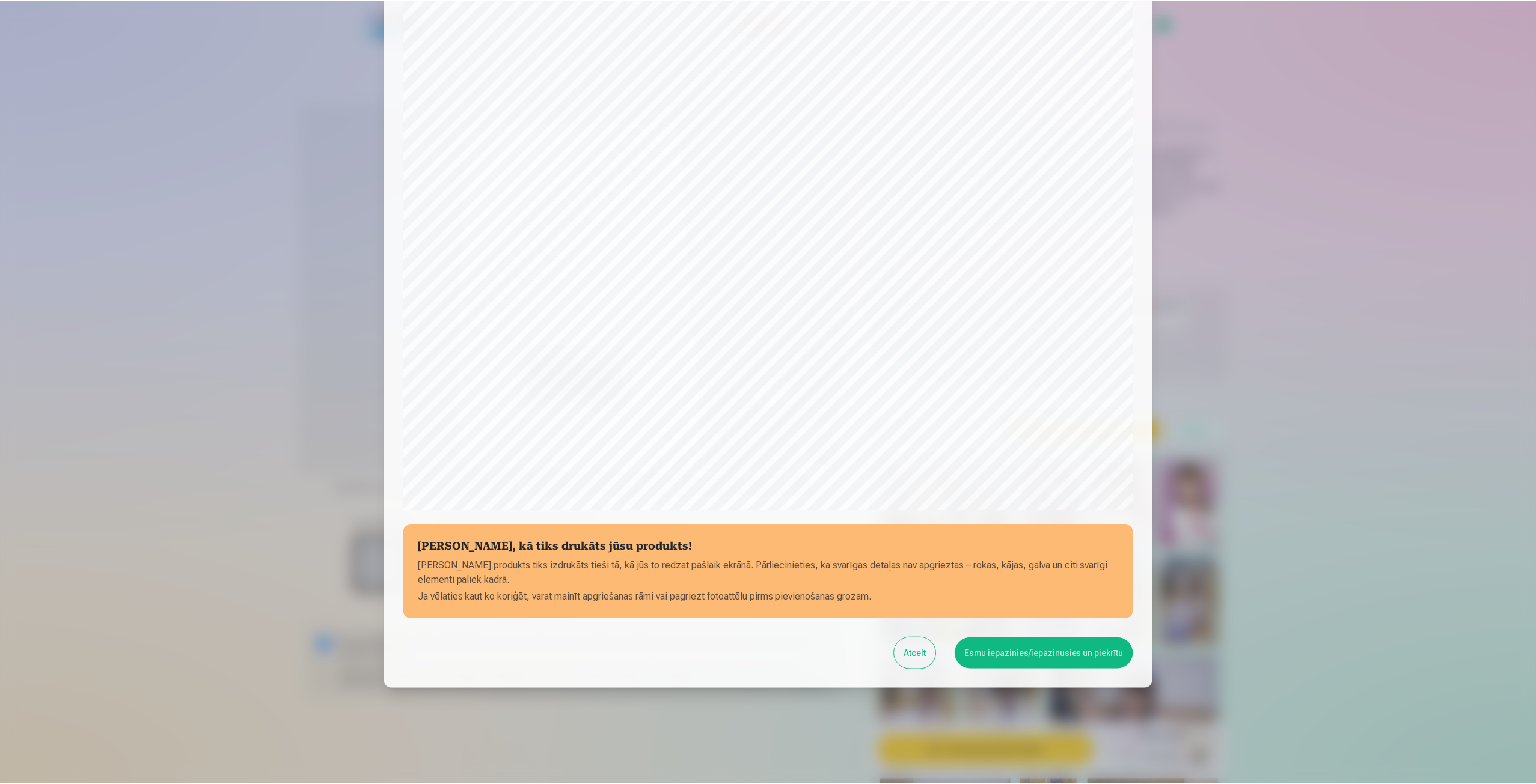
scroll to position [82, 0]
click at [1004, 656] on button "Esmu iepazinies/iepazinusies un piekrītu" at bounding box center [1045, 653] width 178 height 31
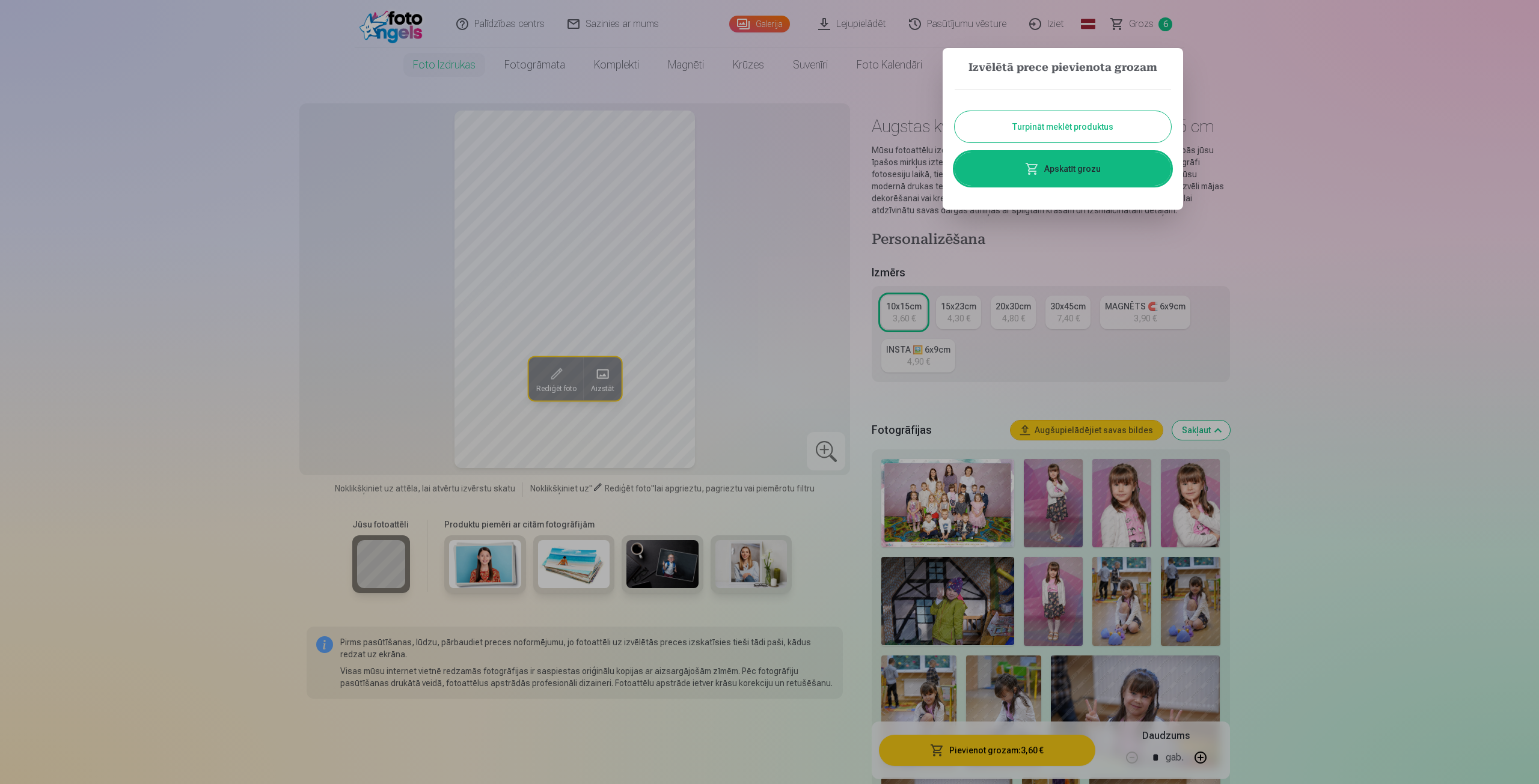
drag, startPoint x: 1347, startPoint y: 117, endPoint x: 1281, endPoint y: 71, distance: 80.4
click at [1347, 114] on div at bounding box center [769, 392] width 1539 height 784
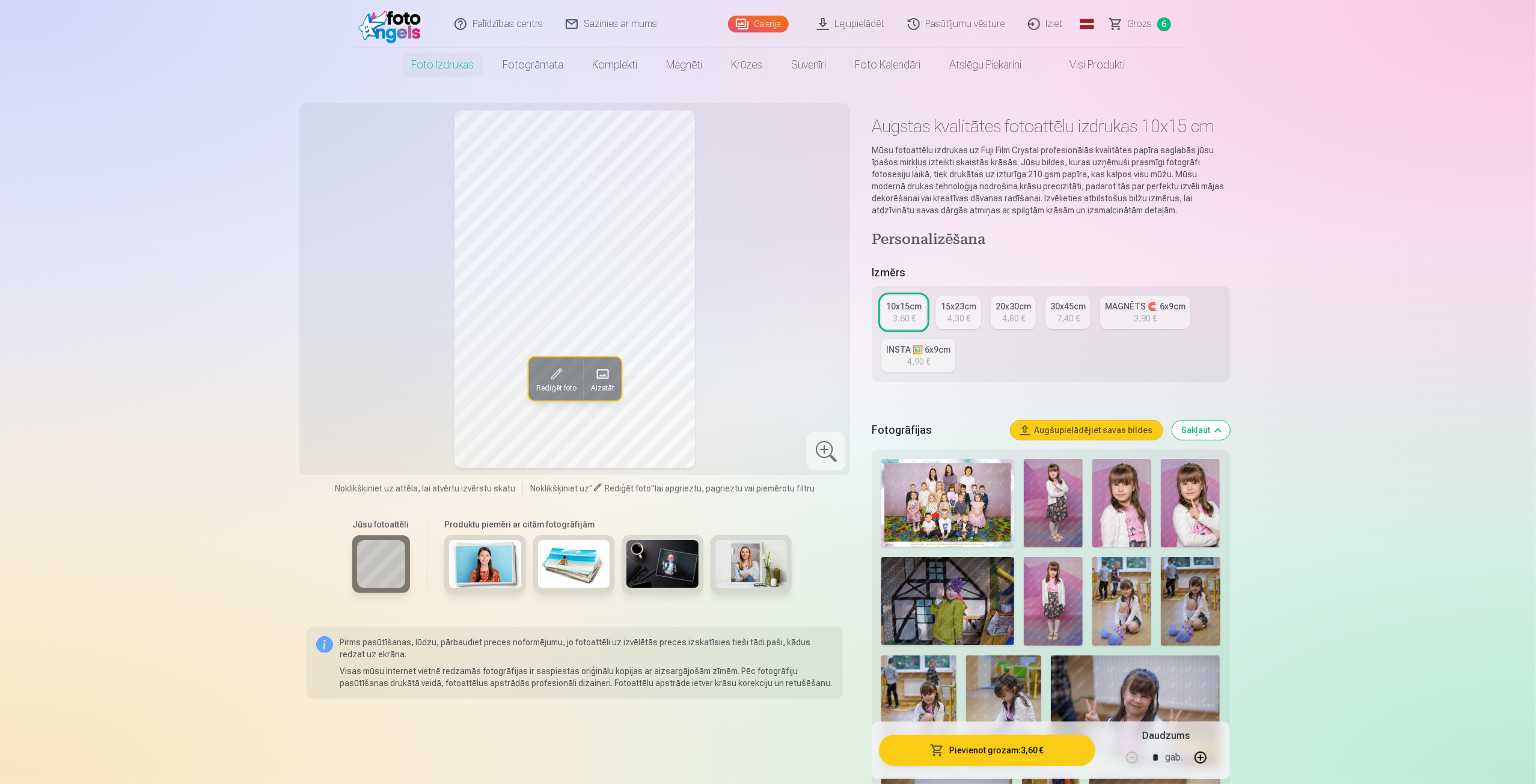
click at [1146, 26] on span "Grozs" at bounding box center [1140, 24] width 25 height 15
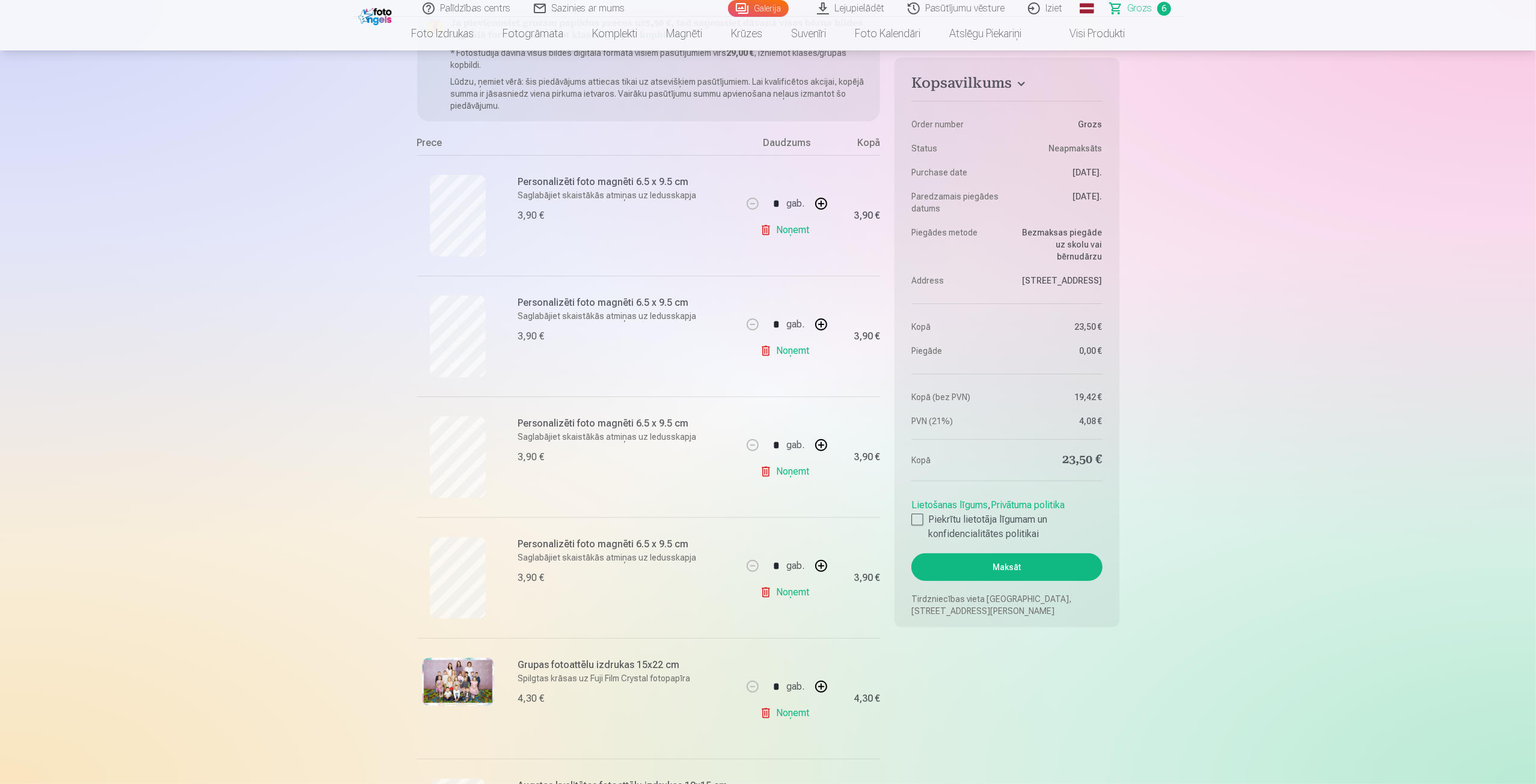
scroll to position [120, 0]
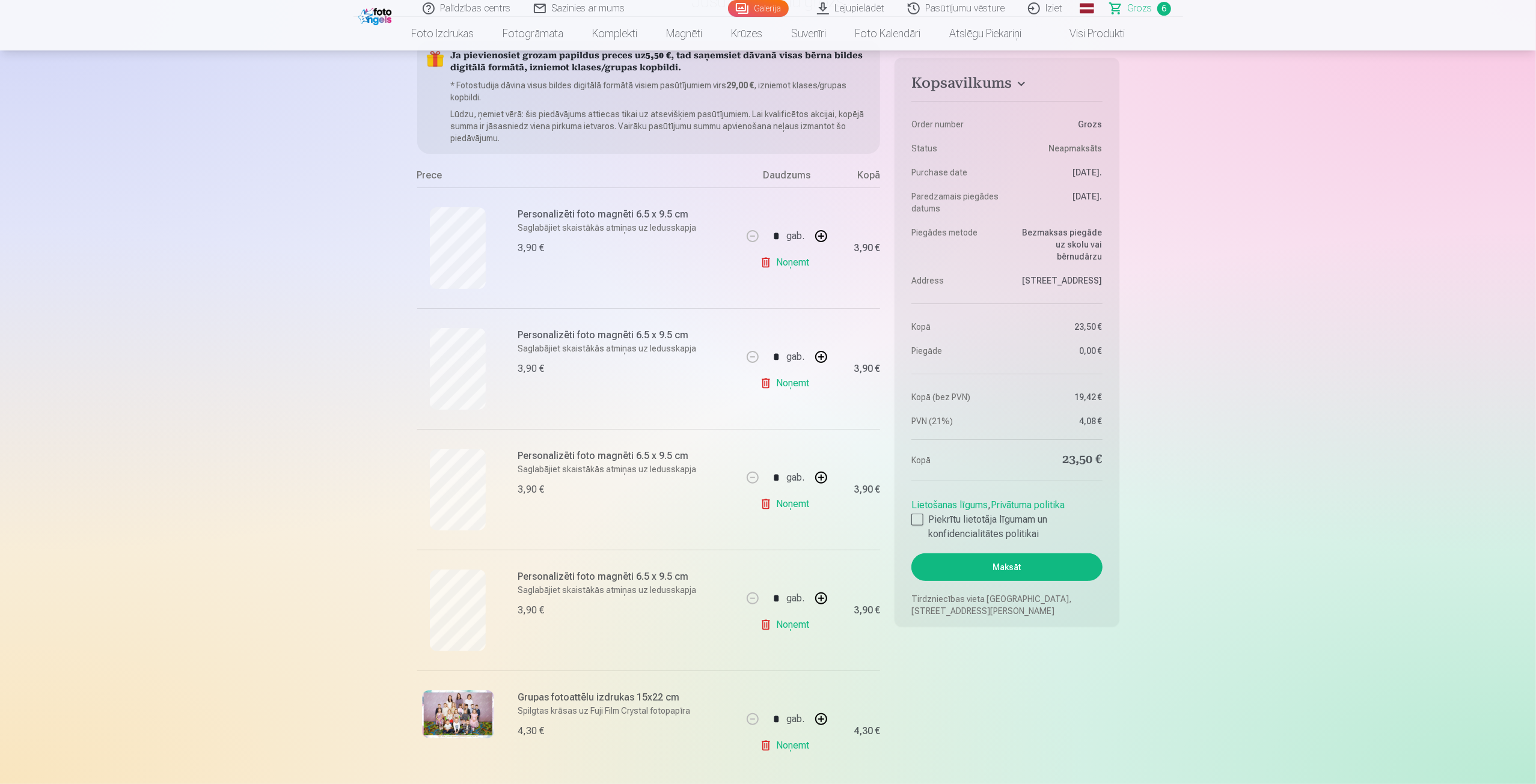
click at [779, 262] on link "Noņemt" at bounding box center [787, 262] width 55 height 24
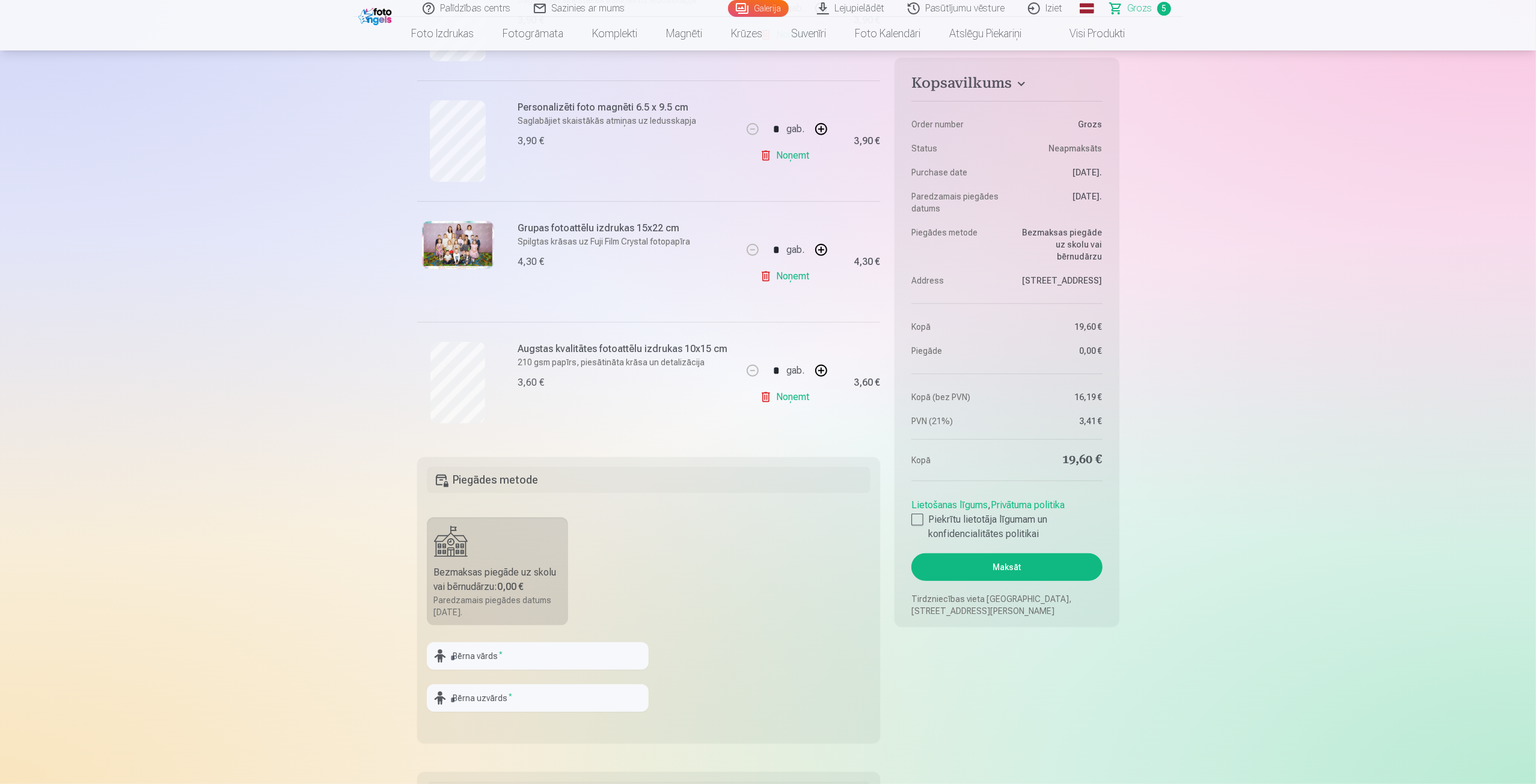
scroll to position [601, 0]
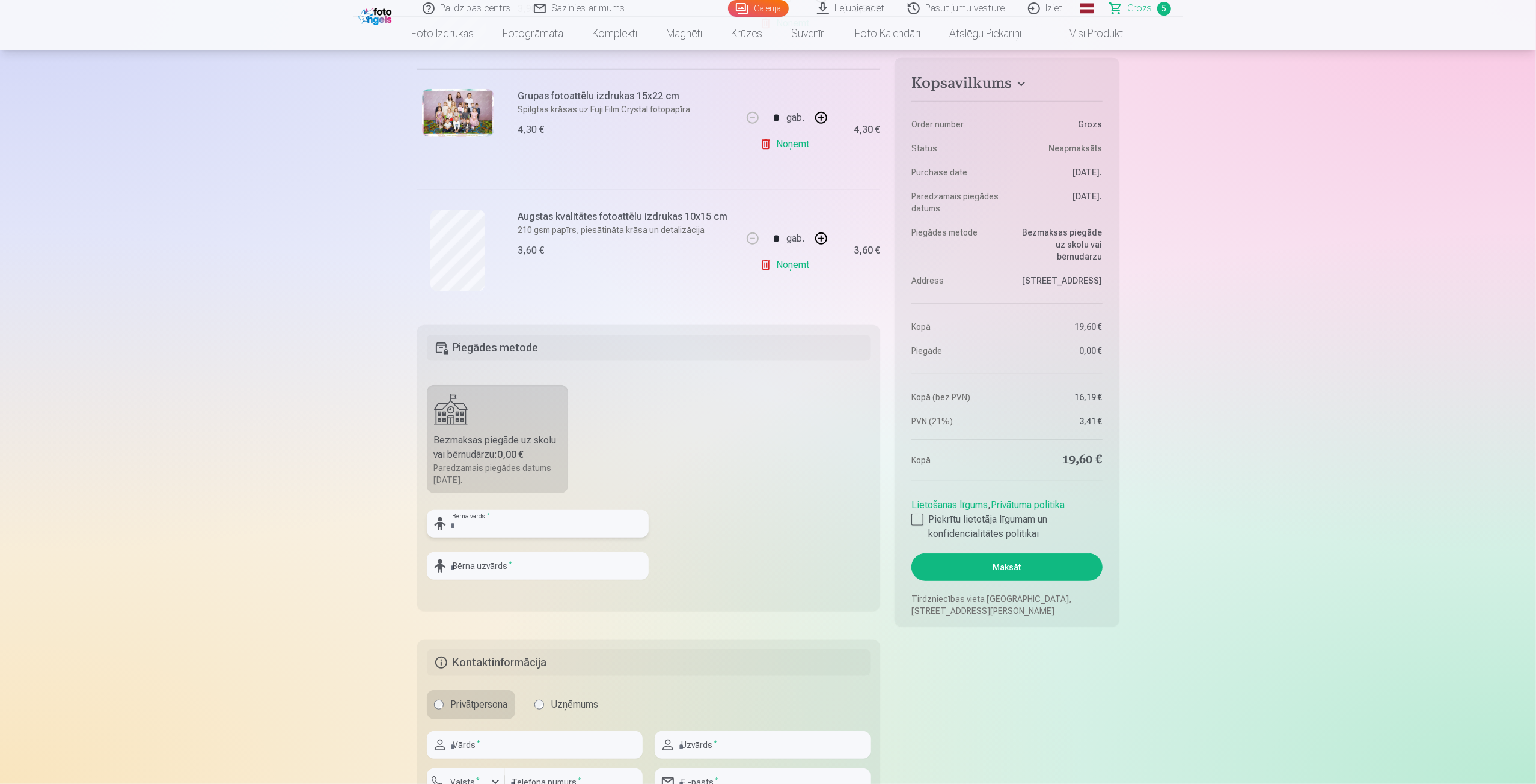
click at [473, 528] on input "text" at bounding box center [538, 524] width 222 height 28
type input "***"
click at [496, 572] on input "text" at bounding box center [538, 566] width 222 height 28
click at [503, 564] on input "*********" at bounding box center [538, 566] width 222 height 28
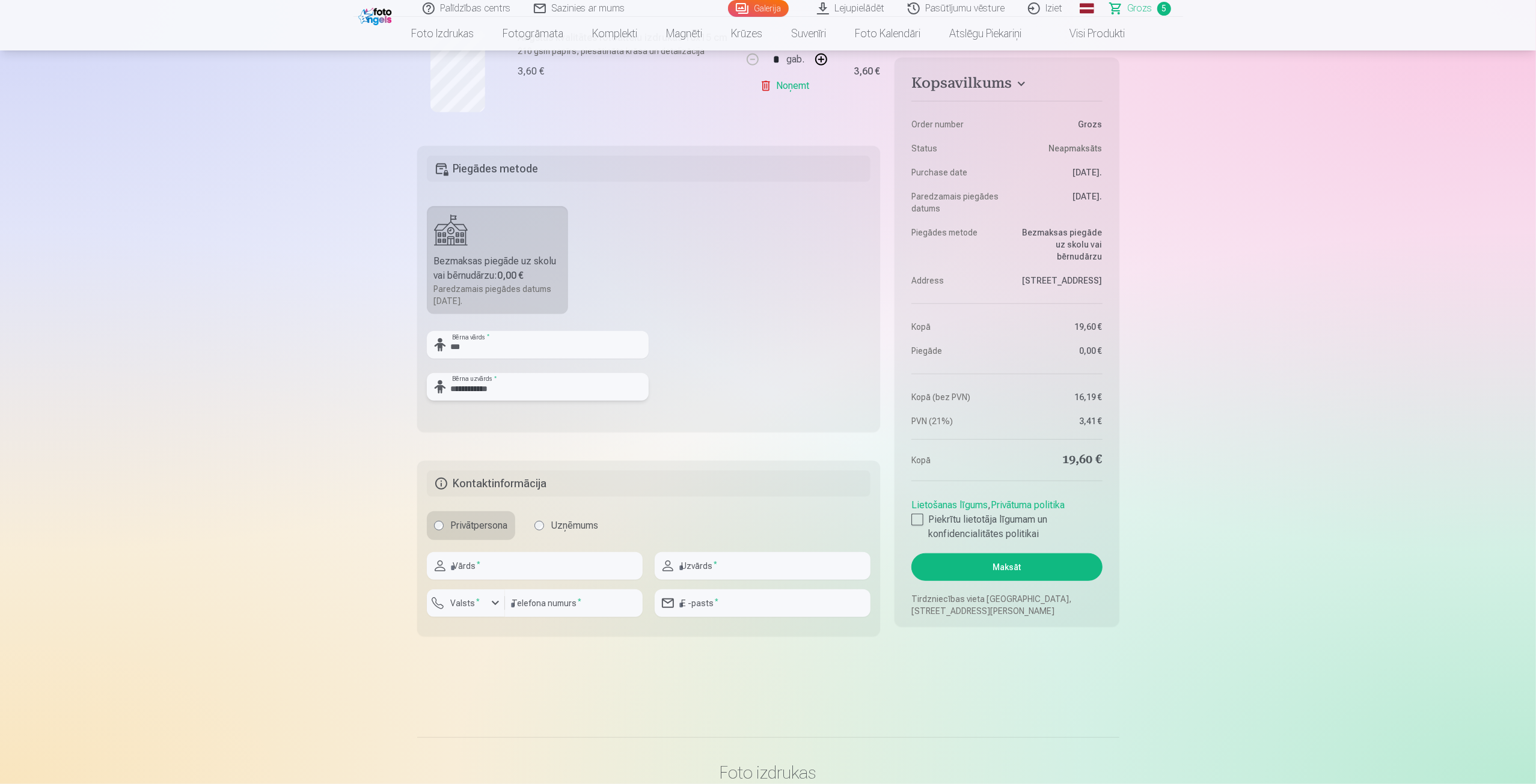
scroll to position [781, 0]
type input "**********"
click at [527, 567] on input "text" at bounding box center [534, 565] width 216 height 28
type input "****"
click at [711, 568] on input "text" at bounding box center [762, 565] width 216 height 28
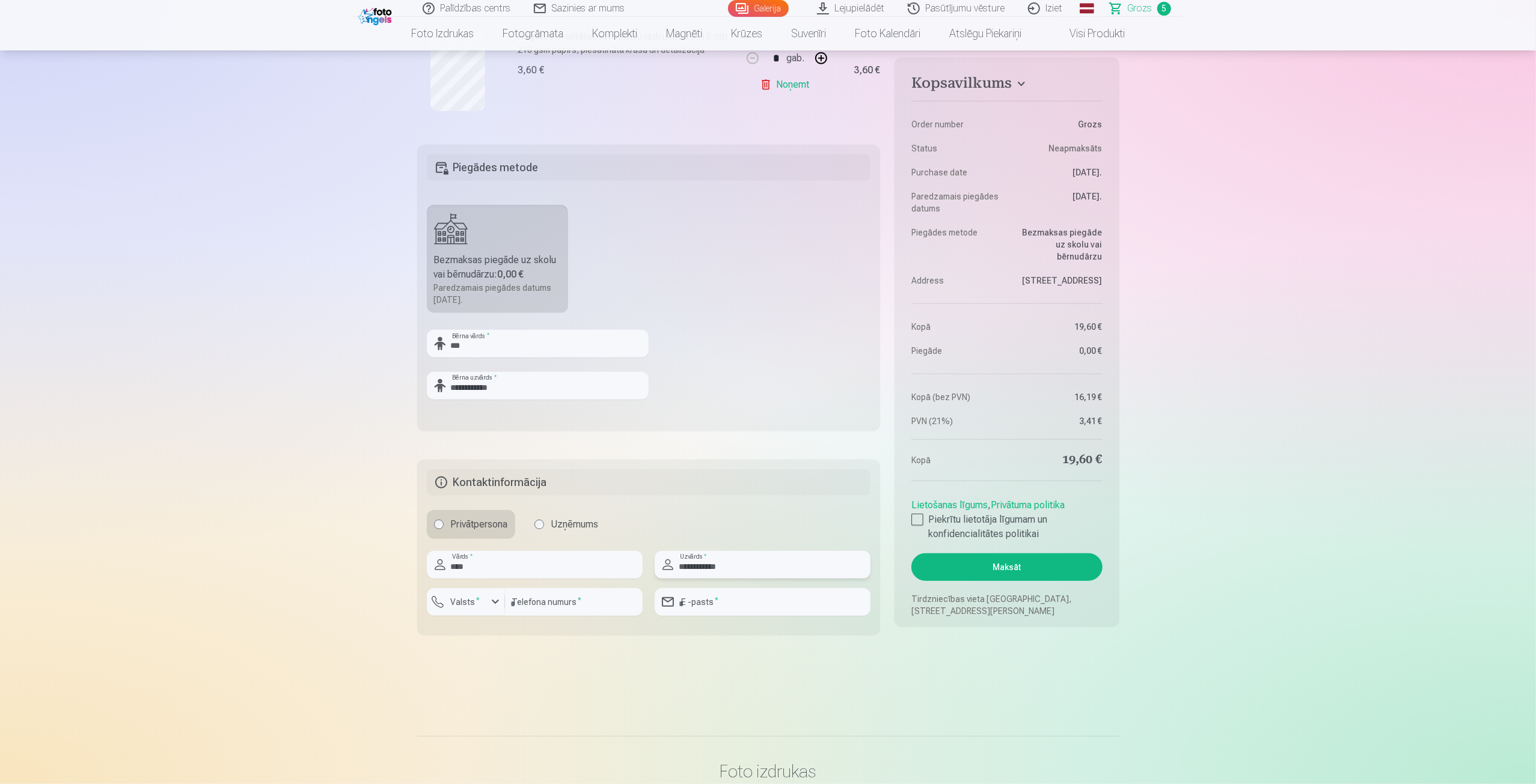
type input "**********"
click at [481, 602] on label "Valsts *" at bounding box center [466, 602] width 39 height 12
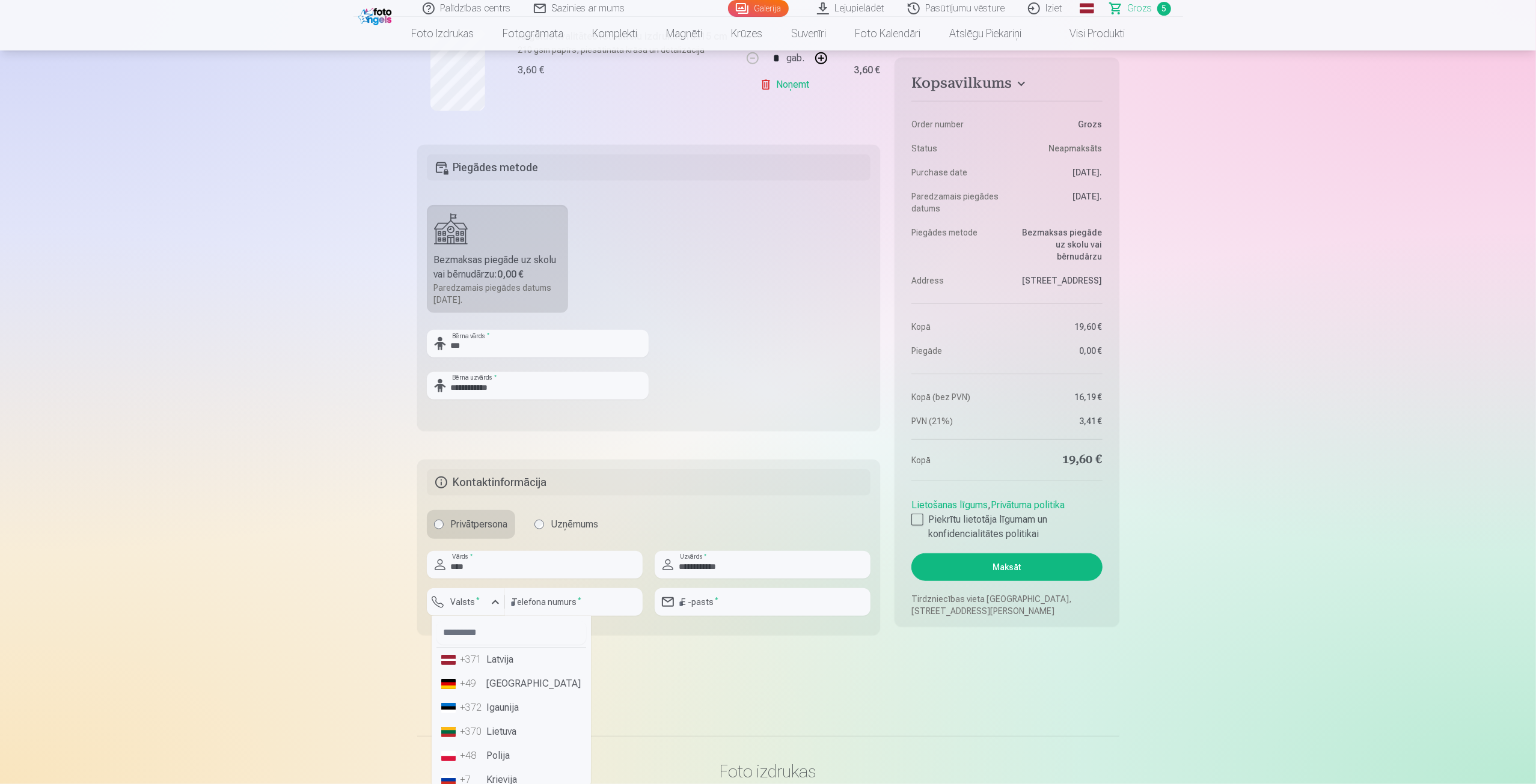
click at [501, 661] on li "+371 Latvija" at bounding box center [512, 660] width 150 height 24
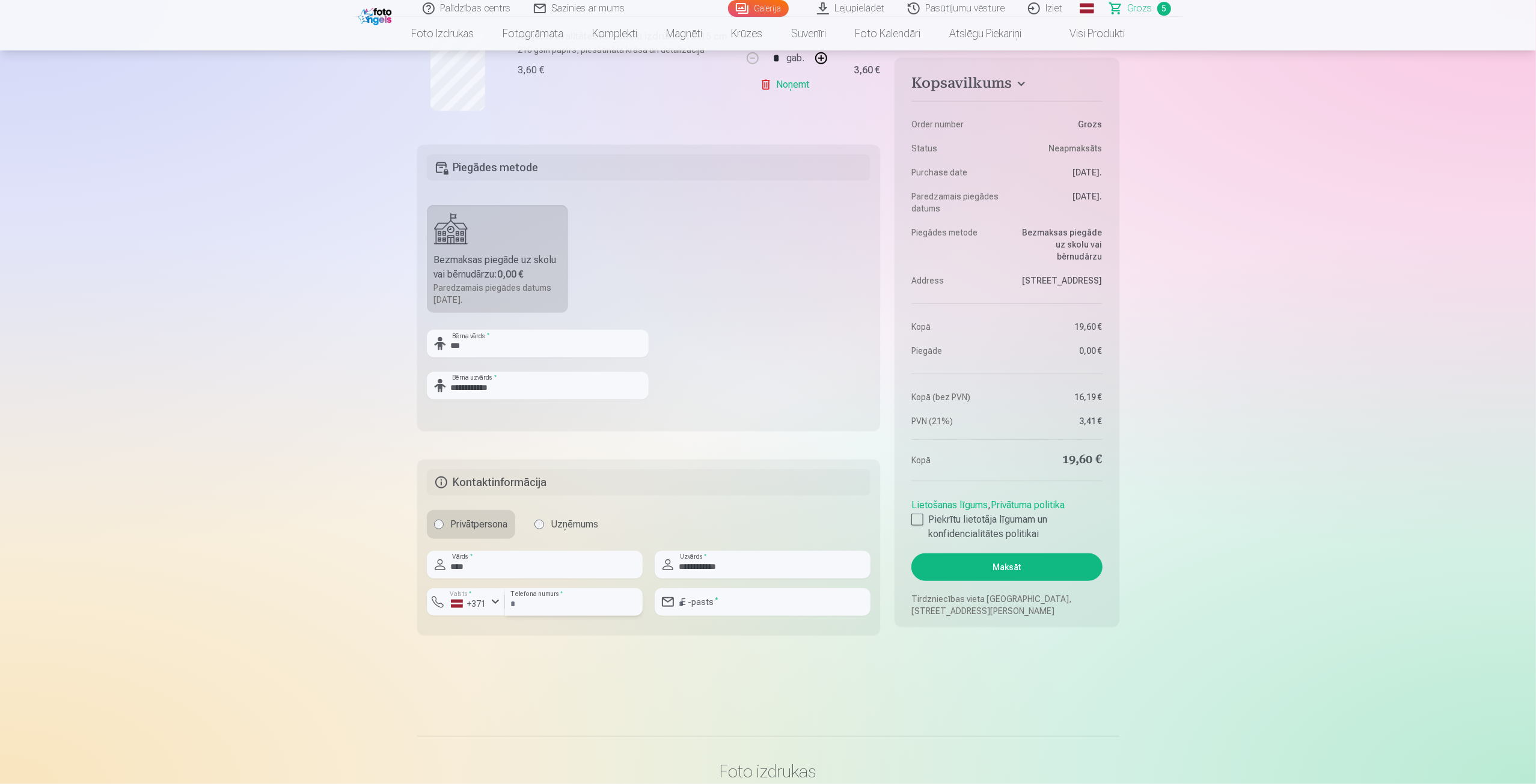
click at [545, 605] on input "number" at bounding box center [573, 602] width 137 height 28
type input "********"
click at [702, 599] on input "email" at bounding box center [762, 602] width 216 height 28
type input "**********"
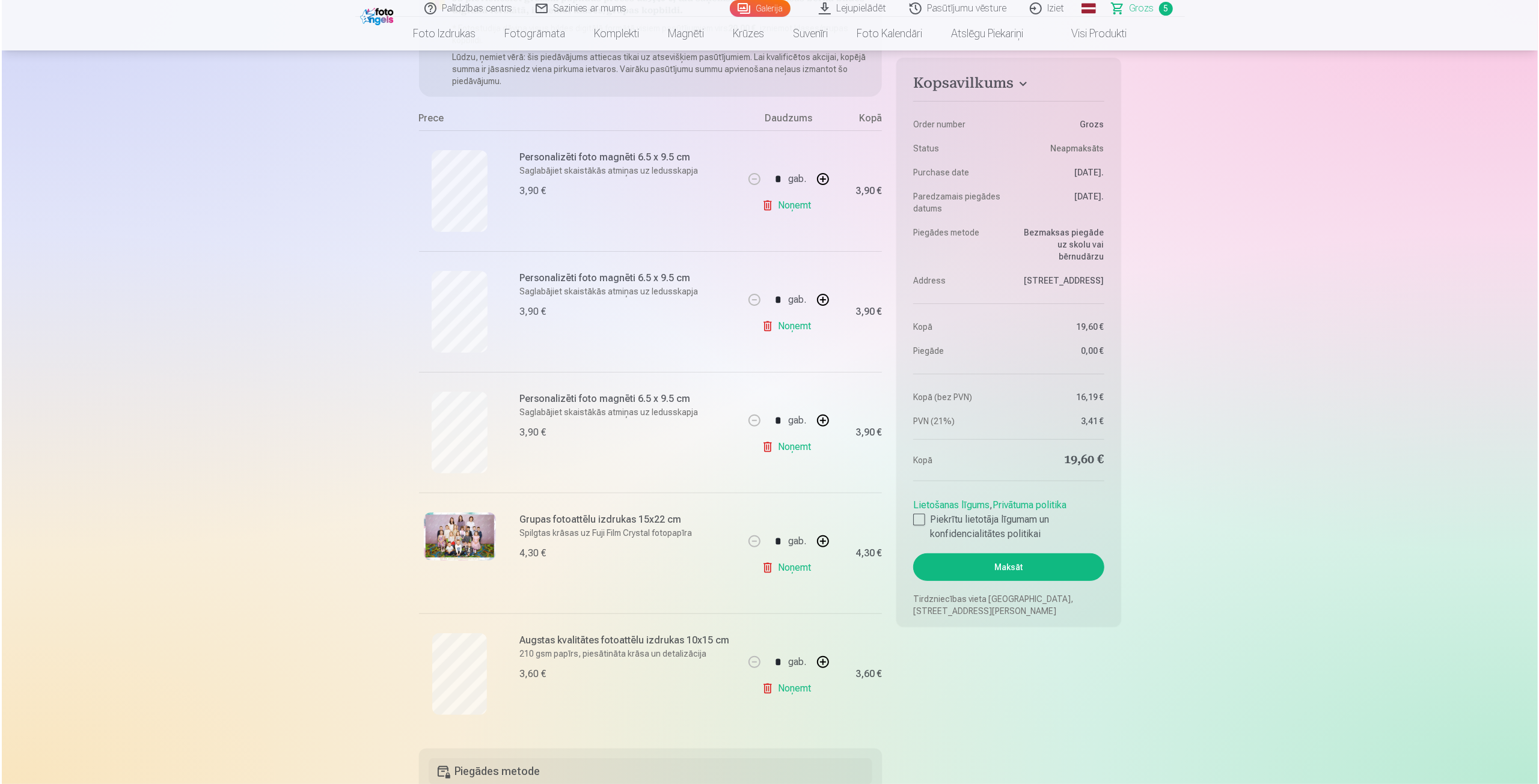
scroll to position [180, 0]
click at [921, 516] on div at bounding box center [917, 519] width 12 height 12
click at [1000, 572] on button "Maksāt" at bounding box center [1007, 568] width 191 height 28
